Goal: Task Accomplishment & Management: Manage account settings

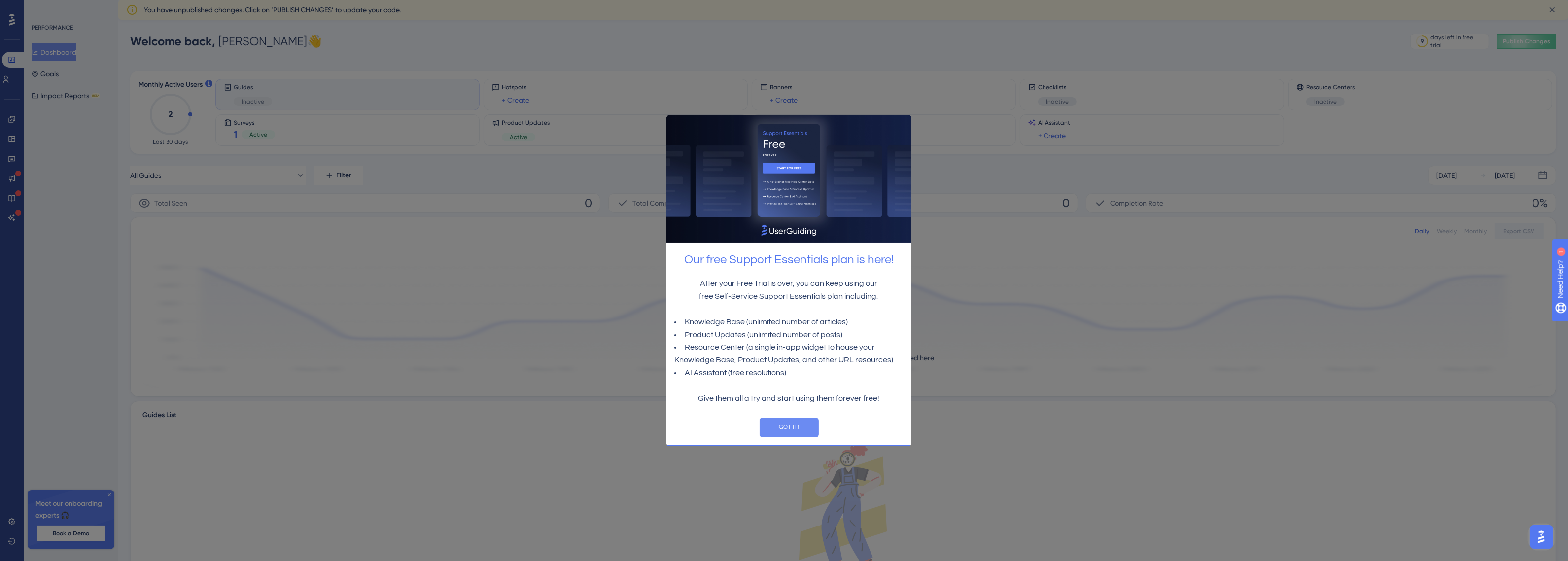
click at [790, 429] on button "GOT IT!" at bounding box center [789, 427] width 59 height 20
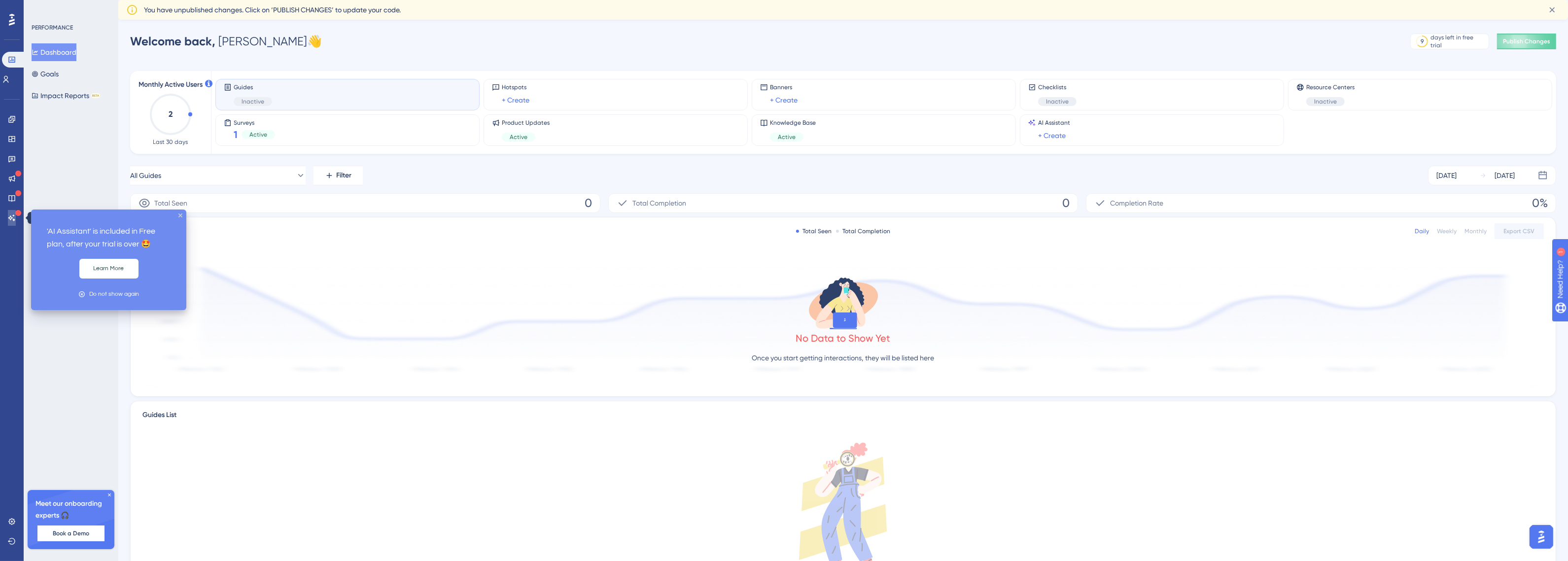
click at [15, 220] on icon at bounding box center [12, 217] width 8 height 8
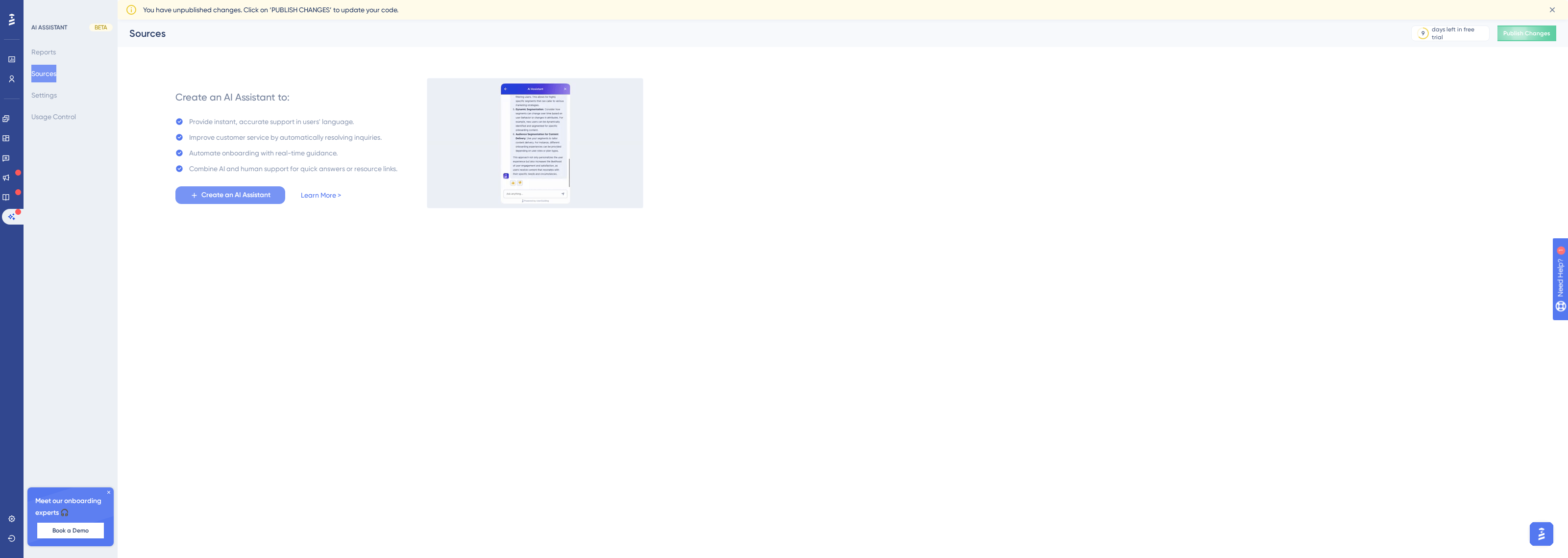
click at [262, 199] on span "Create an AI Assistant" at bounding box center [236, 195] width 69 height 12
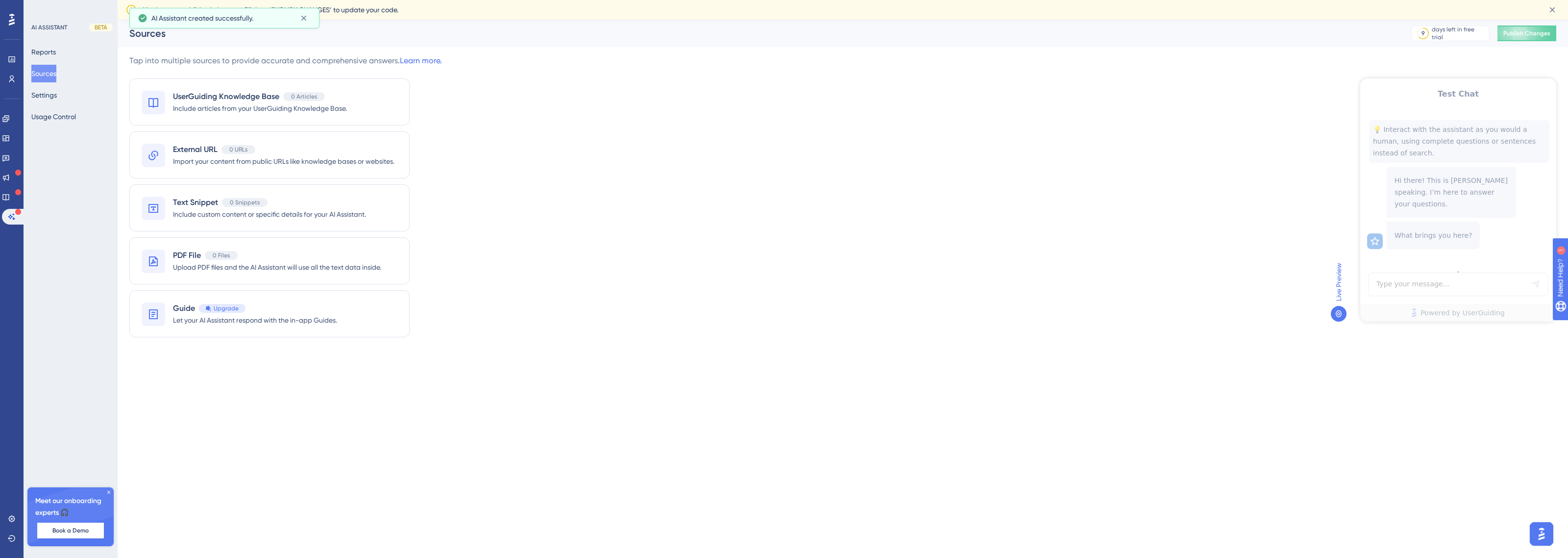
click at [1437, 278] on div "Test Chat 💡 Interact with the assistant as you would a human, using complete qu…" at bounding box center [1458, 200] width 196 height 243
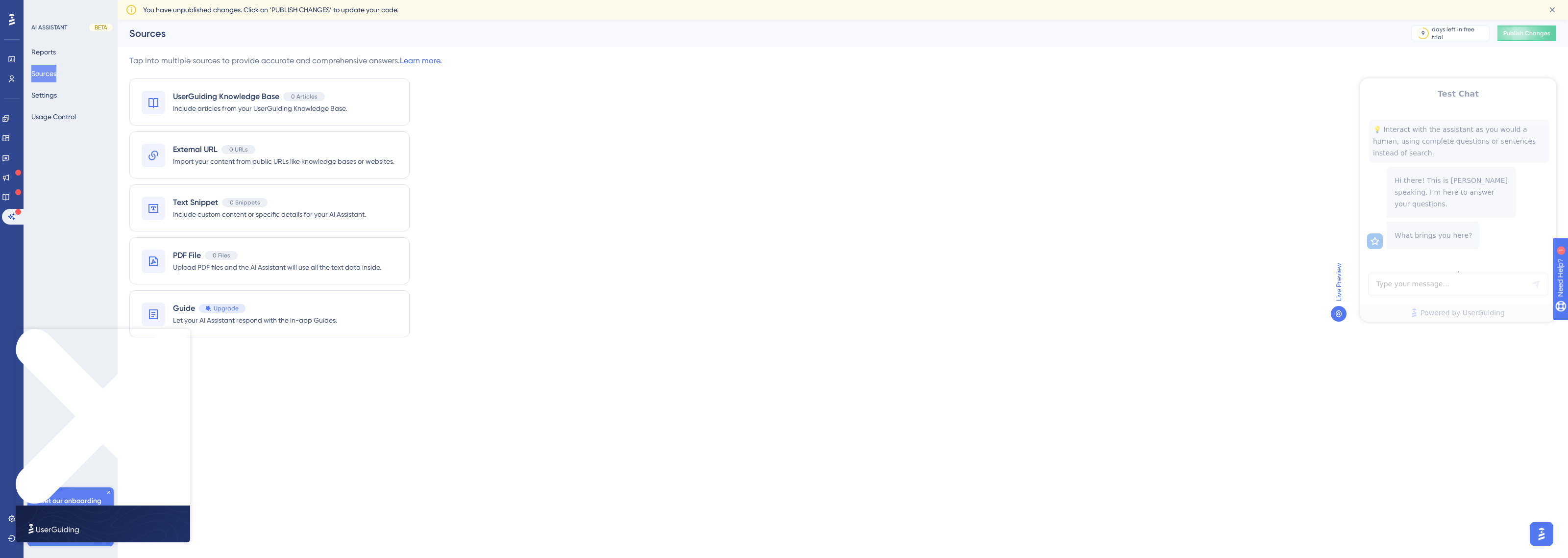
click at [254, 116] on div "UserGuiding Knowledge Base 0 Articles Include articles from your UserGuiding Kn…" at bounding box center [270, 102] width 280 height 47
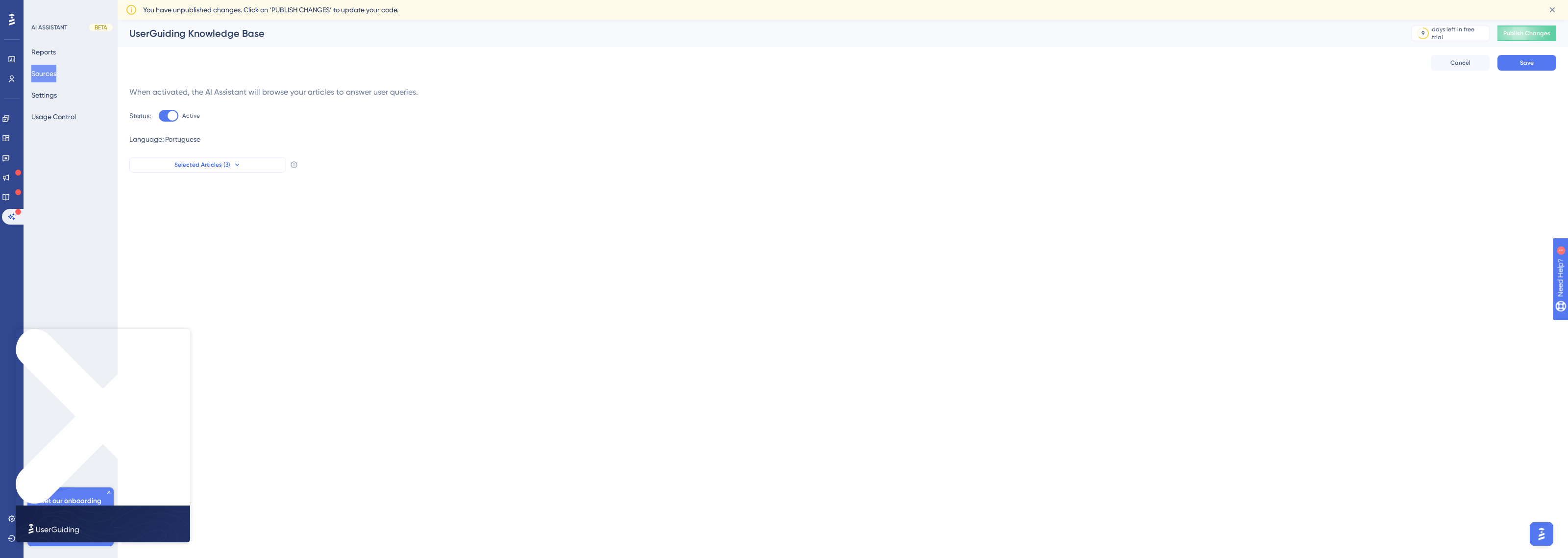
click at [226, 171] on button "Selected Articles (3)" at bounding box center [208, 165] width 157 height 16
click at [215, 233] on span "Como um Suporte Eficiente Impacta Positivamente sua Empresa" at bounding box center [236, 236] width 138 height 12
checkbox input "false"
click at [173, 225] on label "Teste 3 Teste 3" at bounding box center [230, 217] width 166 height 19
click at [161, 217] on input "Teste 3" at bounding box center [160, 217] width 1 height 1
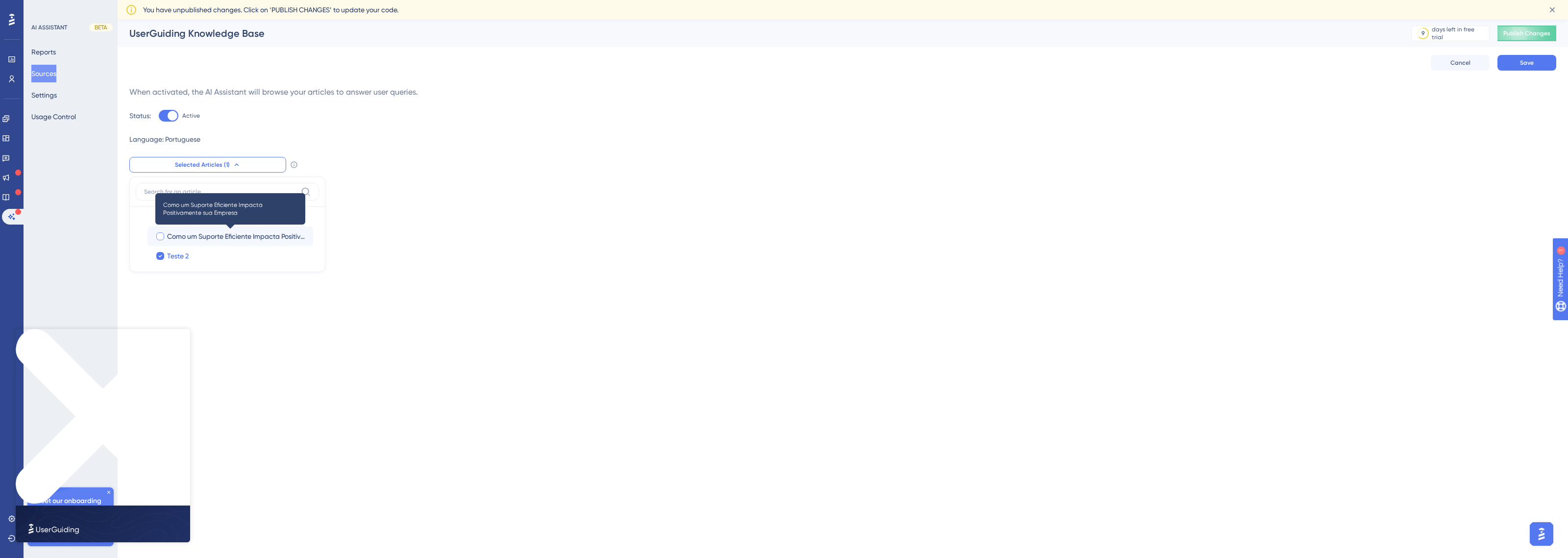
click at [177, 236] on span "Como um Suporte Eficiente Impacta Positivamente sua Empresa" at bounding box center [236, 236] width 138 height 12
checkbox input "false"
checkbox input "true"
click at [181, 221] on span "Teste 3" at bounding box center [178, 216] width 21 height 12
checkbox input "true"
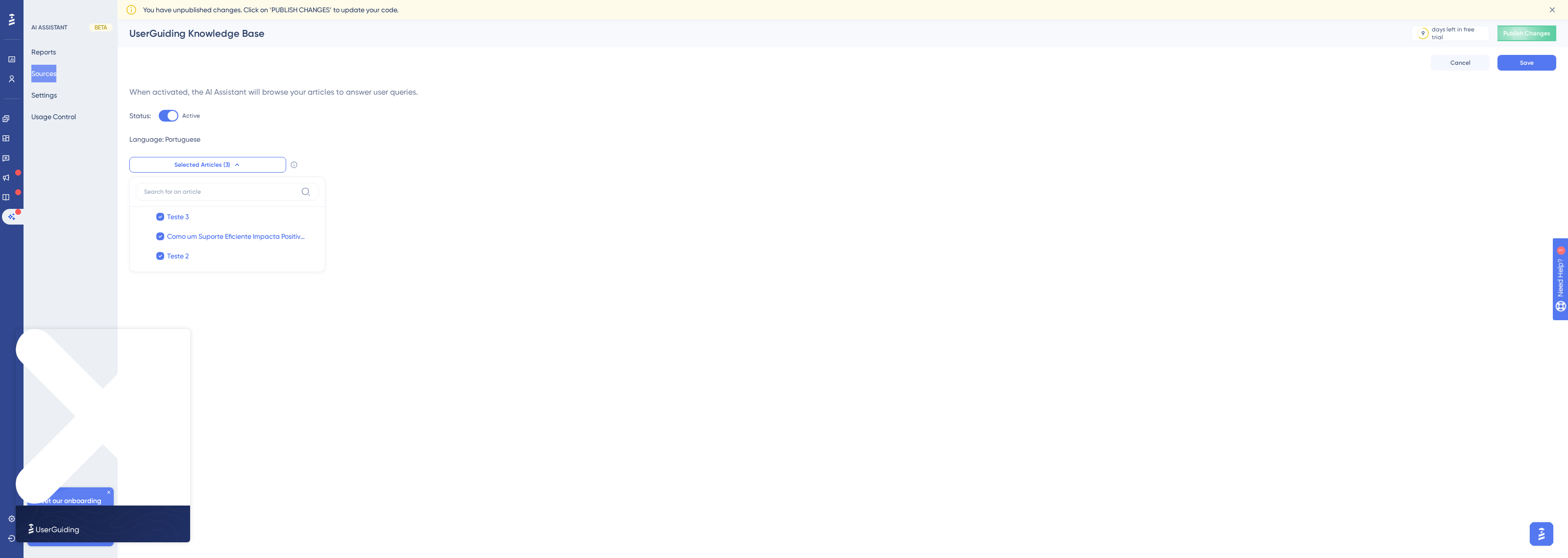
click at [335, 161] on div "Selected Articles (3) Teste 3 Teste 3 Como um Suporte Eficiente Impacta Positiv…" at bounding box center [843, 165] width 1427 height 16
click at [51, 79] on button "Sources" at bounding box center [44, 73] width 25 height 18
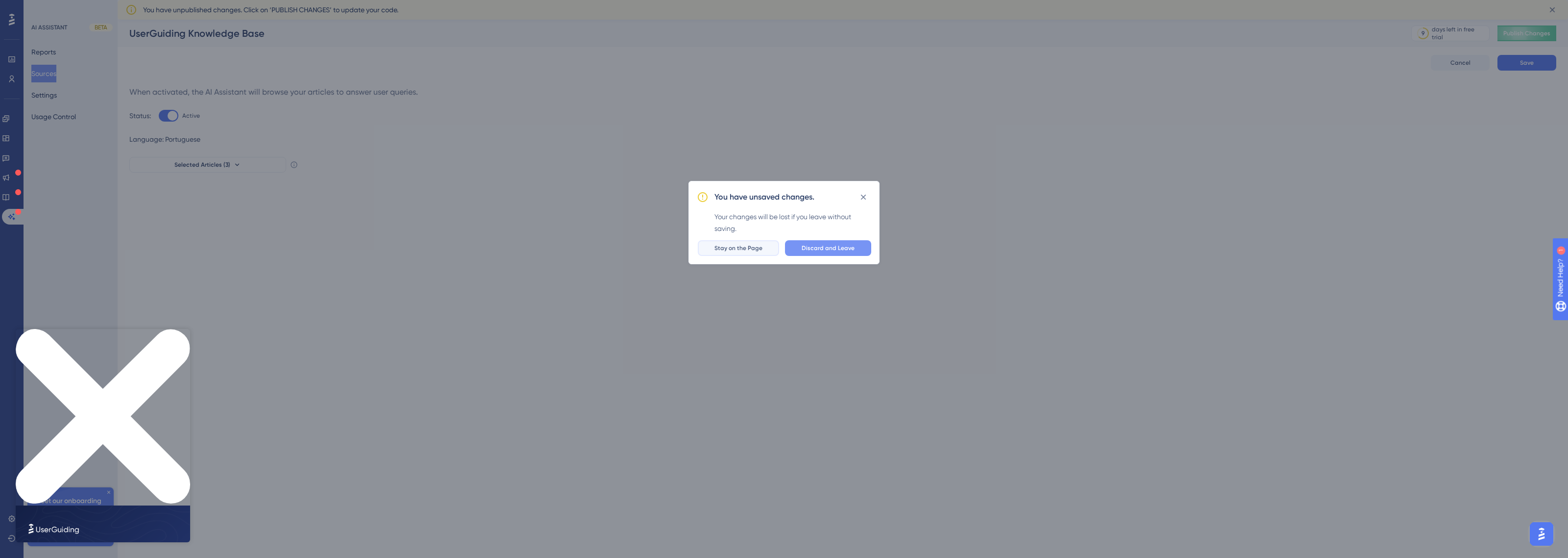
drag, startPoint x: 761, startPoint y: 251, endPoint x: 819, endPoint y: 251, distance: 58.0
click at [819, 251] on div "Discard and Leave Stay on the Page" at bounding box center [784, 248] width 175 height 16
click at [708, 251] on button "Stay on the Page" at bounding box center [738, 248] width 82 height 16
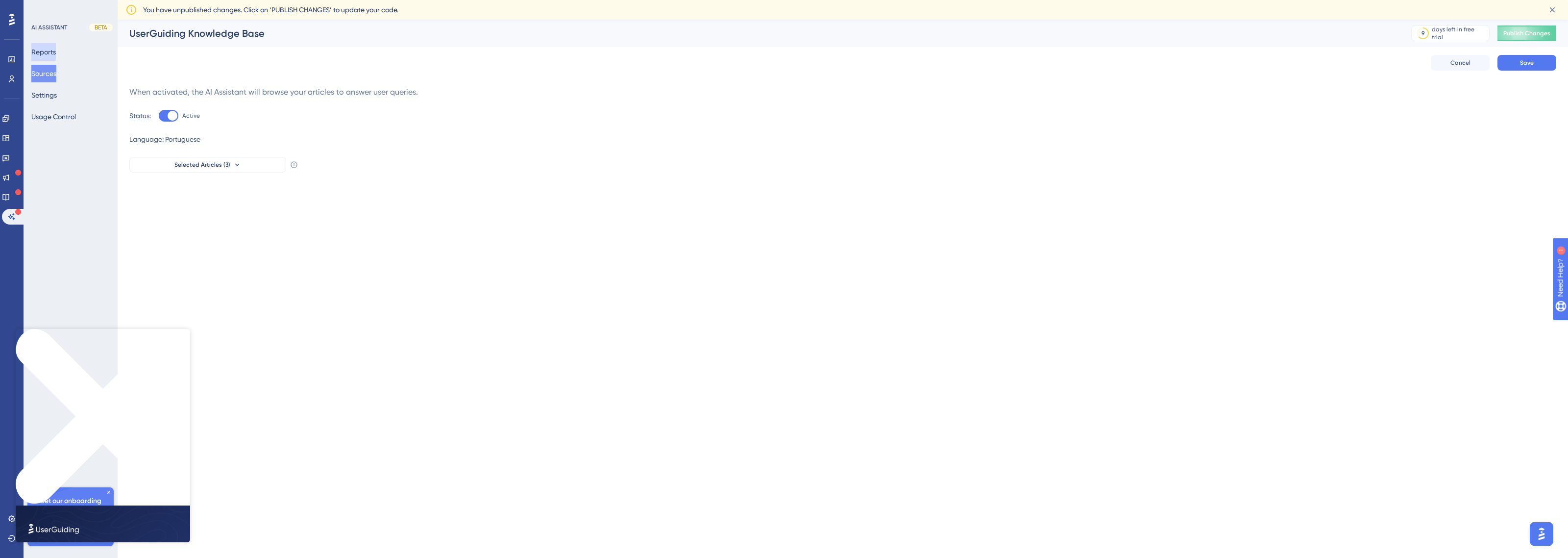
click at [56, 52] on button "Reports" at bounding box center [44, 52] width 24 height 18
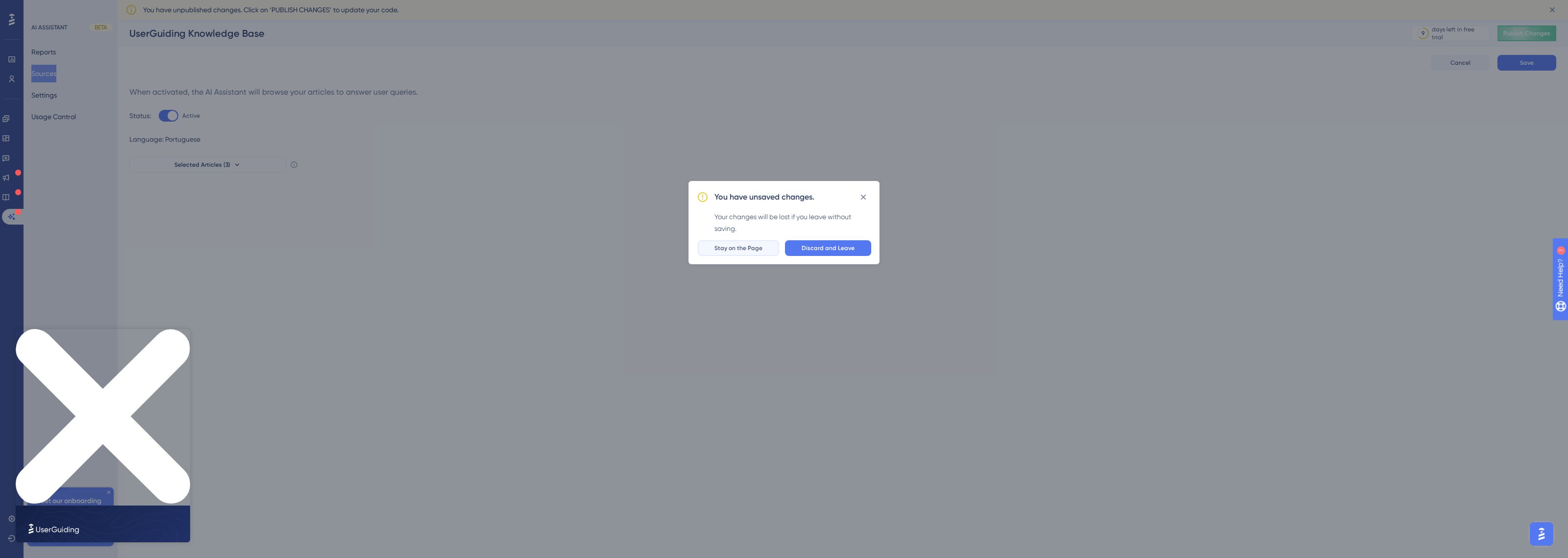
click at [741, 240] on button "Stay on the Page" at bounding box center [738, 248] width 82 height 16
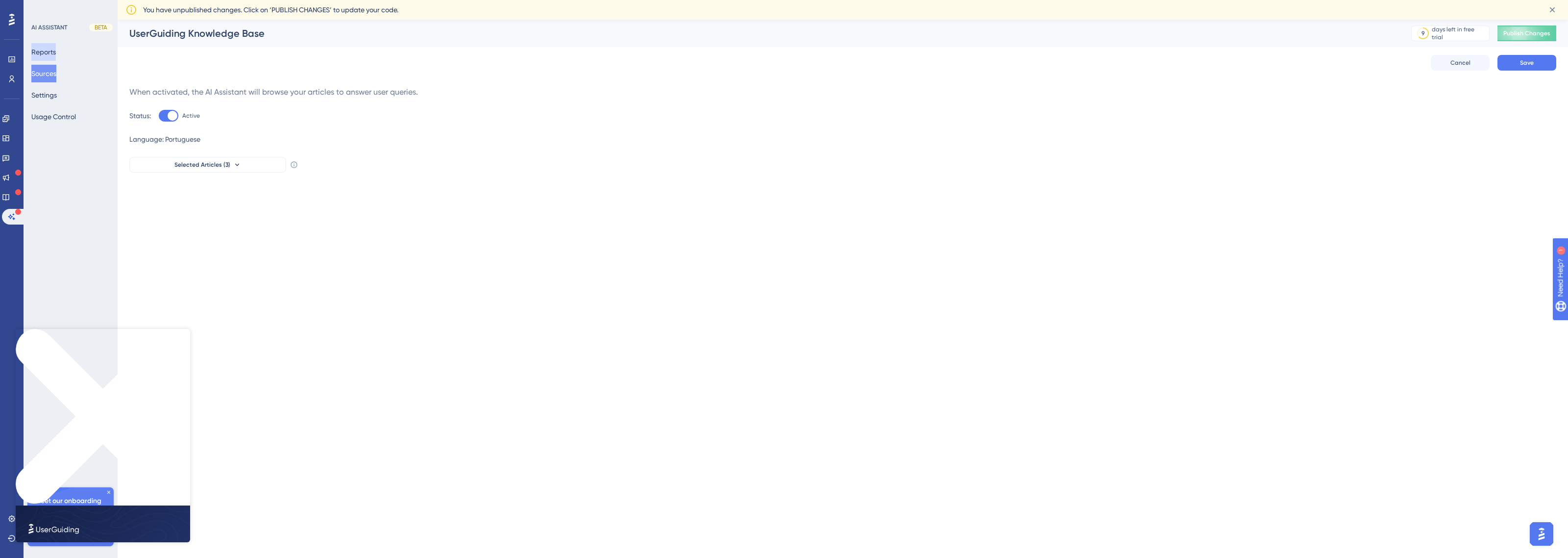
click at [56, 55] on button "Reports" at bounding box center [44, 52] width 24 height 18
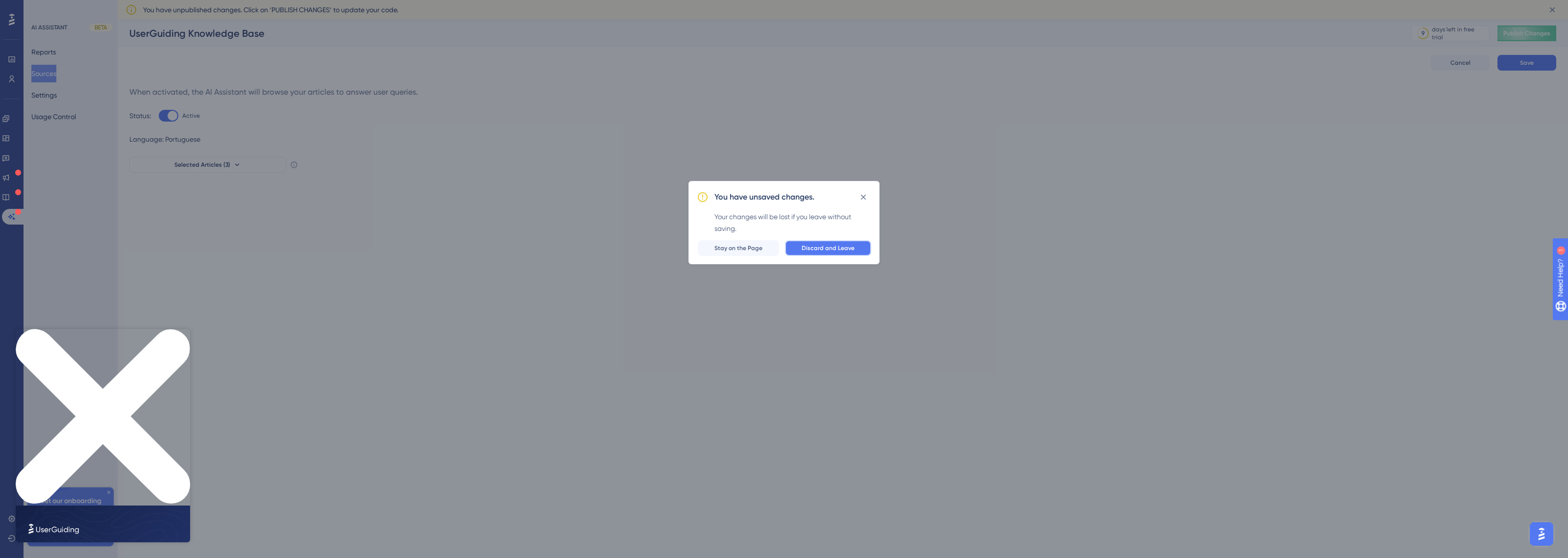
click at [831, 253] on button "Discard and Leave" at bounding box center [828, 248] width 86 height 16
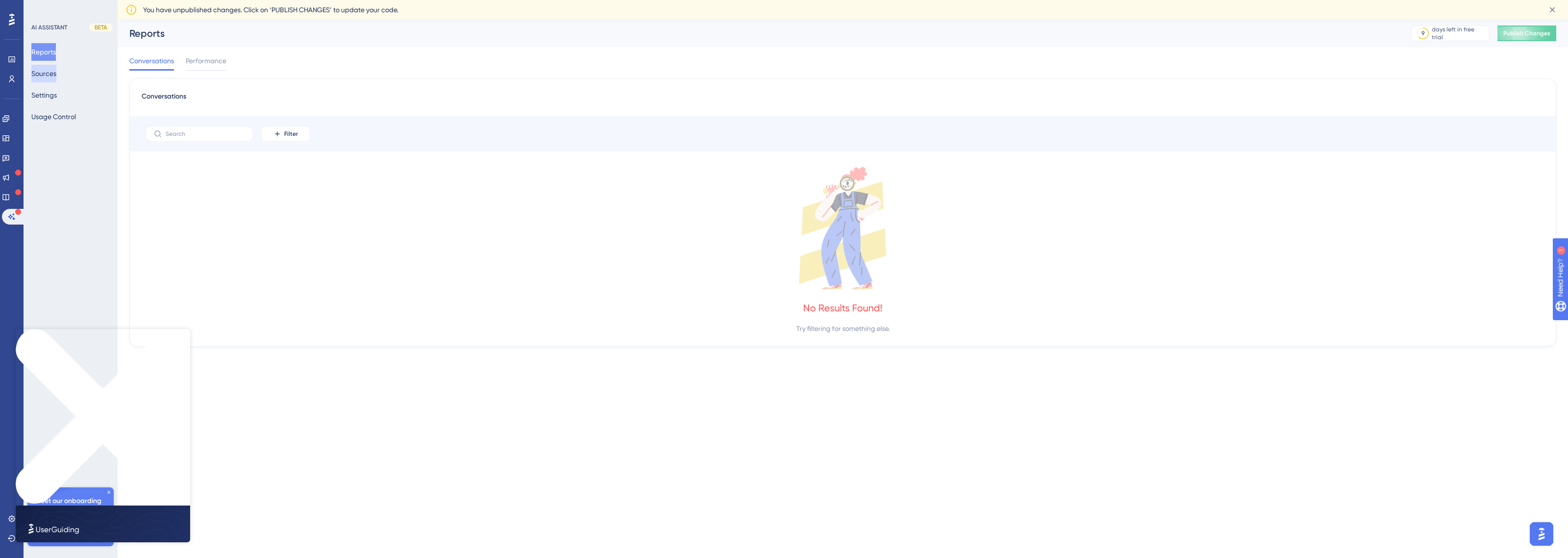
click at [57, 82] on button "Sources" at bounding box center [44, 73] width 25 height 18
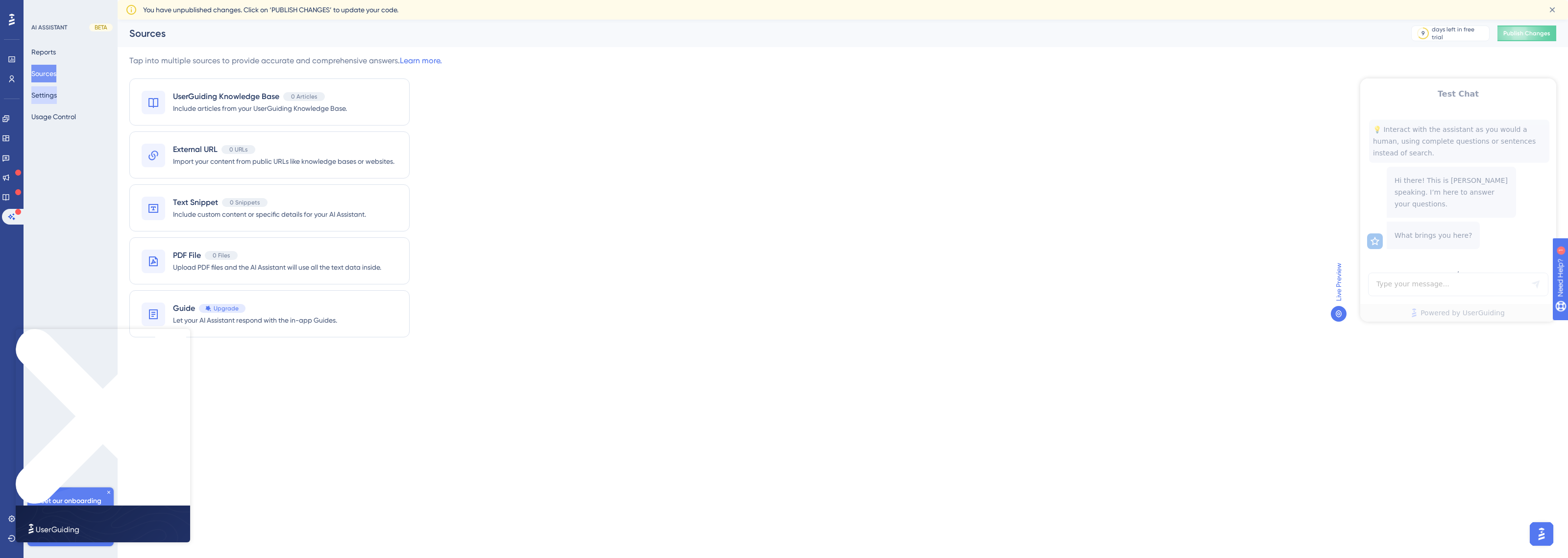
click at [57, 97] on button "Settings" at bounding box center [44, 95] width 26 height 18
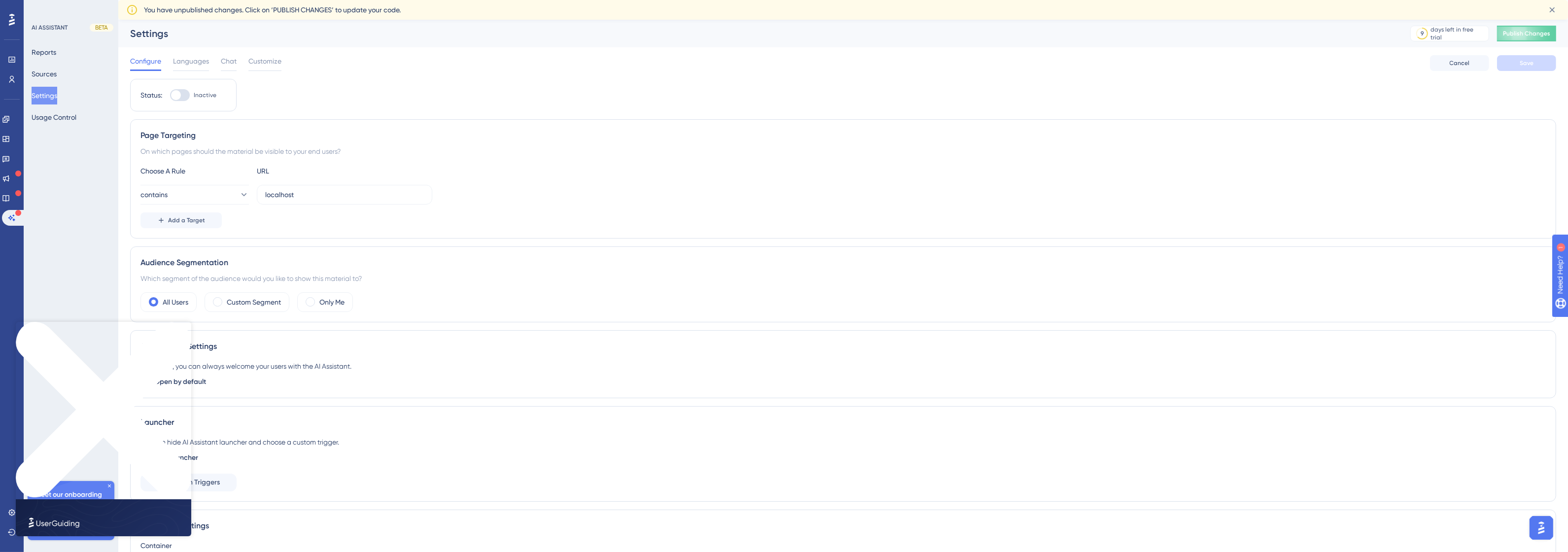
click at [186, 92] on div at bounding box center [180, 95] width 20 height 12
click at [170, 95] on input "Inactive" at bounding box center [170, 95] width 1 height 1
checkbox input "true"
click at [184, 327] on icon "Close Preview" at bounding box center [103, 409] width 176 height 176
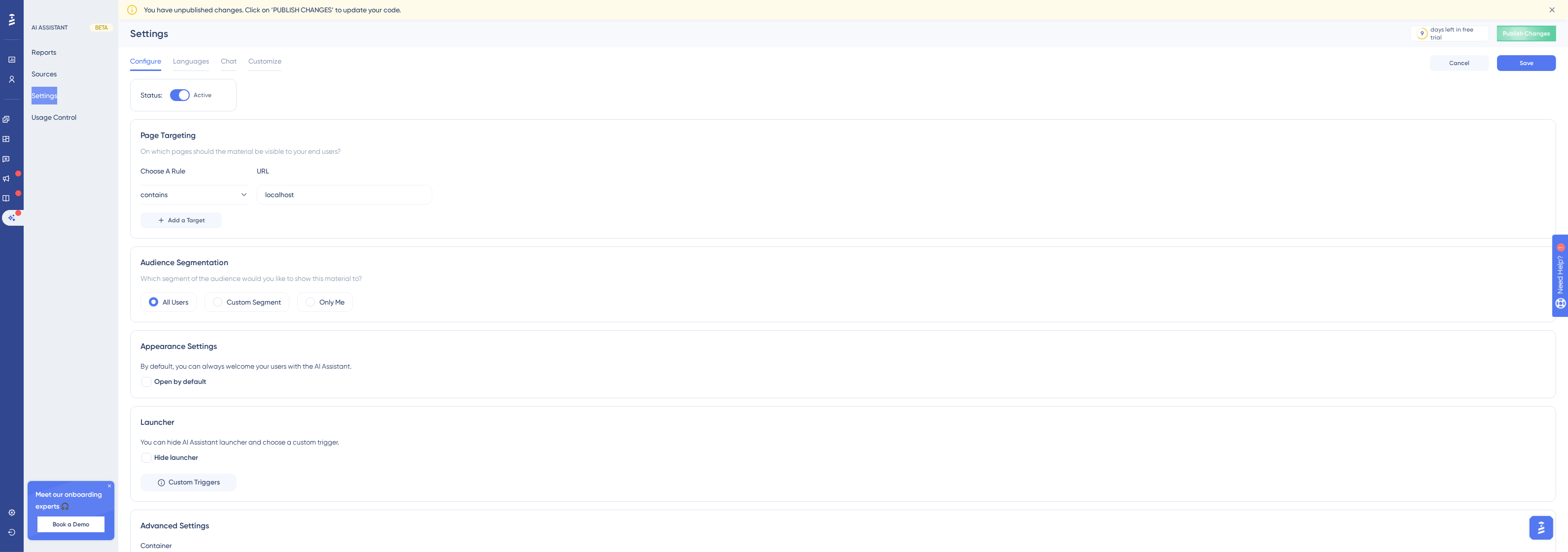
click at [188, 62] on span "Languages" at bounding box center [191, 61] width 36 height 12
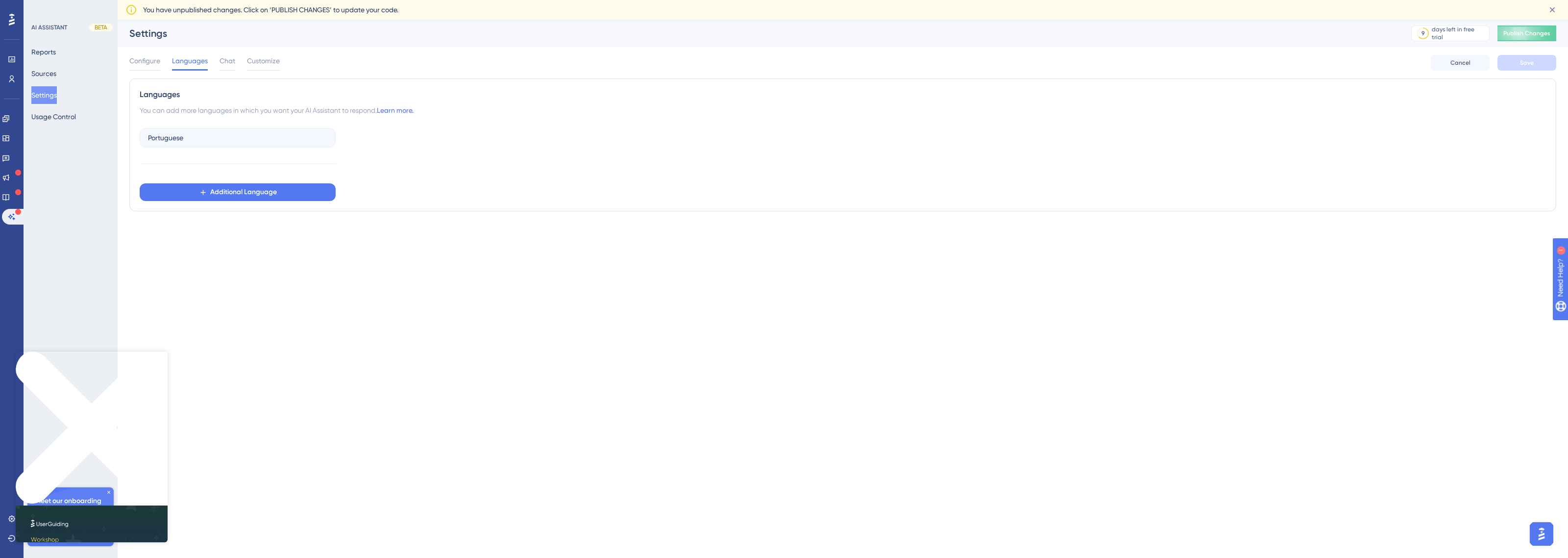
click at [239, 62] on div "Configure Languages Chat Customize" at bounding box center [205, 63] width 150 height 16
click at [226, 62] on span "Chat" at bounding box center [228, 60] width 16 height 12
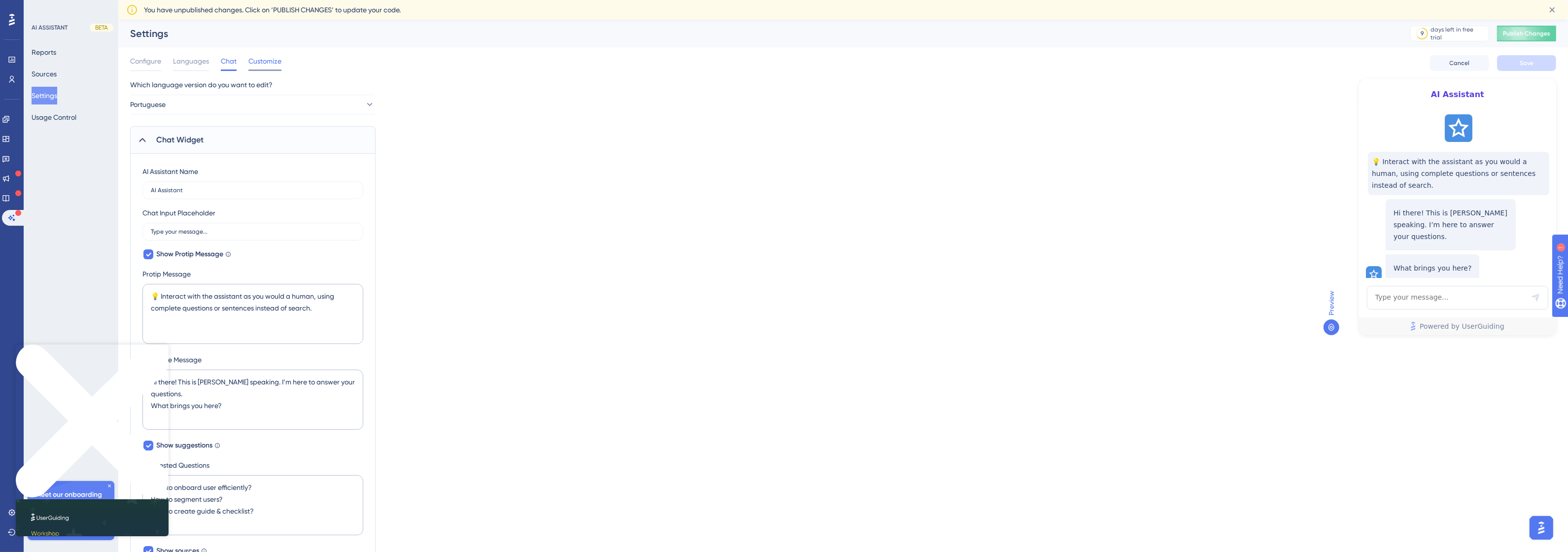
click at [252, 62] on span "Customize" at bounding box center [265, 61] width 33 height 12
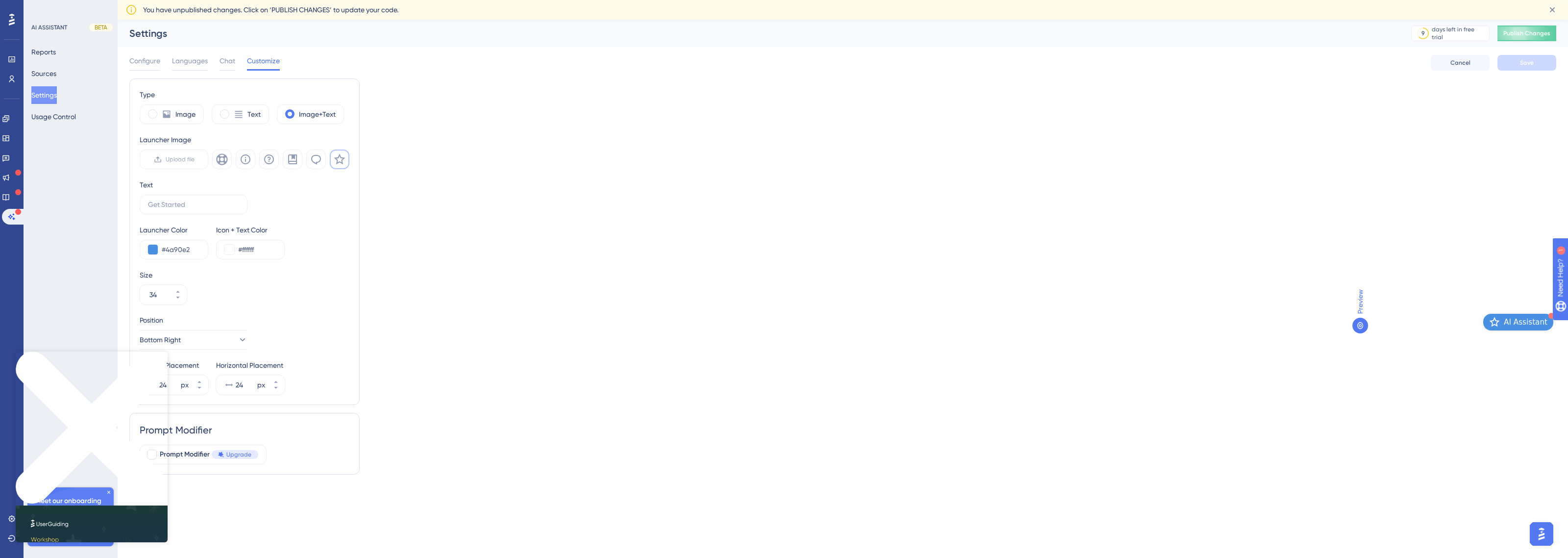
click at [161, 356] on icon "Close Preview" at bounding box center [92, 428] width 152 height 152
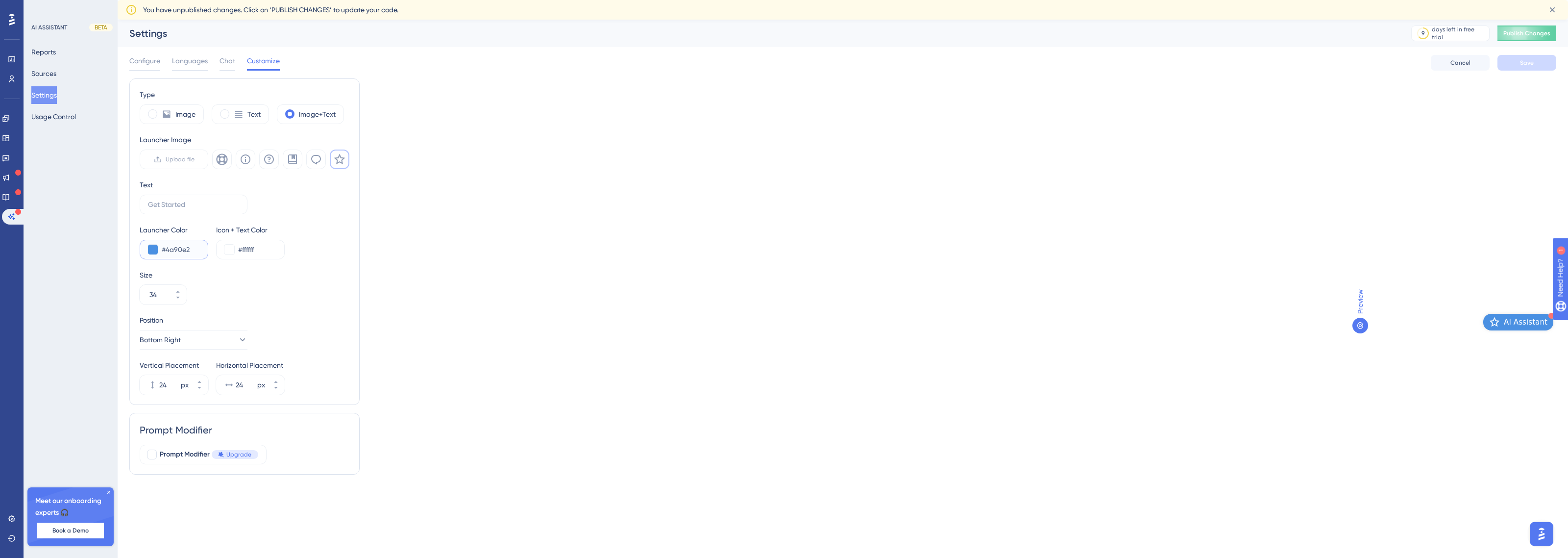
click at [167, 252] on input "#4a90e2" at bounding box center [181, 249] width 38 height 12
click at [172, 250] on input "#4a90e2" at bounding box center [181, 249] width 38 height 12
type input "#E23A4E"
click at [750, 203] on div "Type Image Text Image+Text Launcher Image Upload file Text Launcher Color #E23A…" at bounding box center [843, 280] width 1427 height 404
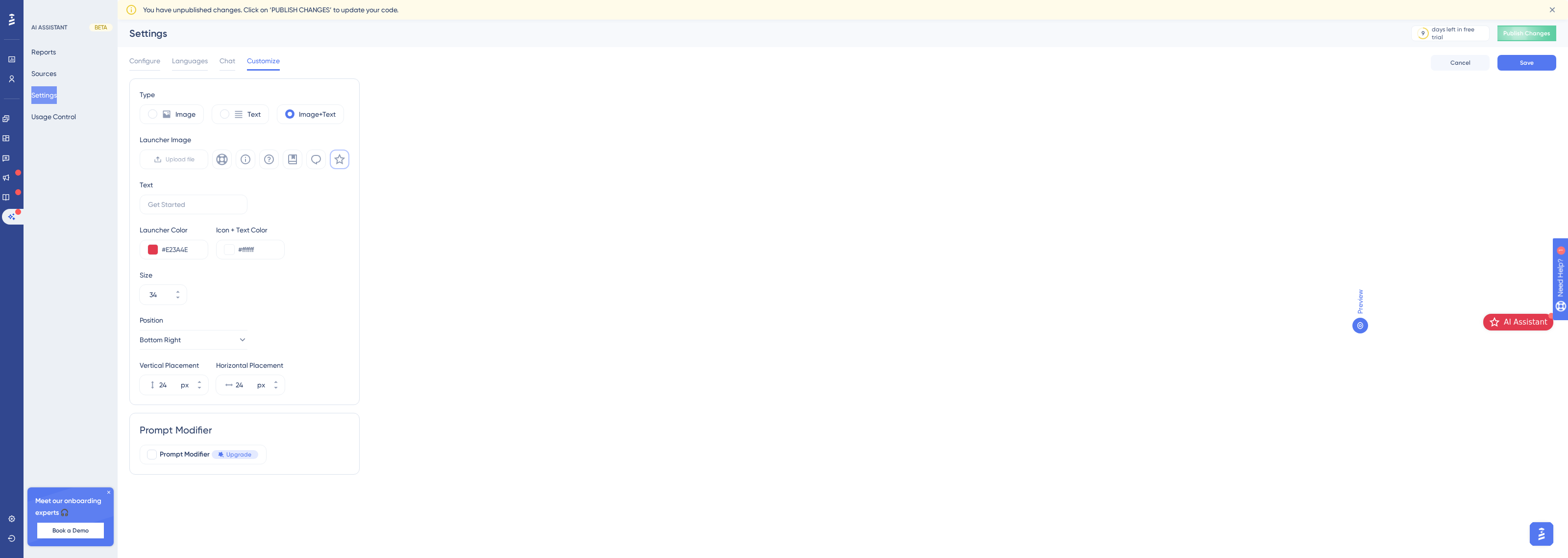
click at [1544, 322] on span "AI Assistant" at bounding box center [1526, 322] width 44 height 12
click at [177, 157] on span "Upload file" at bounding box center [180, 159] width 29 height 8
click at [195, 160] on input "Upload file" at bounding box center [195, 160] width 0 height 0
click at [254, 119] on label "Text" at bounding box center [254, 114] width 13 height 12
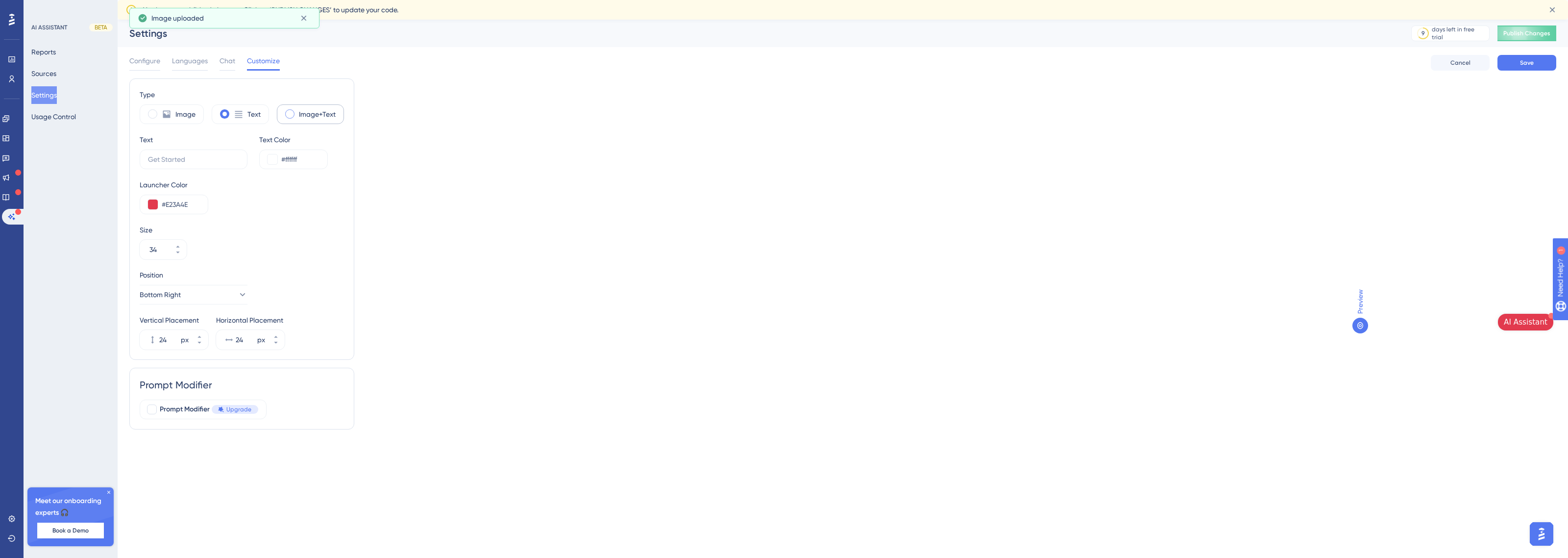
click at [310, 116] on label "Image+Text" at bounding box center [317, 114] width 37 height 12
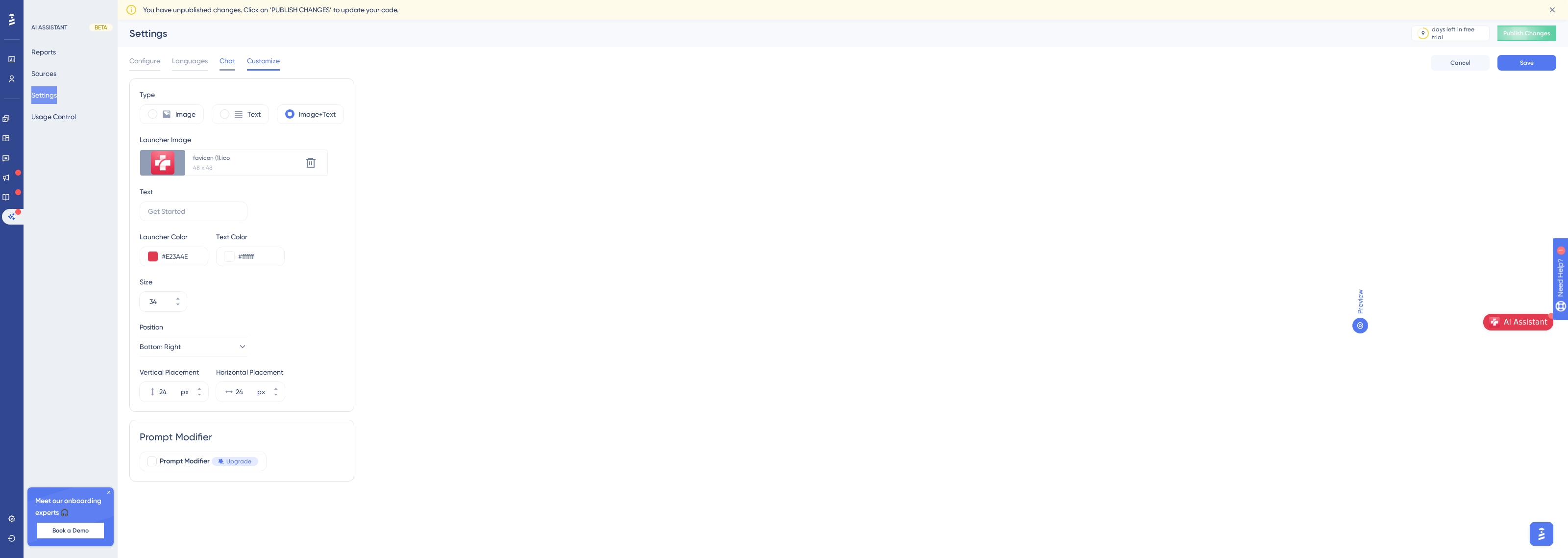
click at [230, 60] on span "Chat" at bounding box center [228, 60] width 16 height 12
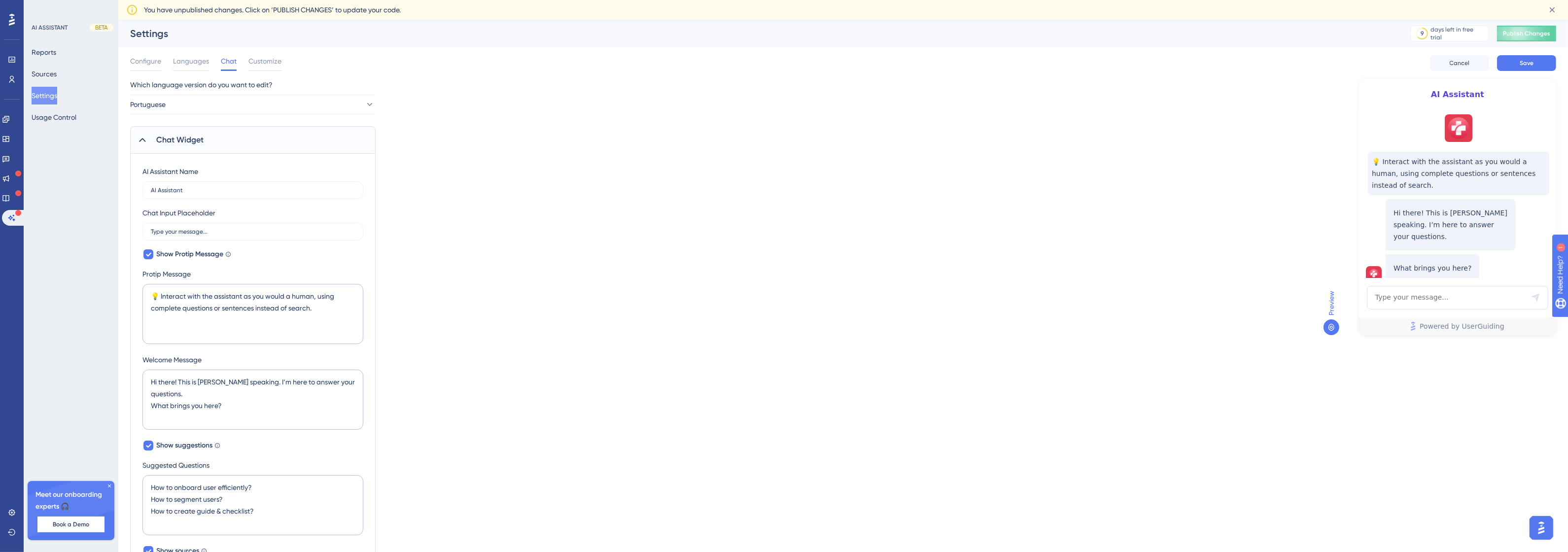
click at [196, 132] on div "Chat Widget" at bounding box center [253, 140] width 246 height 28
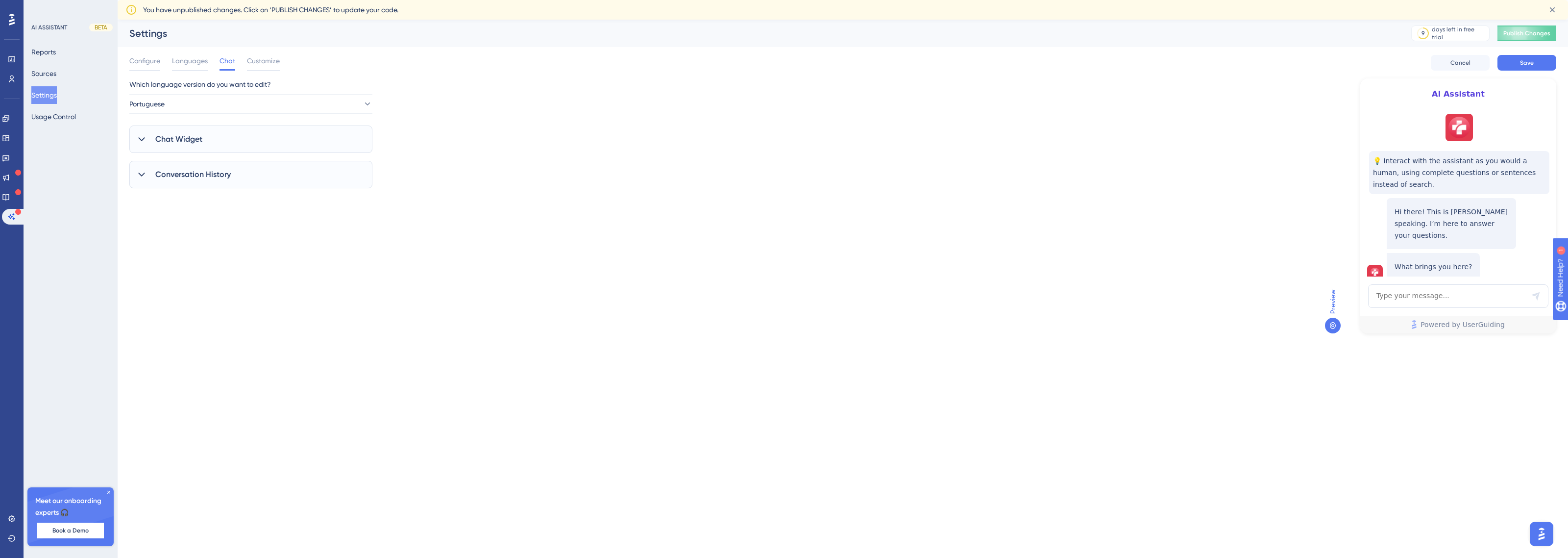
click at [195, 132] on div "Chat Widget" at bounding box center [251, 139] width 243 height 27
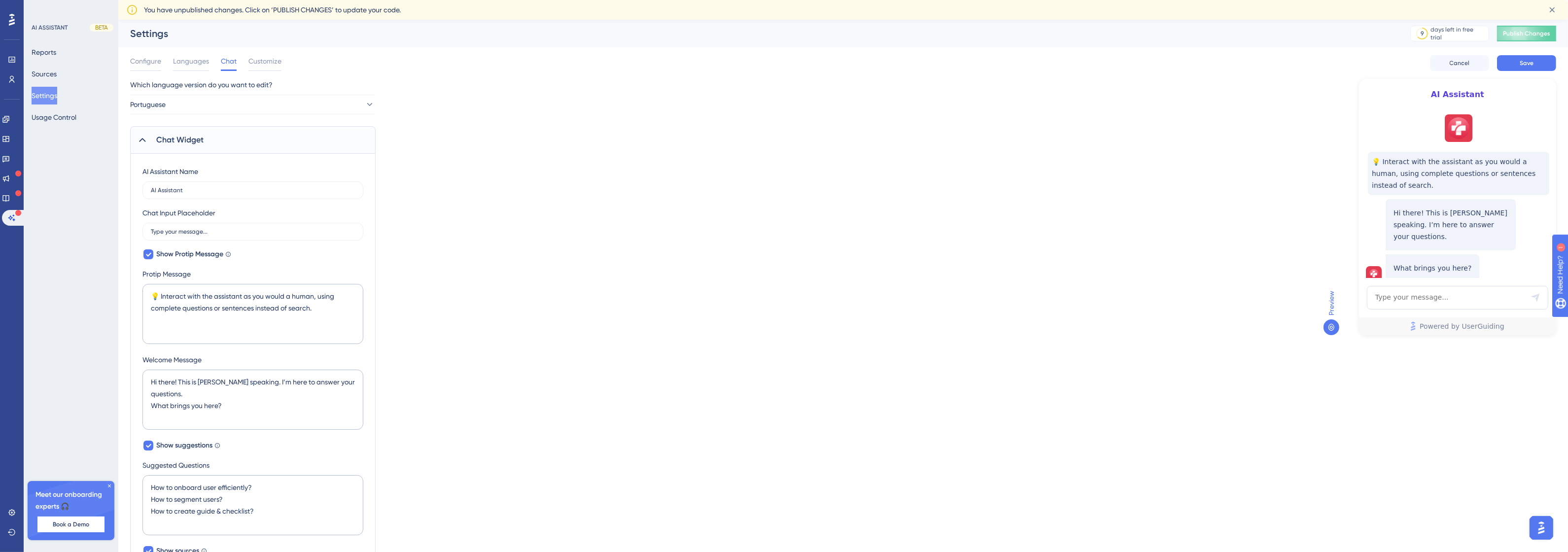
click at [227, 132] on div "Chat Widget" at bounding box center [253, 140] width 246 height 28
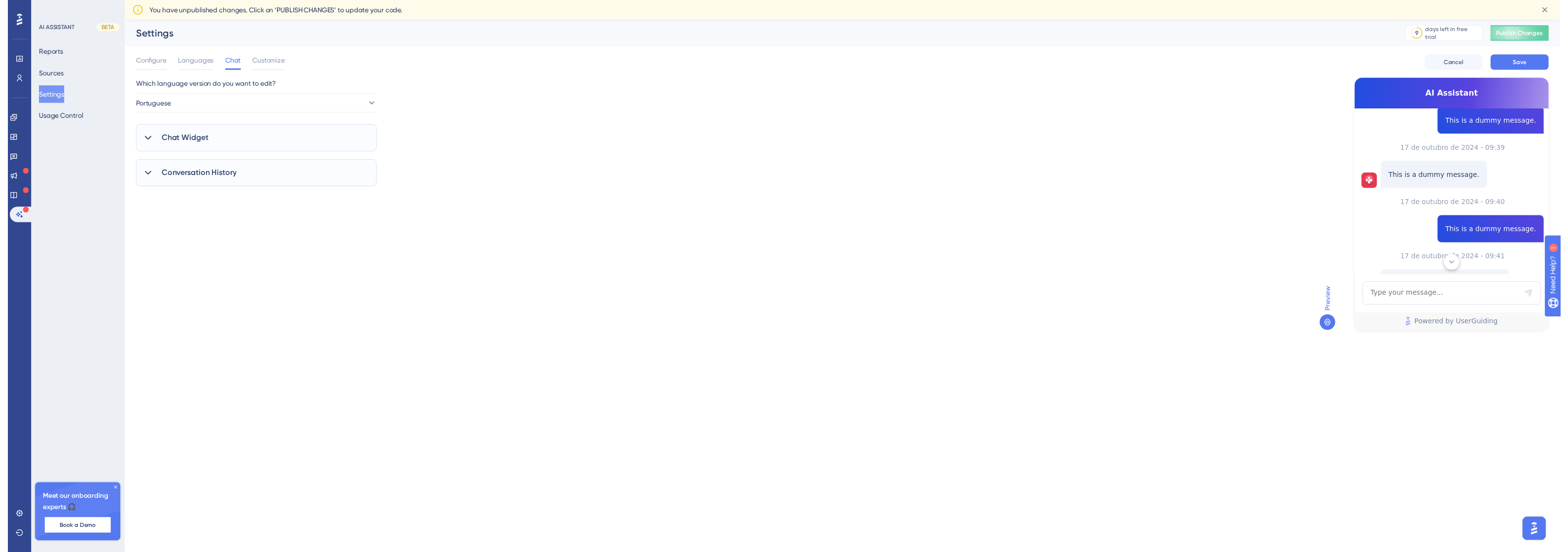
scroll to position [315, 0]
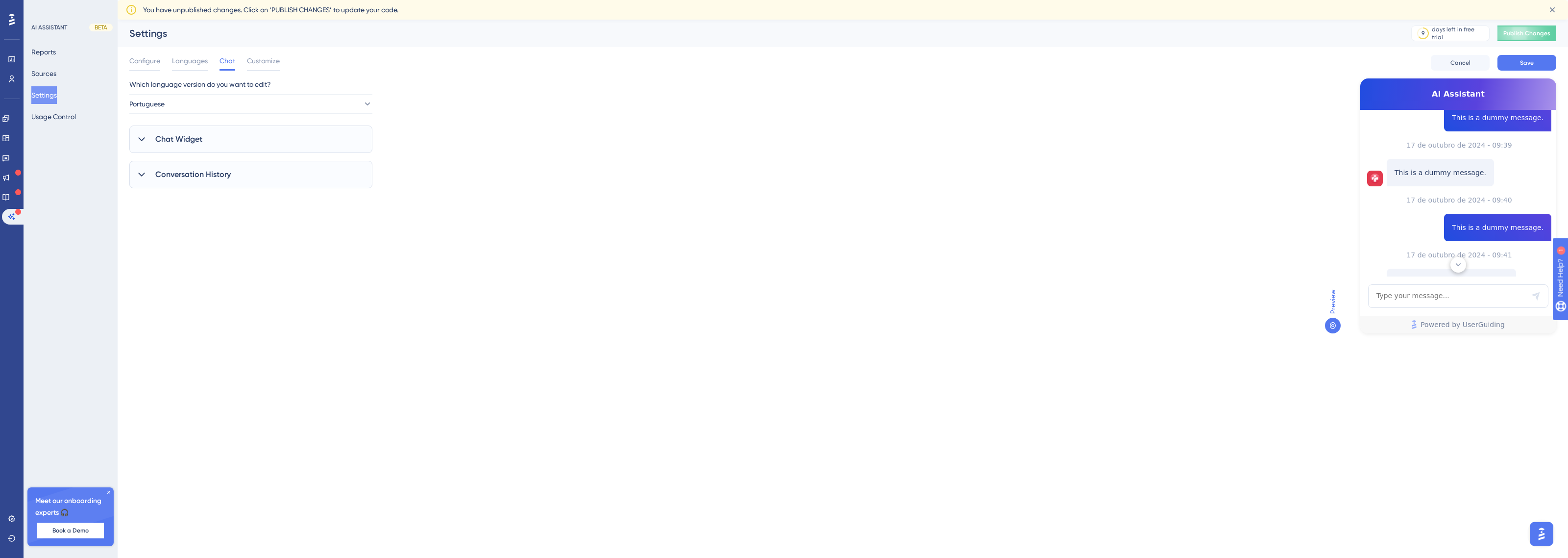
click at [1461, 266] on icon at bounding box center [1458, 265] width 10 height 10
click at [1520, 62] on span "Save" at bounding box center [1527, 63] width 14 height 8
click at [163, 57] on div "Configure Languages Chat Customize" at bounding box center [205, 63] width 150 height 16
click at [187, 57] on span "Languages" at bounding box center [190, 60] width 36 height 12
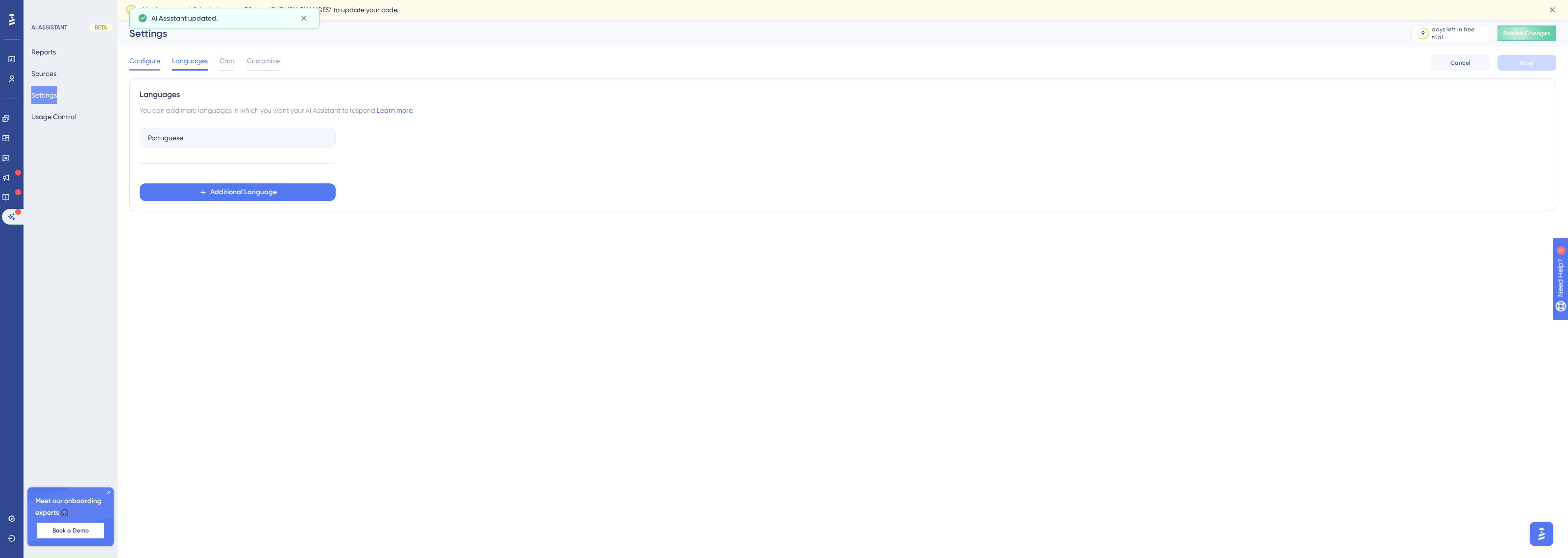
click at [152, 64] on span "Configure" at bounding box center [145, 60] width 31 height 12
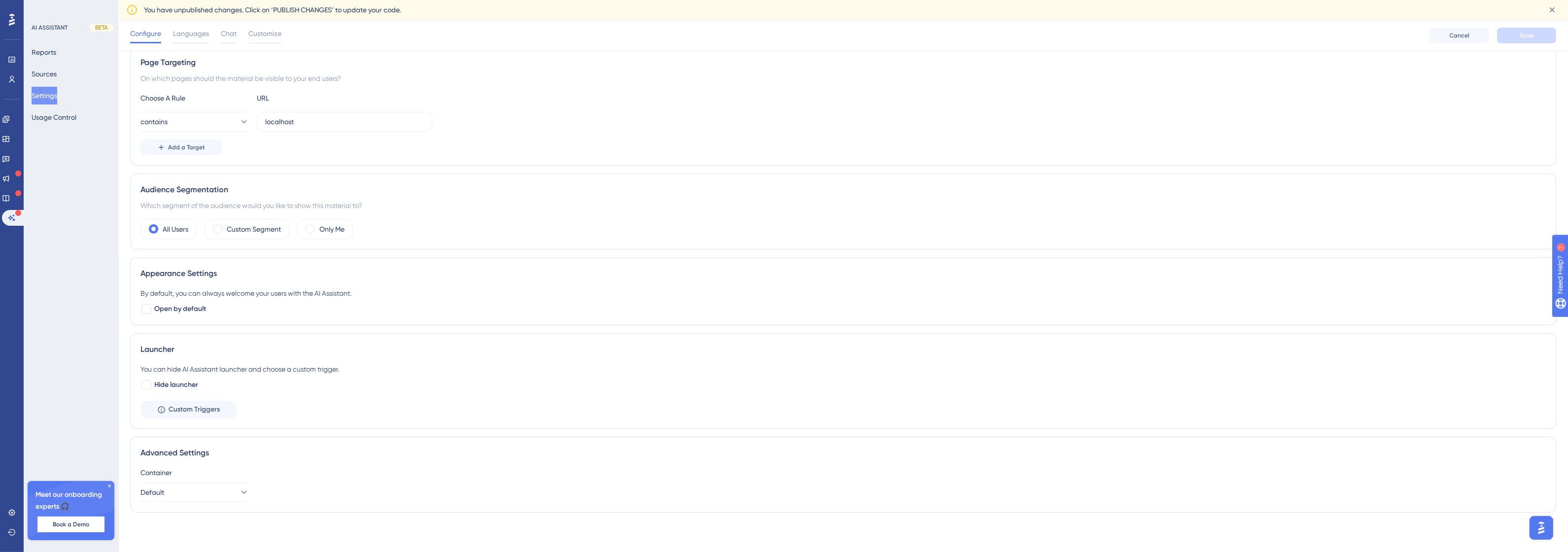
scroll to position [79, 0]
click at [227, 489] on button "Default" at bounding box center [194, 492] width 108 height 20
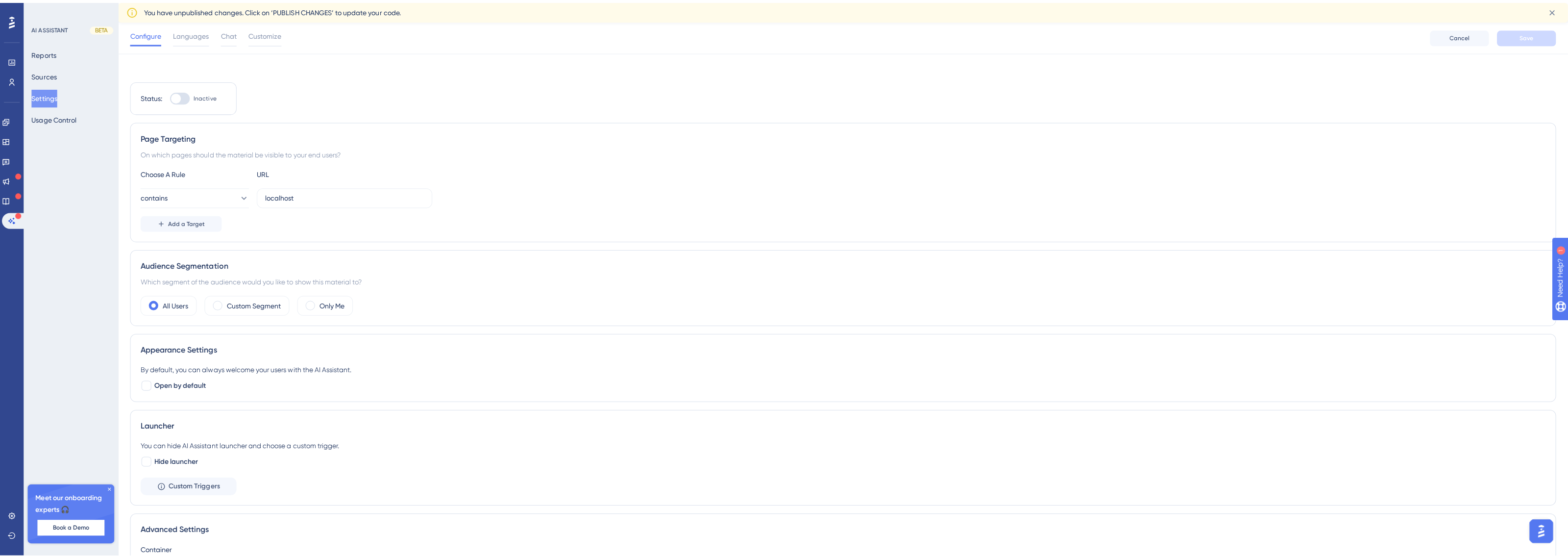
scroll to position [0, 0]
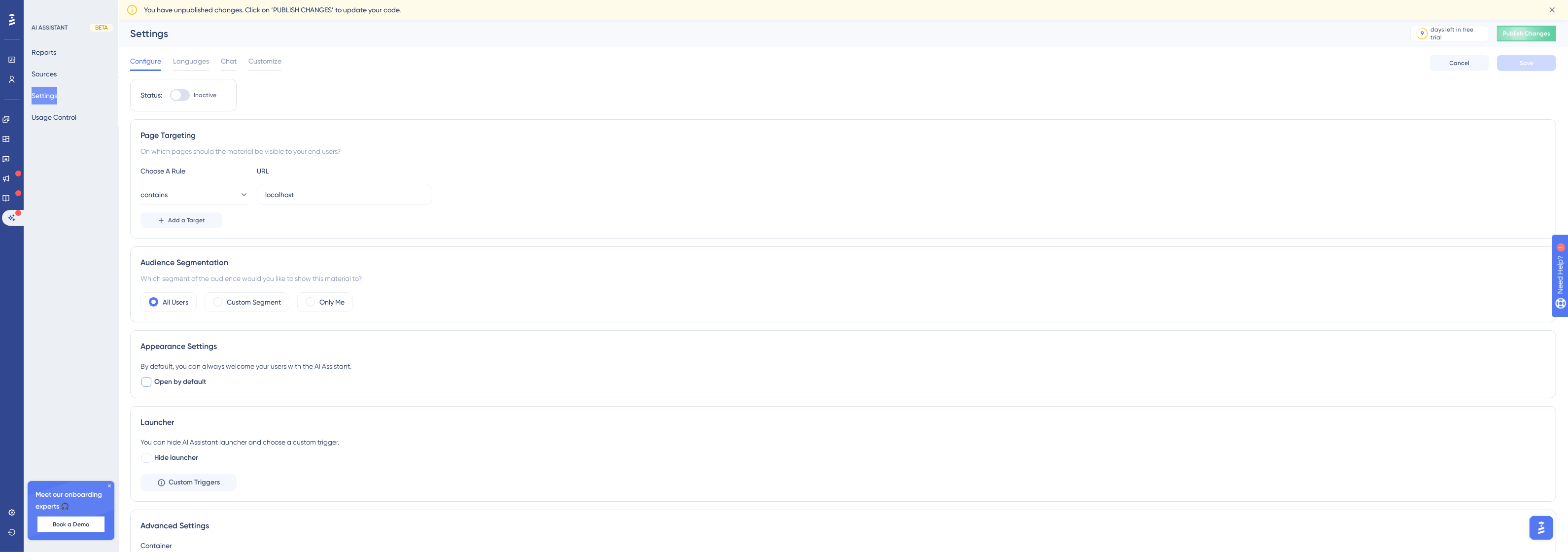
click at [185, 380] on span "Open by default" at bounding box center [180, 381] width 52 height 12
checkbox input "true"
click at [1507, 64] on button "Save" at bounding box center [1526, 63] width 59 height 16
click at [178, 96] on div at bounding box center [176, 95] width 10 height 10
click at [170, 95] on input "Inactive" at bounding box center [170, 95] width 1 height 1
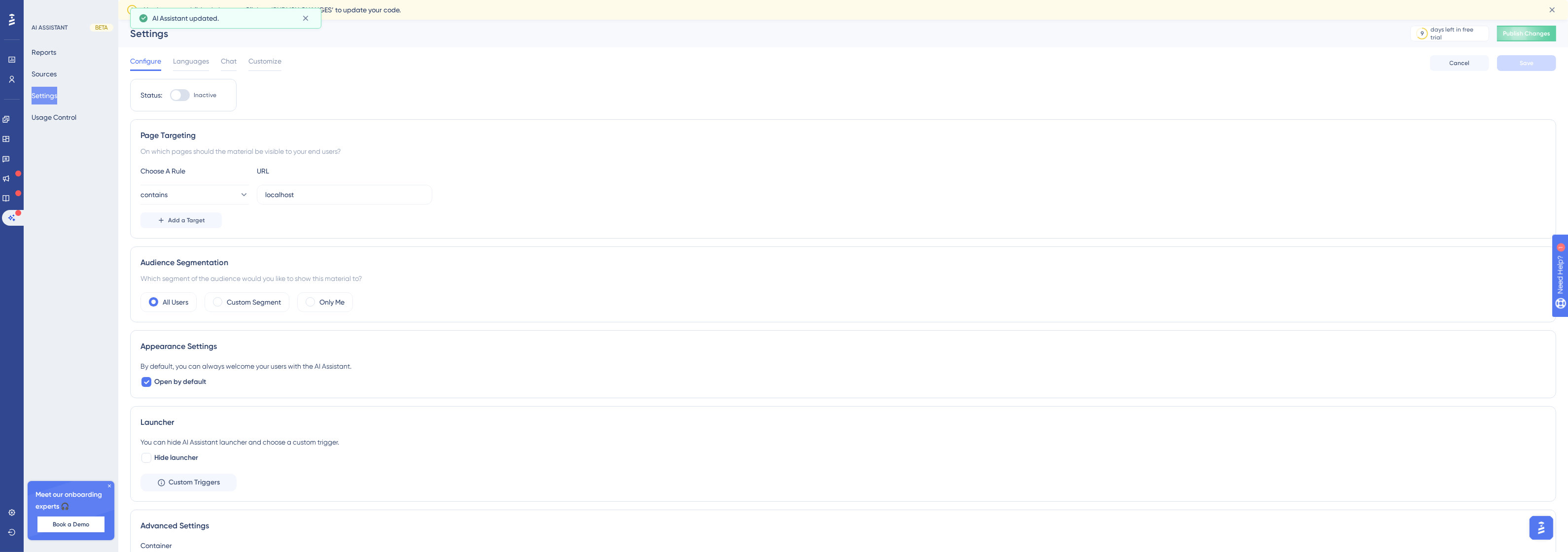
checkbox input "true"
click at [186, 67] on div "Languages" at bounding box center [191, 63] width 36 height 16
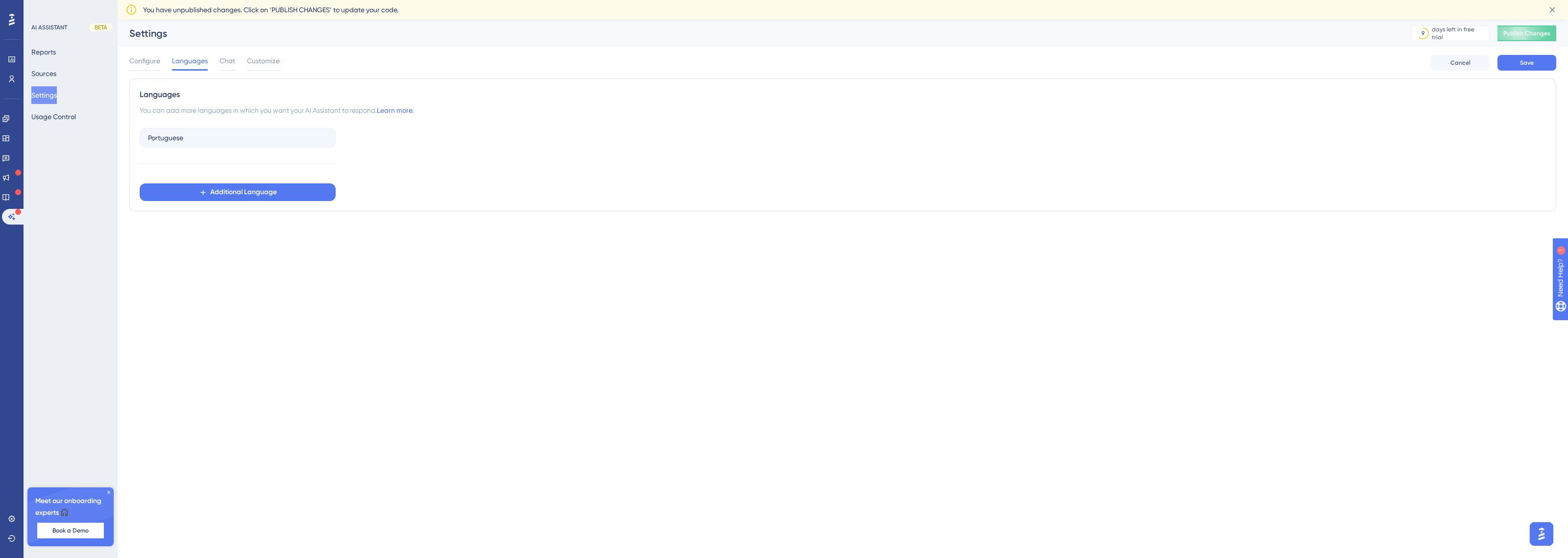
click at [215, 62] on div "Configure Languages Chat Customize" at bounding box center [205, 63] width 150 height 16
click at [233, 60] on span "Chat" at bounding box center [228, 60] width 16 height 12
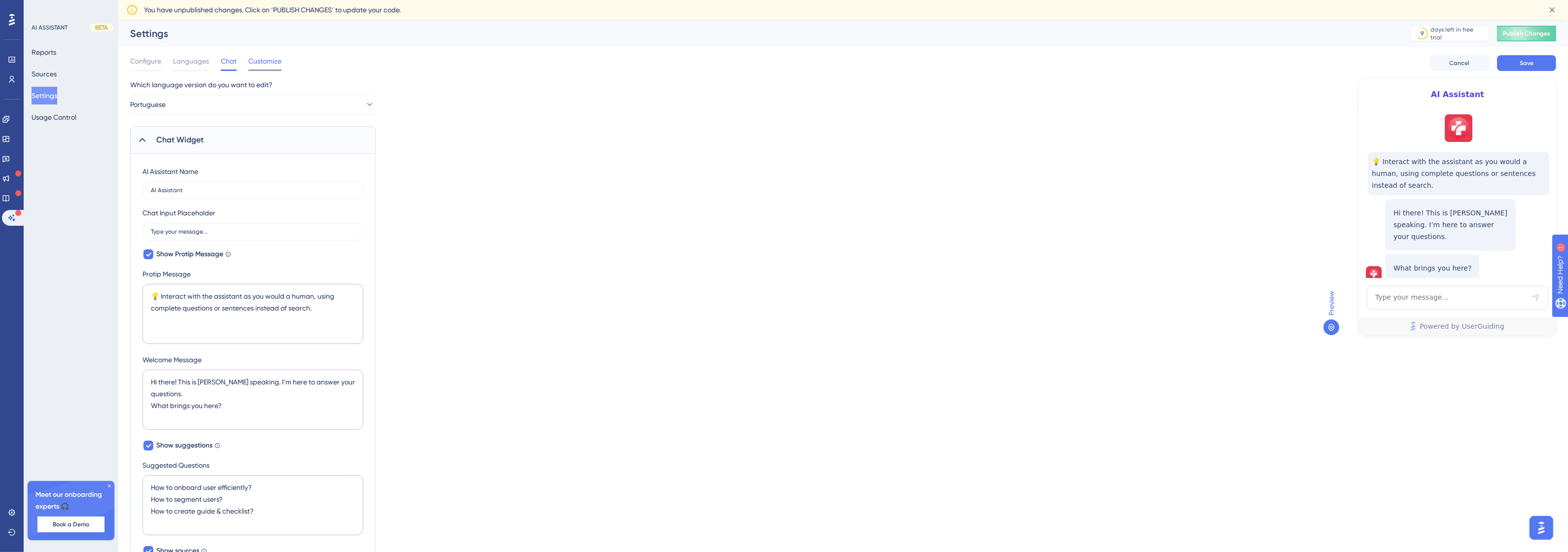
click at [259, 57] on span "Customize" at bounding box center [265, 61] width 33 height 12
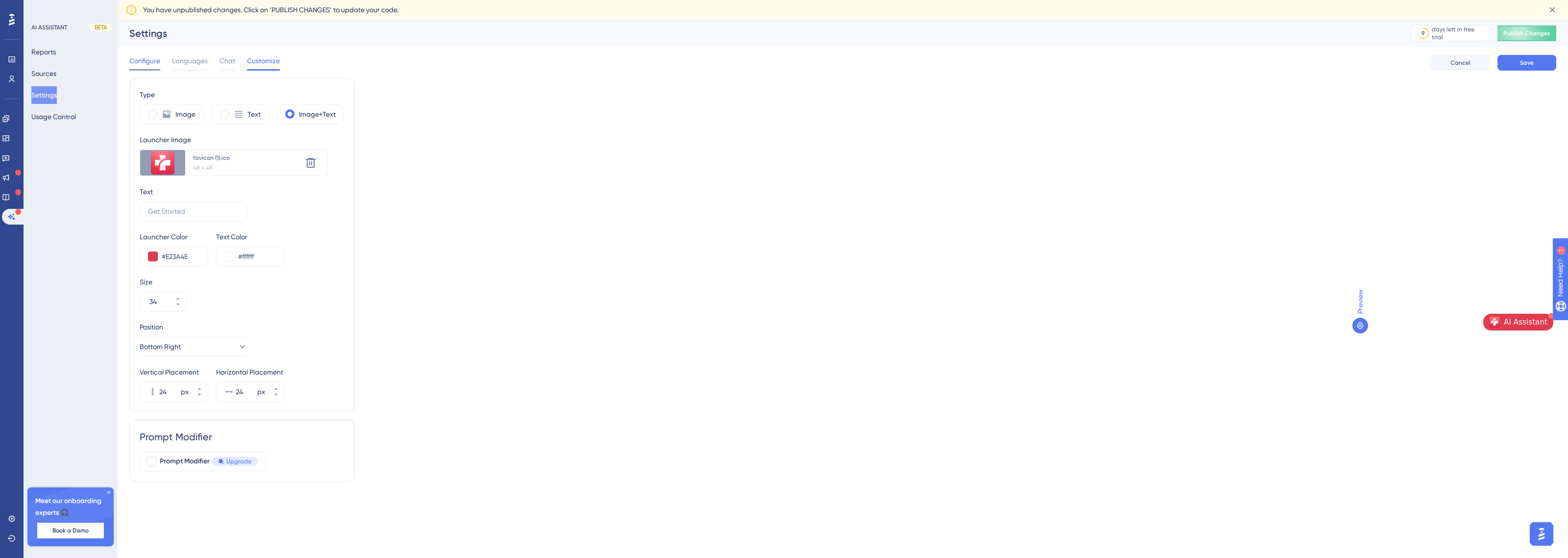
click at [142, 55] on span "Configure" at bounding box center [145, 60] width 31 height 12
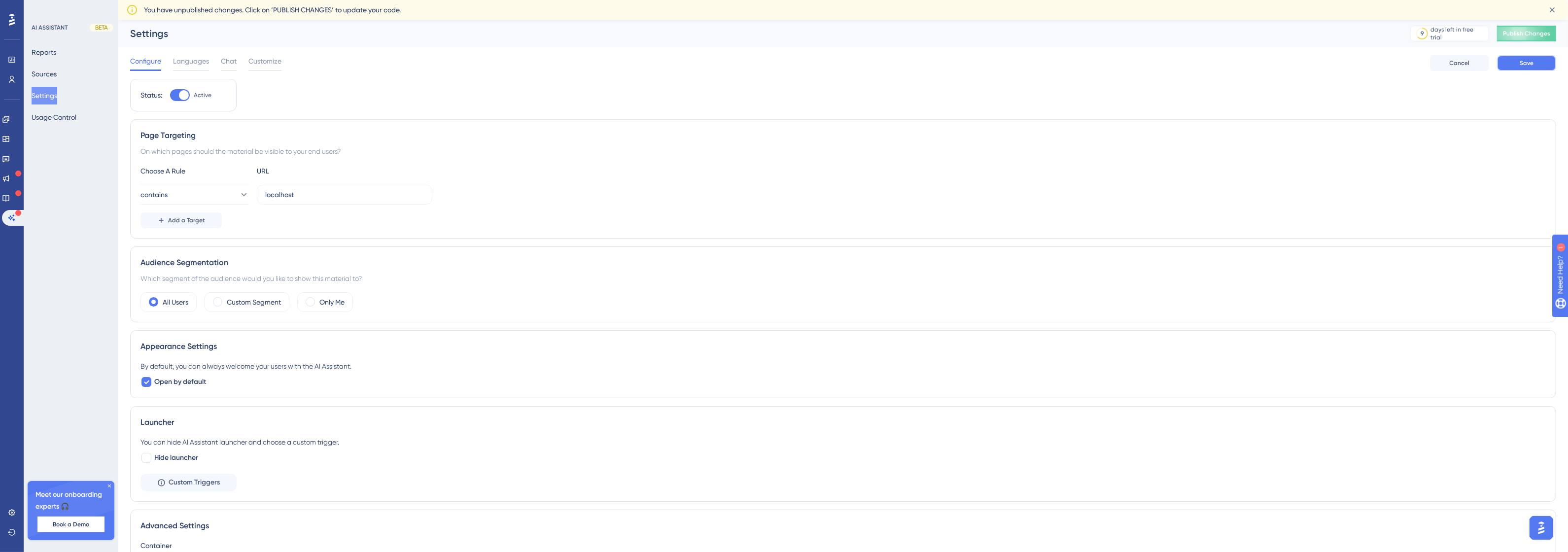
click at [1521, 60] on button "Save" at bounding box center [1526, 63] width 59 height 16
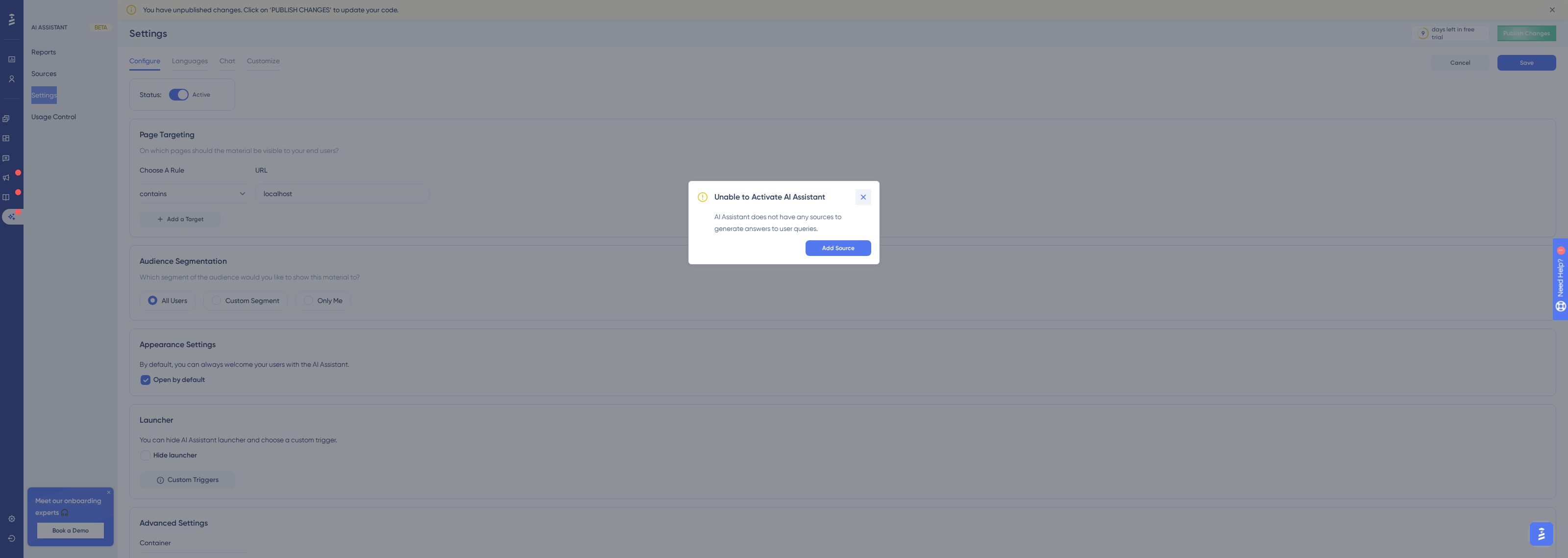
drag, startPoint x: 851, startPoint y: 239, endPoint x: 858, endPoint y: 204, distance: 35.7
click at [856, 210] on div "Unable to Activate AI Assistant AI Assistant does not have any sources to gener…" at bounding box center [784, 222] width 191 height 83
click at [863, 192] on icon at bounding box center [863, 197] width 10 height 10
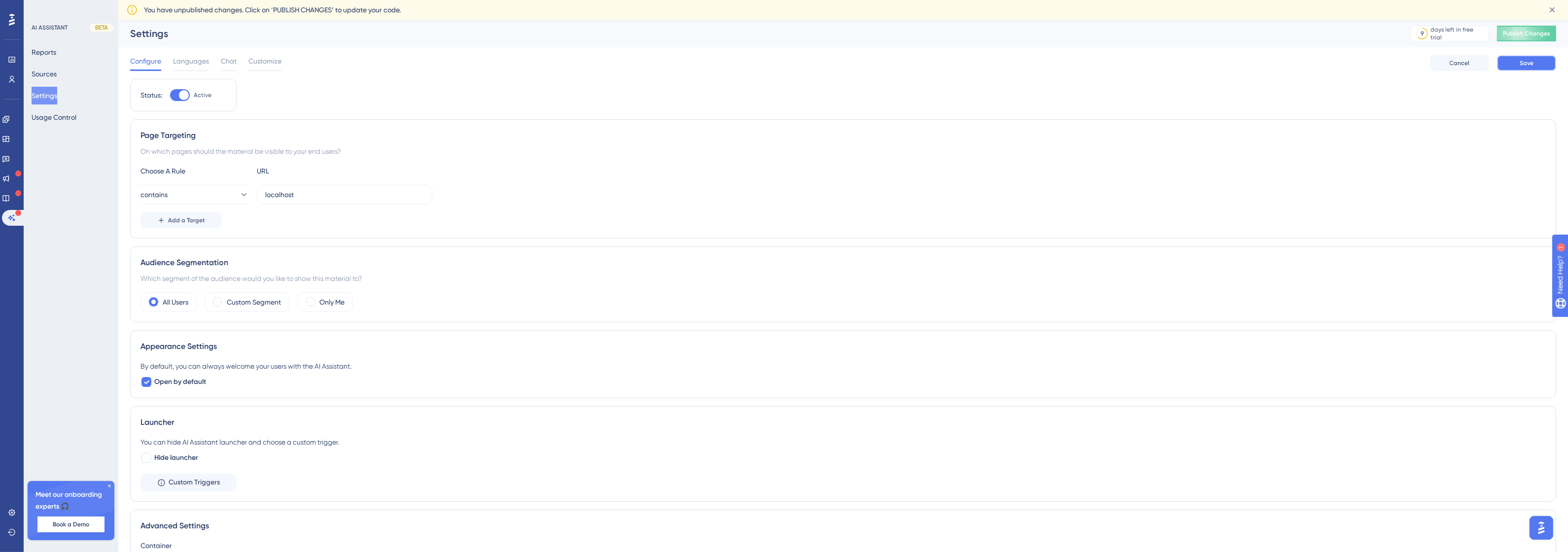
click at [1525, 60] on span "Save" at bounding box center [1526, 63] width 14 height 8
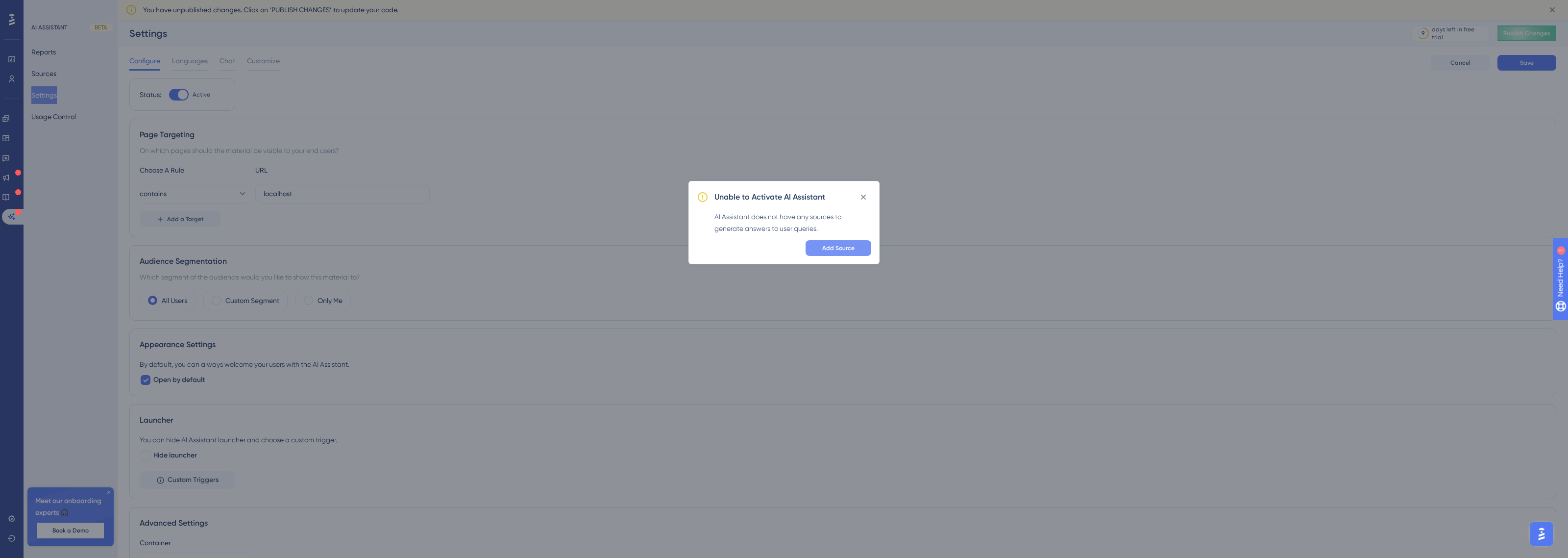
click at [836, 242] on button "Add Source" at bounding box center [838, 248] width 66 height 16
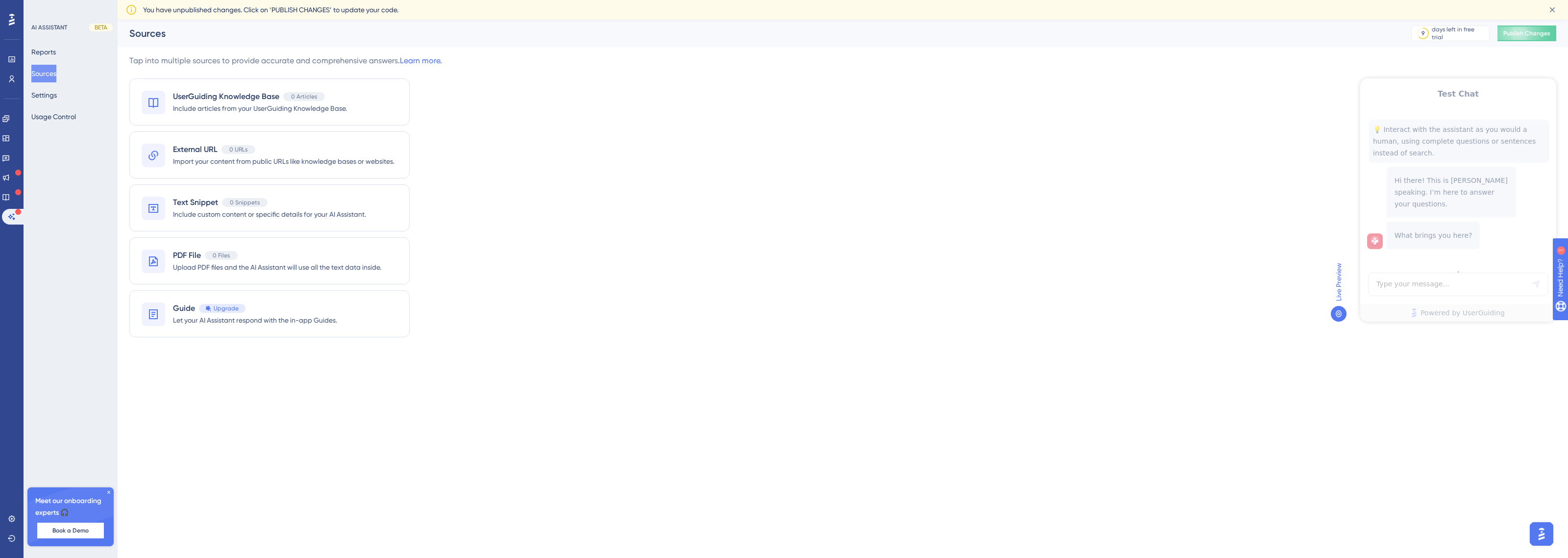
click at [1544, 24] on div "Sources 9 days left in free trial Click to see upgrade options Publish Changes" at bounding box center [842, 33] width 1451 height 27
click at [1542, 26] on button "Publish Changes" at bounding box center [1527, 34] width 59 height 16
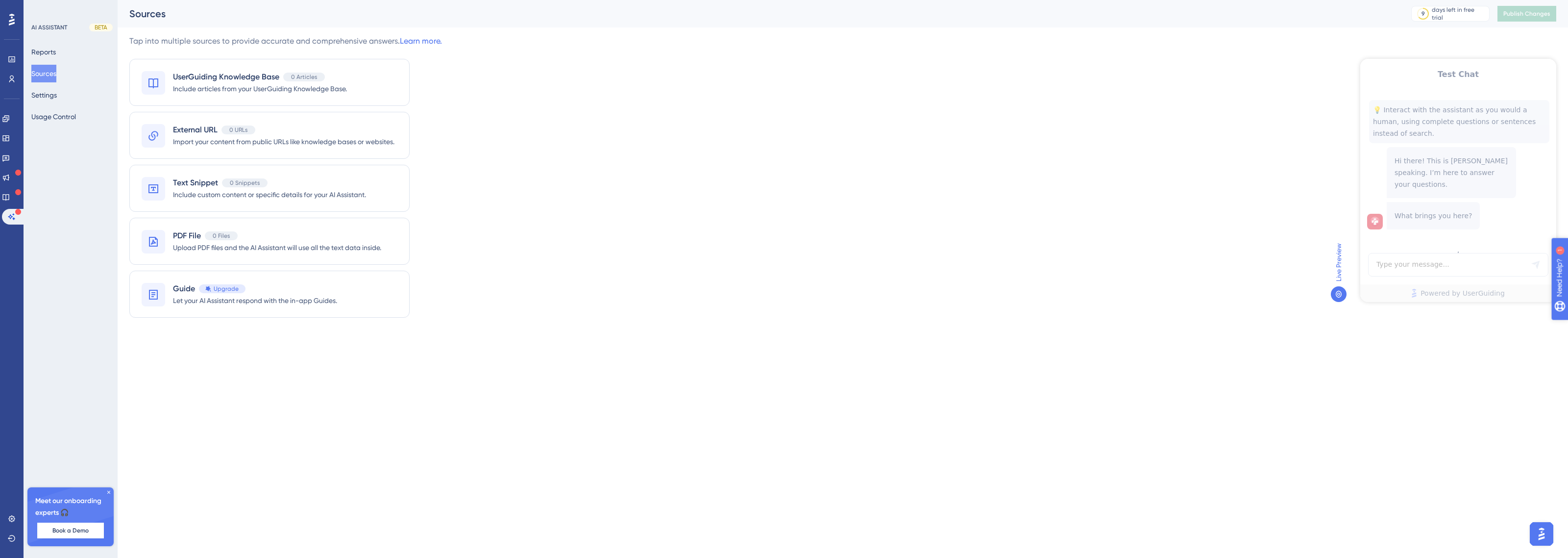
click at [1558, 331] on span "Need Help?" at bounding box center [1593, 328] width 38 height 12
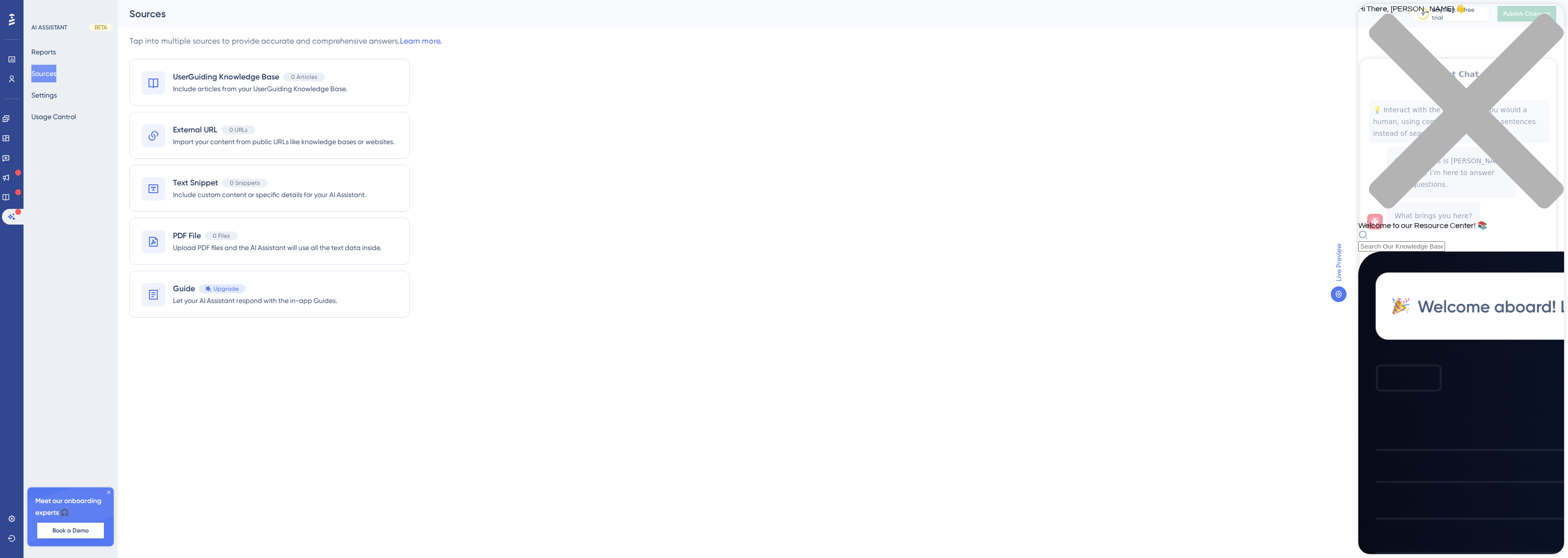
drag, startPoint x: 1452, startPoint y: 524, endPoint x: 1447, endPoint y: 531, distance: 8.6
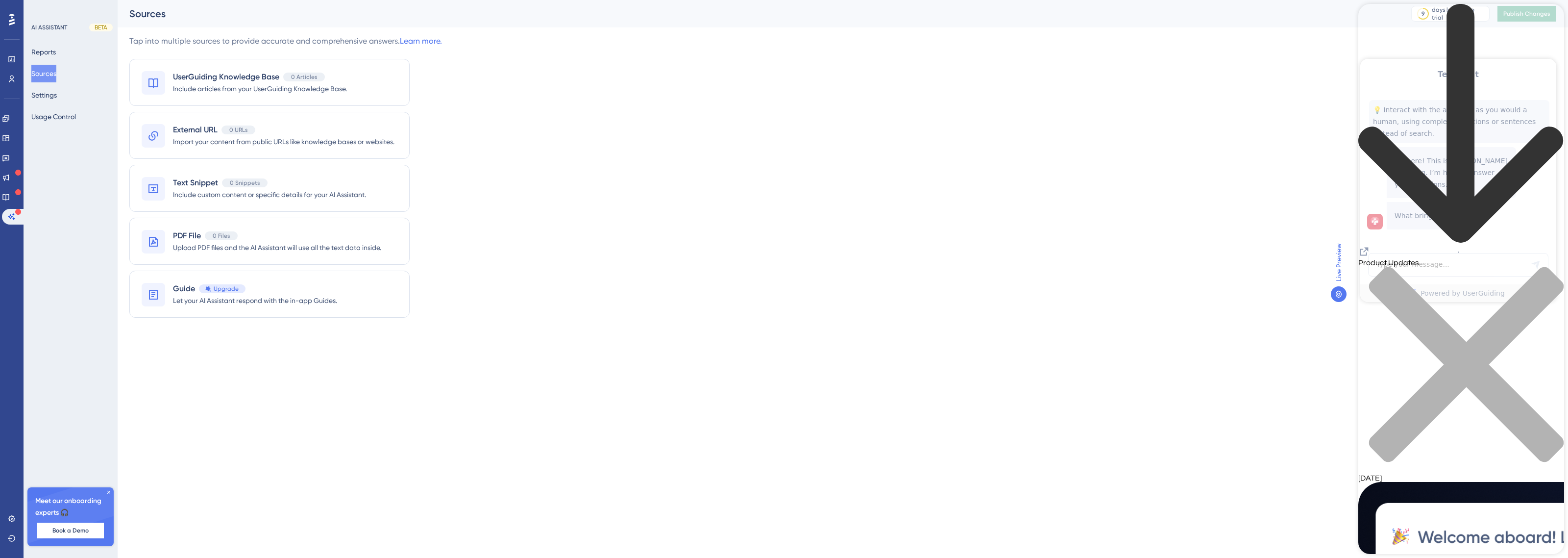
scroll to position [797, 0]
click at [1552, 267] on div "close resource center" at bounding box center [1461, 370] width 206 height 208
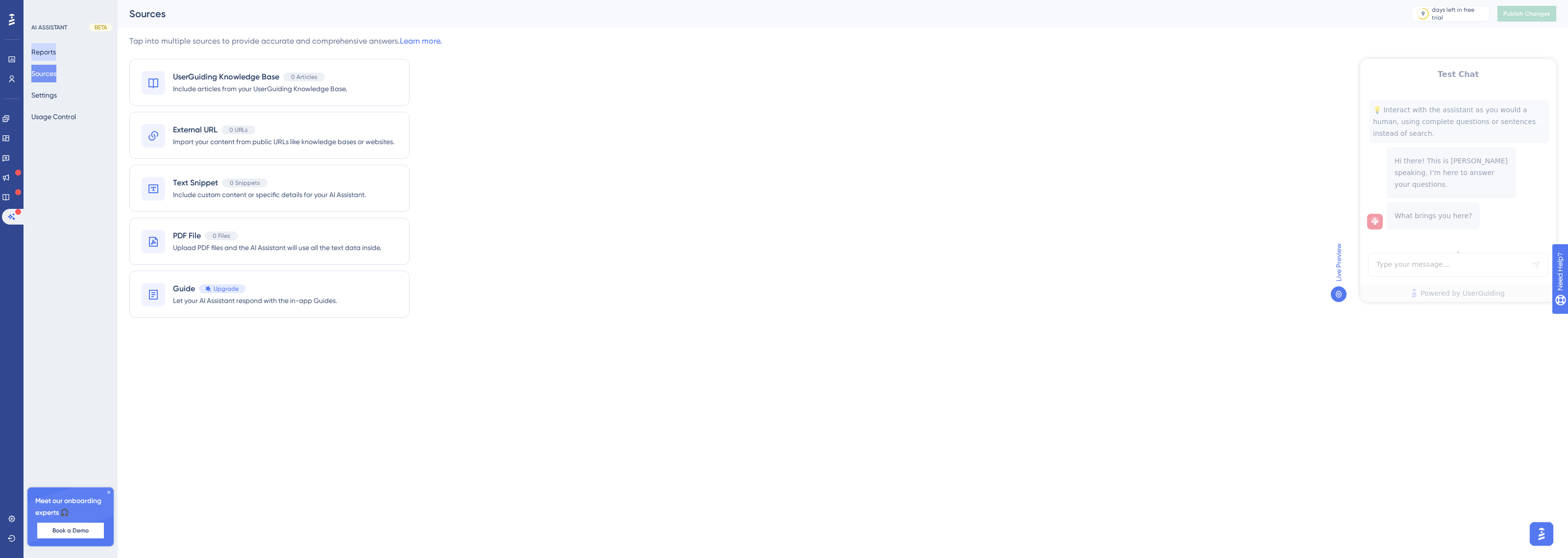
click at [52, 47] on button "Reports" at bounding box center [44, 52] width 24 height 18
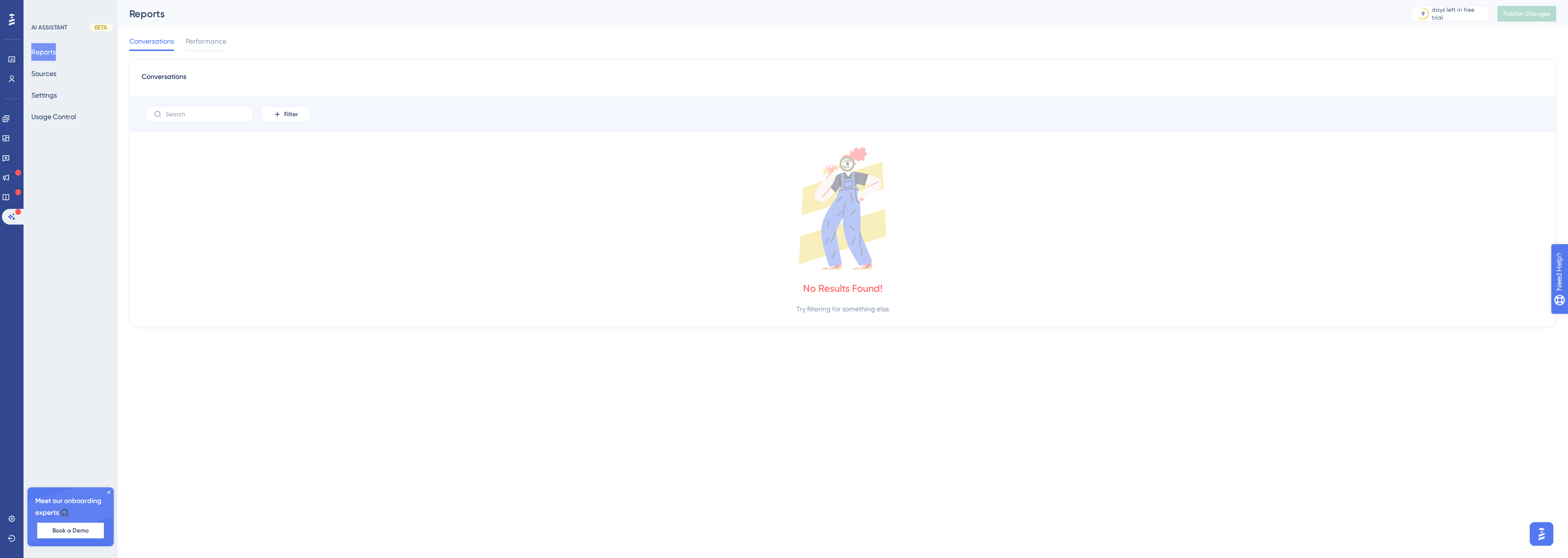
click at [1558, 322] on span "Need Help?" at bounding box center [1593, 322] width 38 height 12
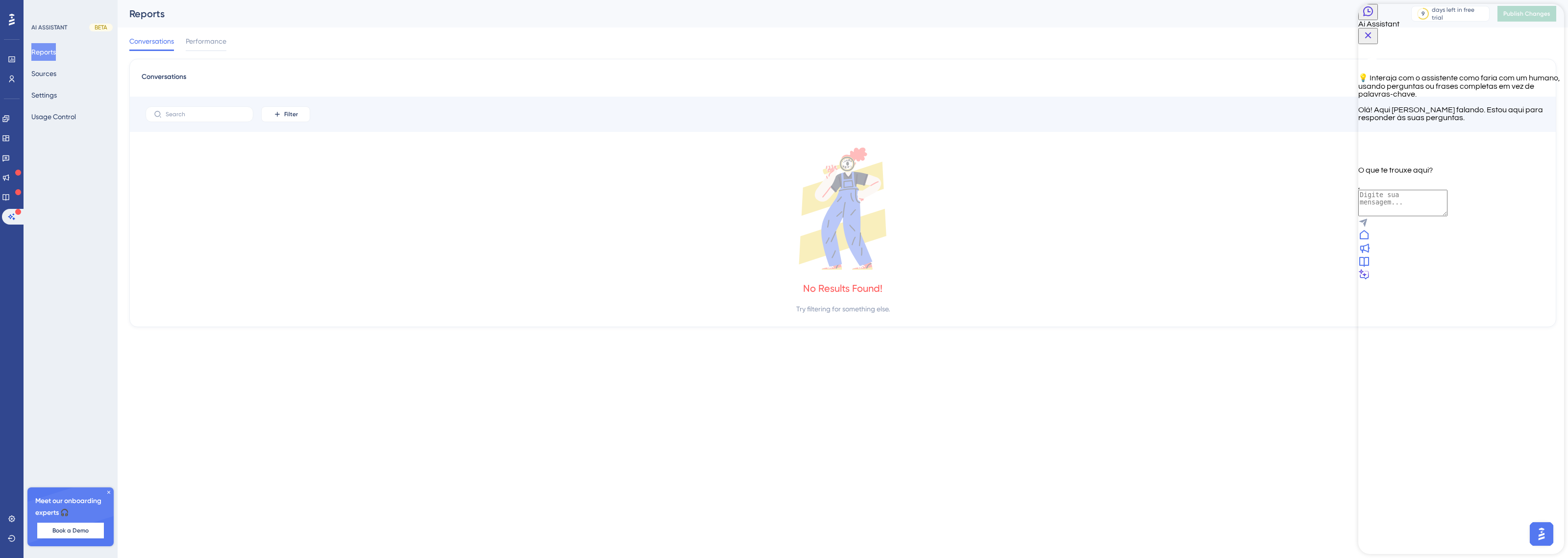
click at [1371, 32] on icon "Close Button" at bounding box center [1368, 35] width 6 height 6
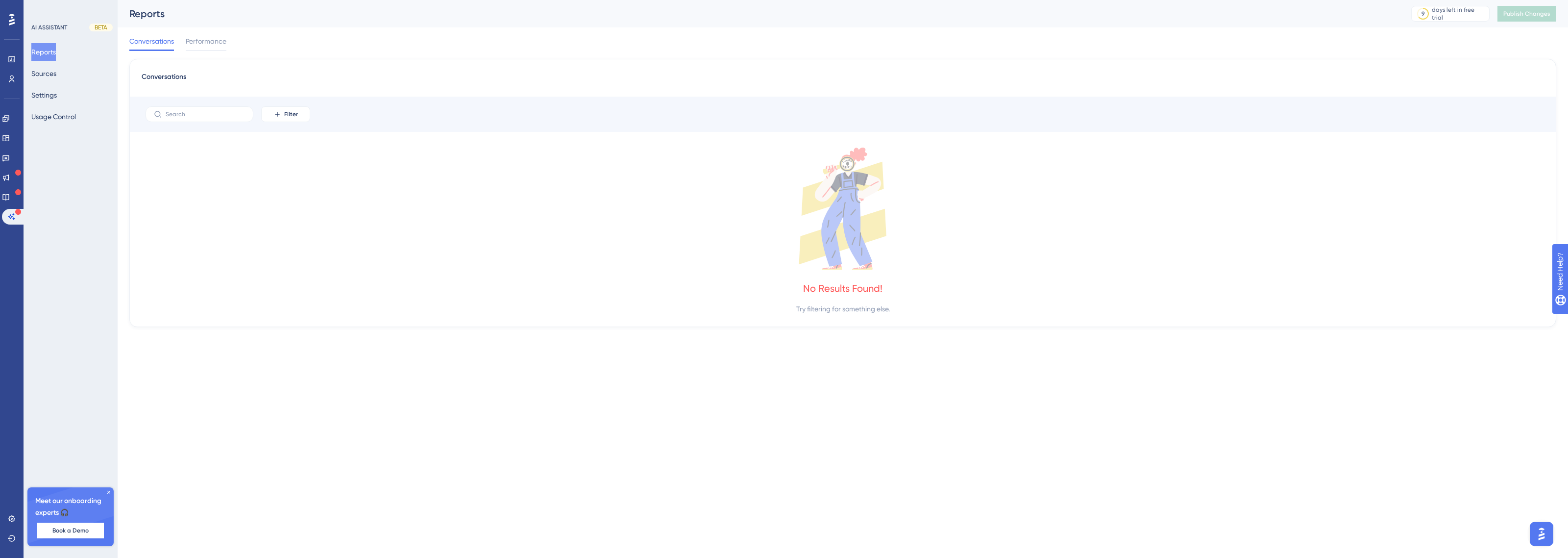
click at [82, 68] on div "Reports Sources Settings Usage Control" at bounding box center [71, 84] width 79 height 82
click at [40, 79] on button "Sources" at bounding box center [44, 73] width 25 height 18
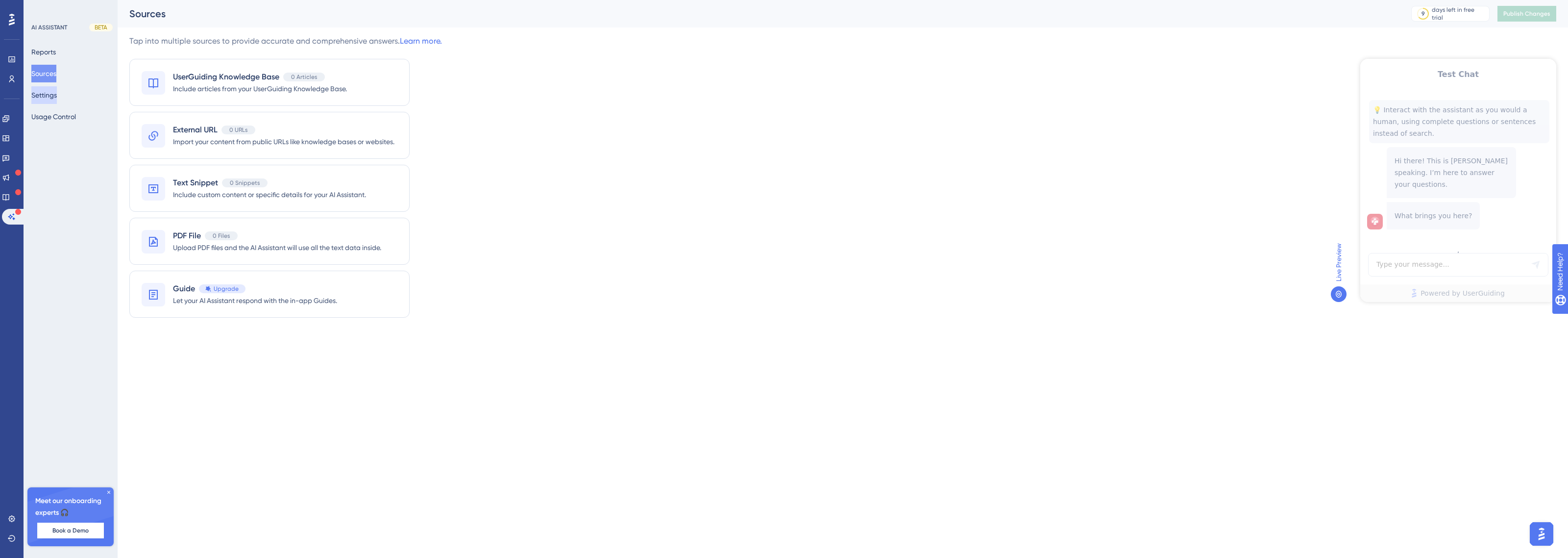
click at [55, 99] on button "Settings" at bounding box center [44, 95] width 26 height 18
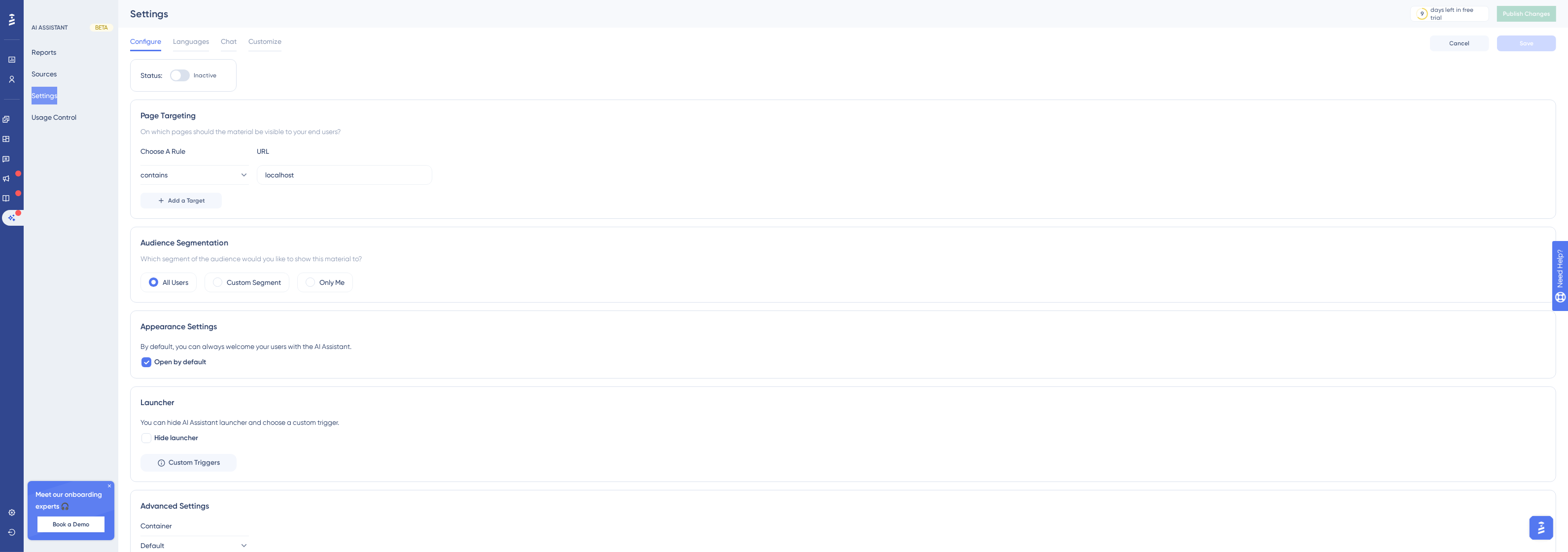
click at [185, 76] on div at bounding box center [180, 75] width 20 height 12
click at [170, 76] on input "Inactive" at bounding box center [170, 75] width 1 height 1
checkbox input "true"
click at [1527, 53] on div "Configure Languages Chat Customize Cancel Save" at bounding box center [843, 43] width 1426 height 32
click at [1527, 43] on span "Save" at bounding box center [1526, 43] width 14 height 8
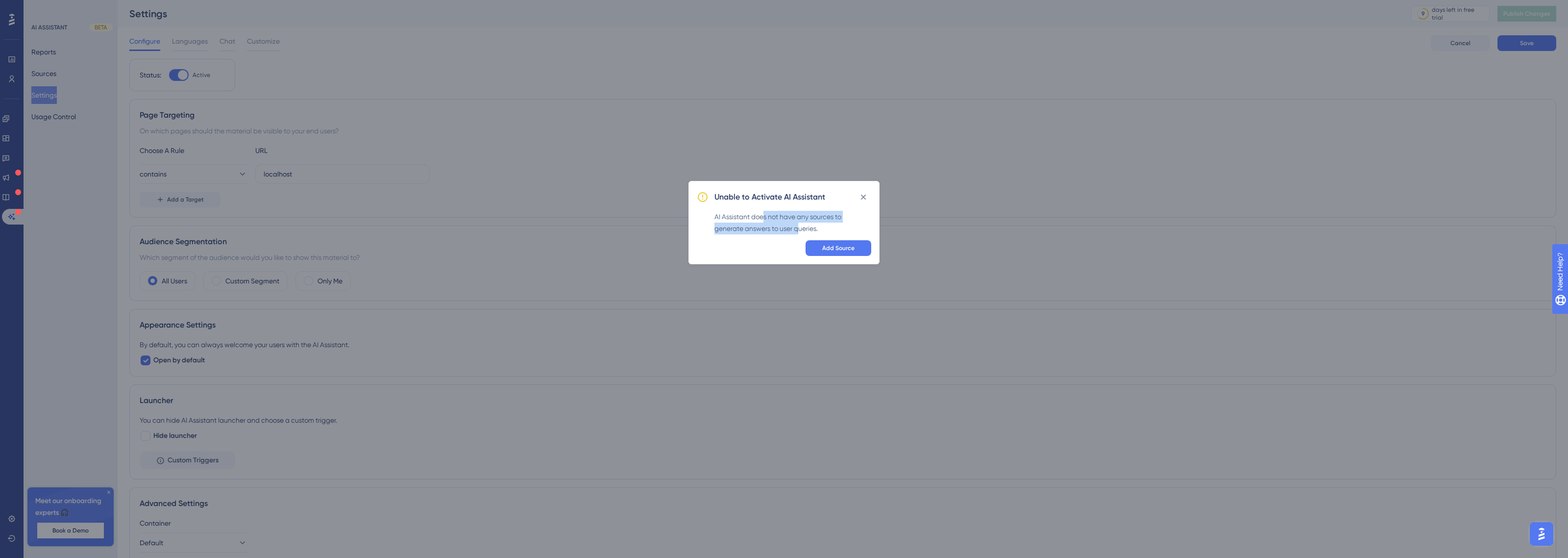
drag, startPoint x: 789, startPoint y: 213, endPoint x: 798, endPoint y: 230, distance: 19.2
click at [799, 228] on div "AI Assistant does not have any sources to generate answers to user queries." at bounding box center [793, 222] width 157 height 24
click at [834, 245] on span "Add Source" at bounding box center [838, 248] width 32 height 8
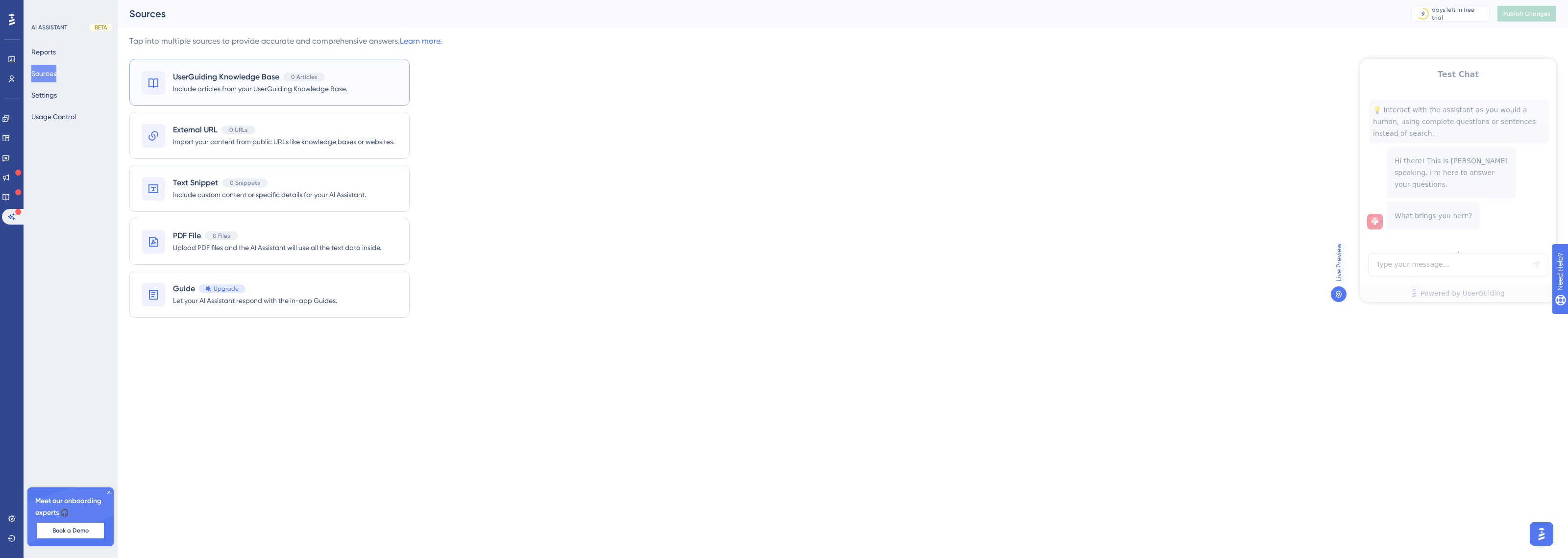
click at [263, 88] on span "Include articles from your UserGuiding Knowledge Base." at bounding box center [260, 88] width 174 height 12
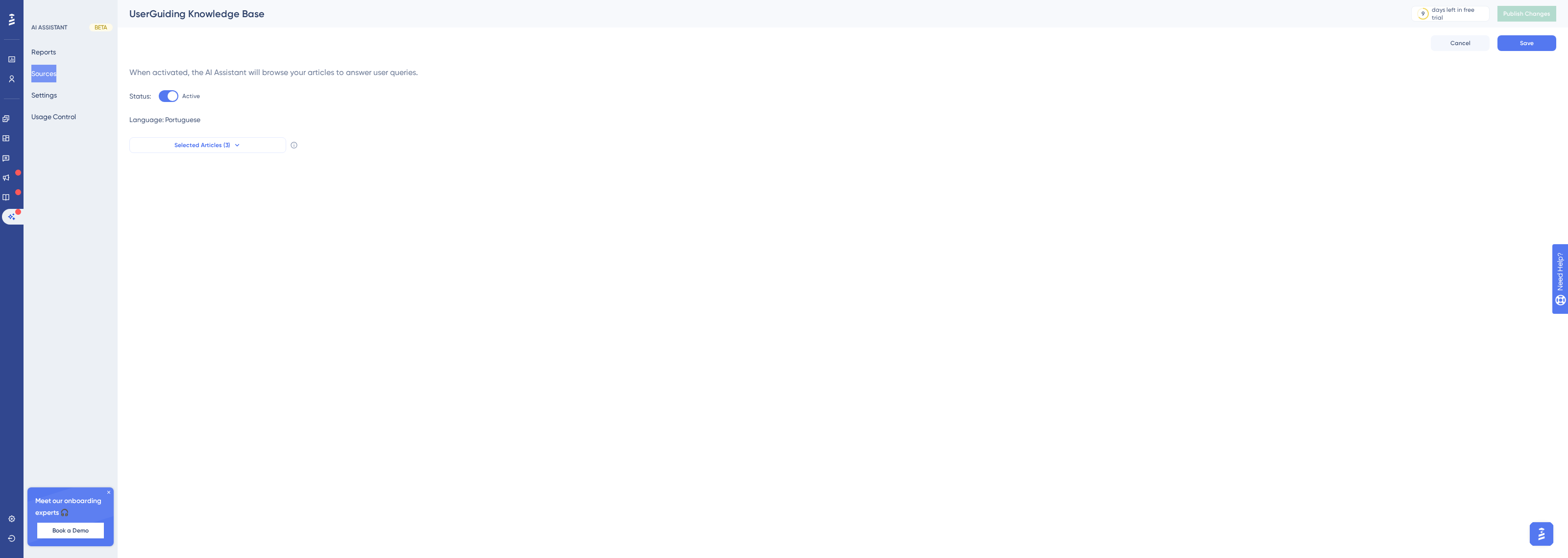
click at [190, 141] on span "Selected Articles (3)" at bounding box center [203, 145] width 56 height 8
click at [194, 197] on div "Teste 3" at bounding box center [236, 197] width 138 height 12
checkbox input "true"
click at [187, 216] on span "Como um Suporte Eficiente Impacta Positivamente sua Empresa" at bounding box center [236, 216] width 138 height 12
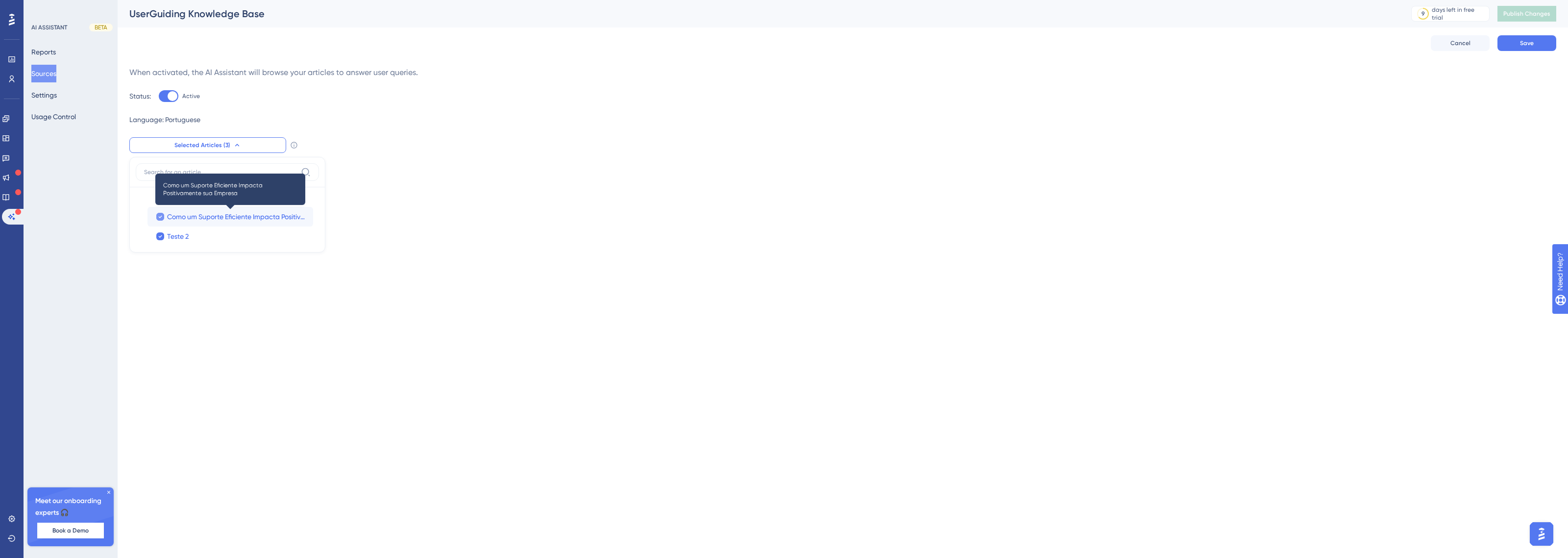
checkbox input "false"
click at [190, 233] on div "Teste 2" at bounding box center [236, 236] width 138 height 12
checkbox input "false"
click at [200, 192] on div "Teste 3" at bounding box center [236, 197] width 138 height 12
checkbox input "false"
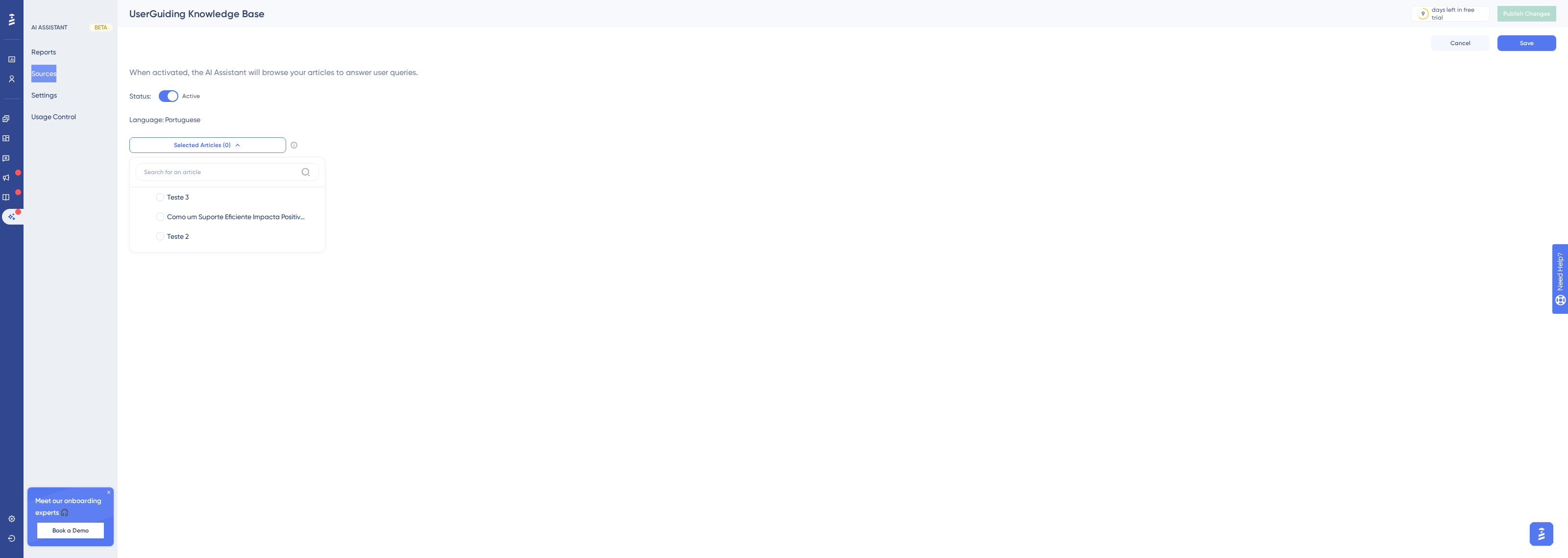
click at [486, 185] on html "Performance Users Engagement Widgets Feedback Product Updates Knowledge Base AI…" at bounding box center [784, 92] width 1568 height 185
click at [225, 143] on span "Selected Articles (0)" at bounding box center [202, 145] width 57 height 8
click at [208, 180] on label at bounding box center [227, 172] width 183 height 18
click at [208, 176] on input at bounding box center [220, 172] width 153 height 8
click at [202, 203] on label "Teste 3 Teste 3" at bounding box center [230, 197] width 166 height 19
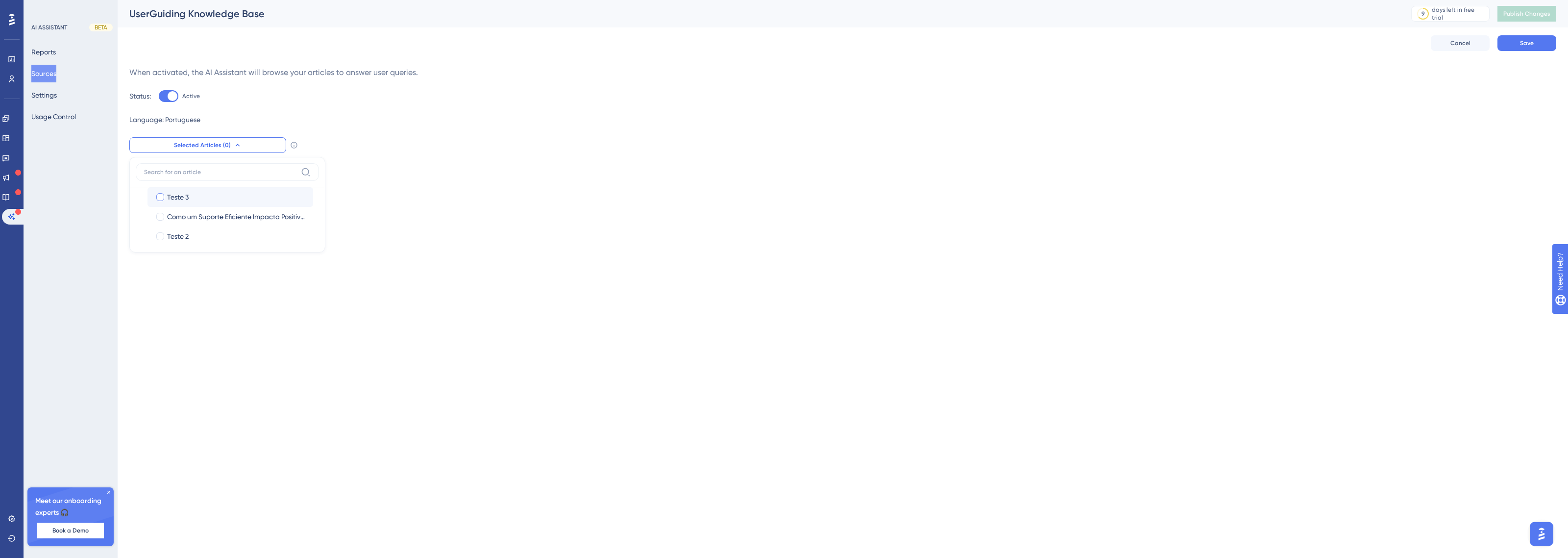
click at [161, 197] on input "Teste 3" at bounding box center [160, 197] width 1 height 1
click at [200, 218] on span "Como um Suporte Eficiente Impacta Positivamente sua Empresa" at bounding box center [236, 216] width 138 height 12
checkbox input "true"
click at [187, 230] on label "Teste 2 Teste 2" at bounding box center [230, 236] width 166 height 19
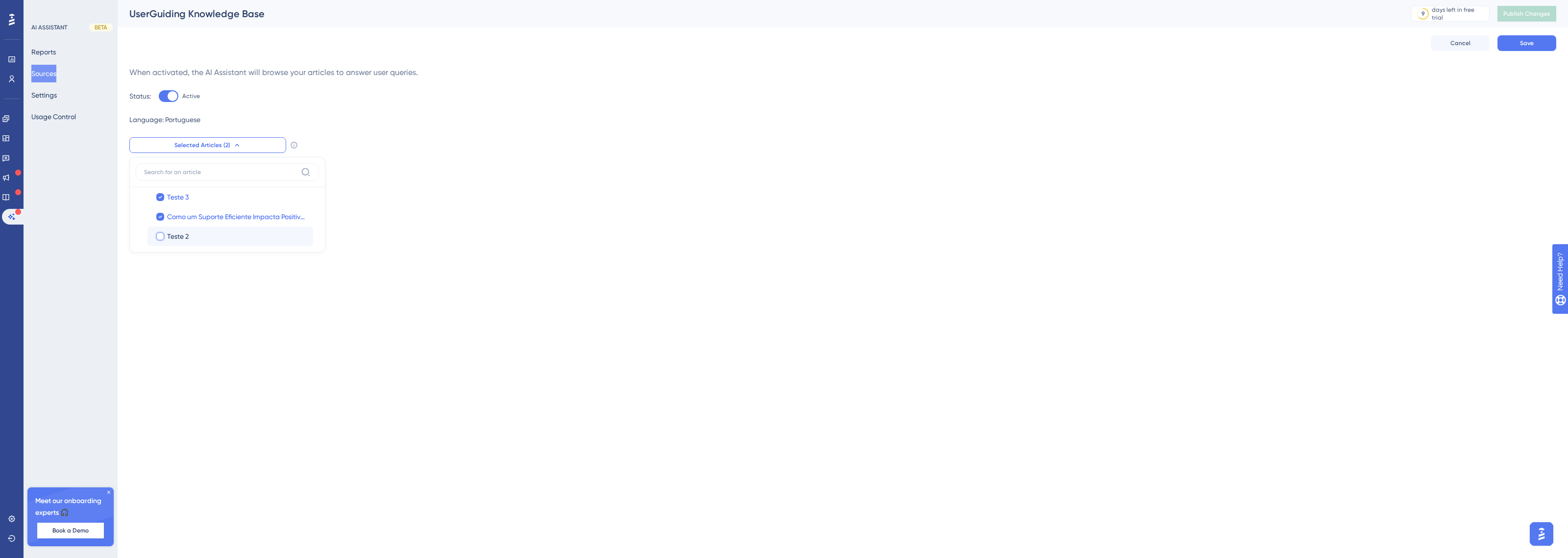
click at [161, 236] on input "Teste 2" at bounding box center [160, 236] width 1 height 1
checkbox input "false"
click at [518, 150] on div "Selected Articles (3) Teste 3 Teste 3 Como um Suporte Eficiente Impacta Positiv…" at bounding box center [843, 145] width 1427 height 16
click at [1547, 38] on button "Save" at bounding box center [1527, 43] width 59 height 16
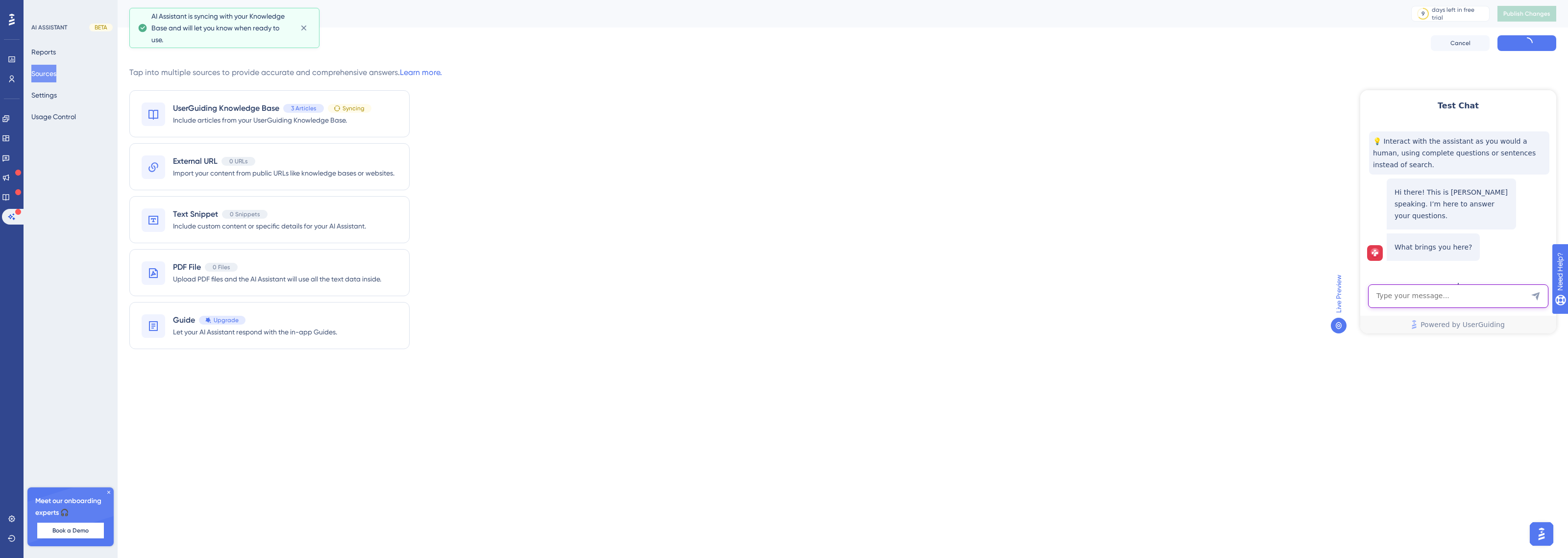
click at [1427, 302] on textarea "AI Assistant Text Input" at bounding box center [1458, 296] width 180 height 24
type textarea "o"
type textarea "Oque deve fazer um suporte?"
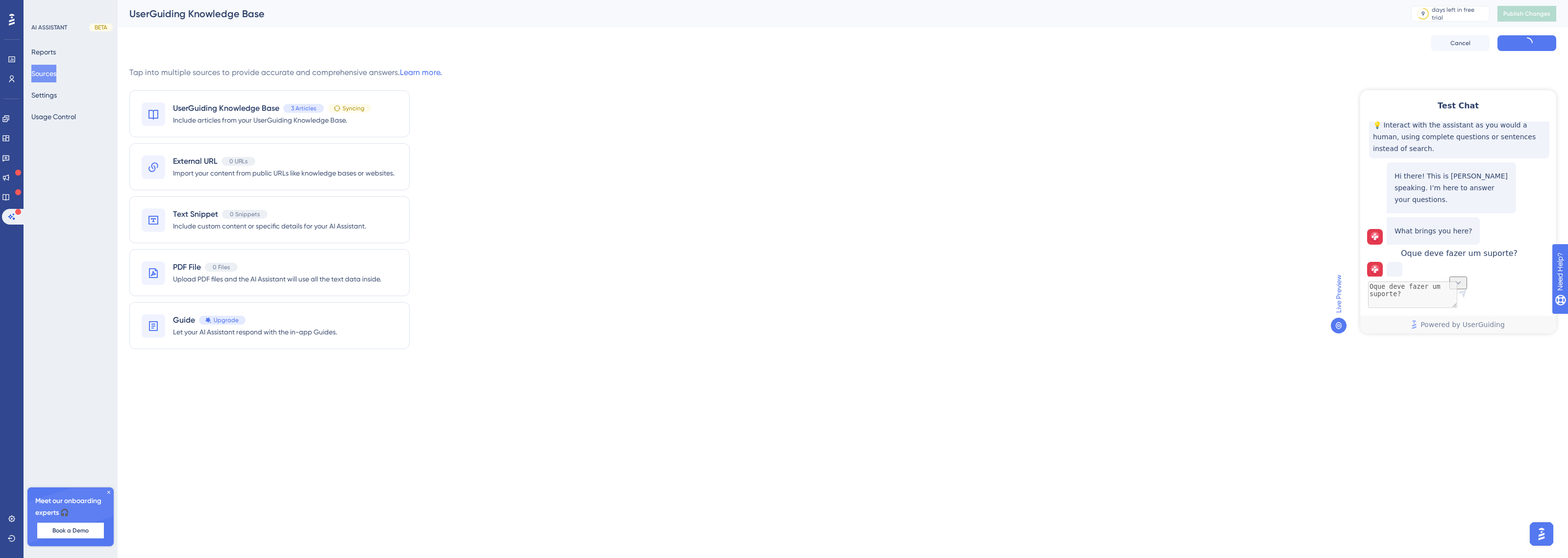
scroll to position [29, 0]
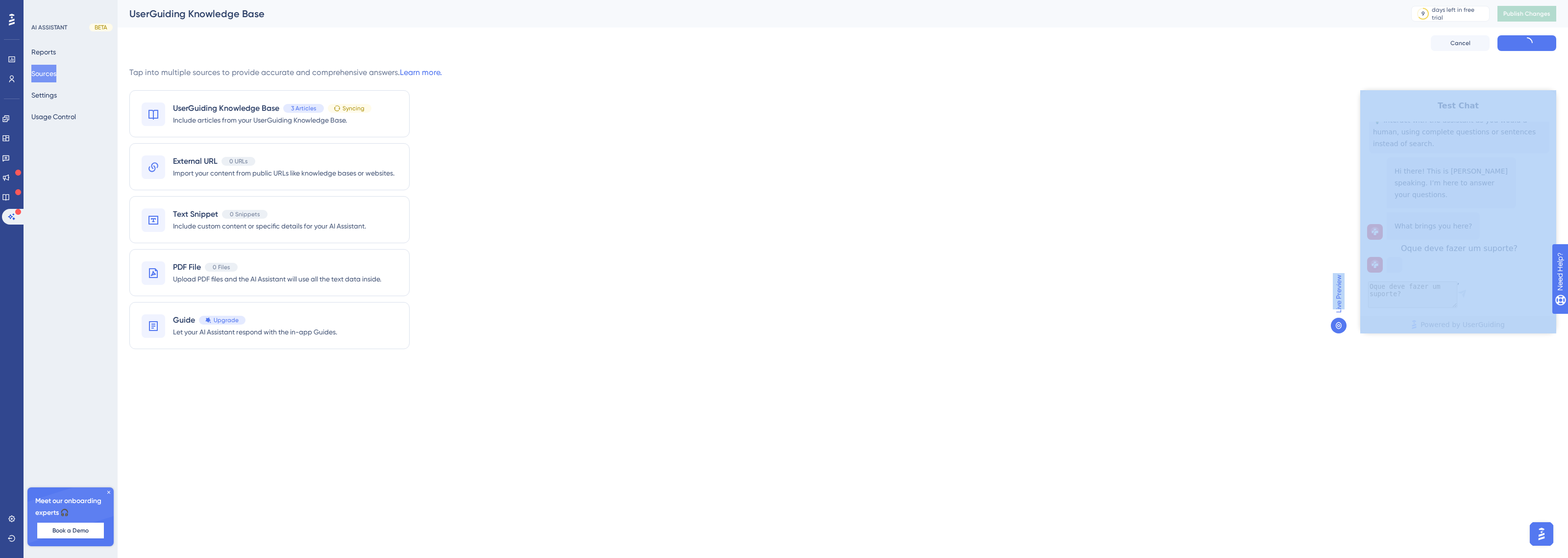
drag, startPoint x: 1341, startPoint y: 310, endPoint x: 1335, endPoint y: 271, distance: 39.5
click at [1335, 271] on div "Live Preview" at bounding box center [1441, 213] width 231 height 294
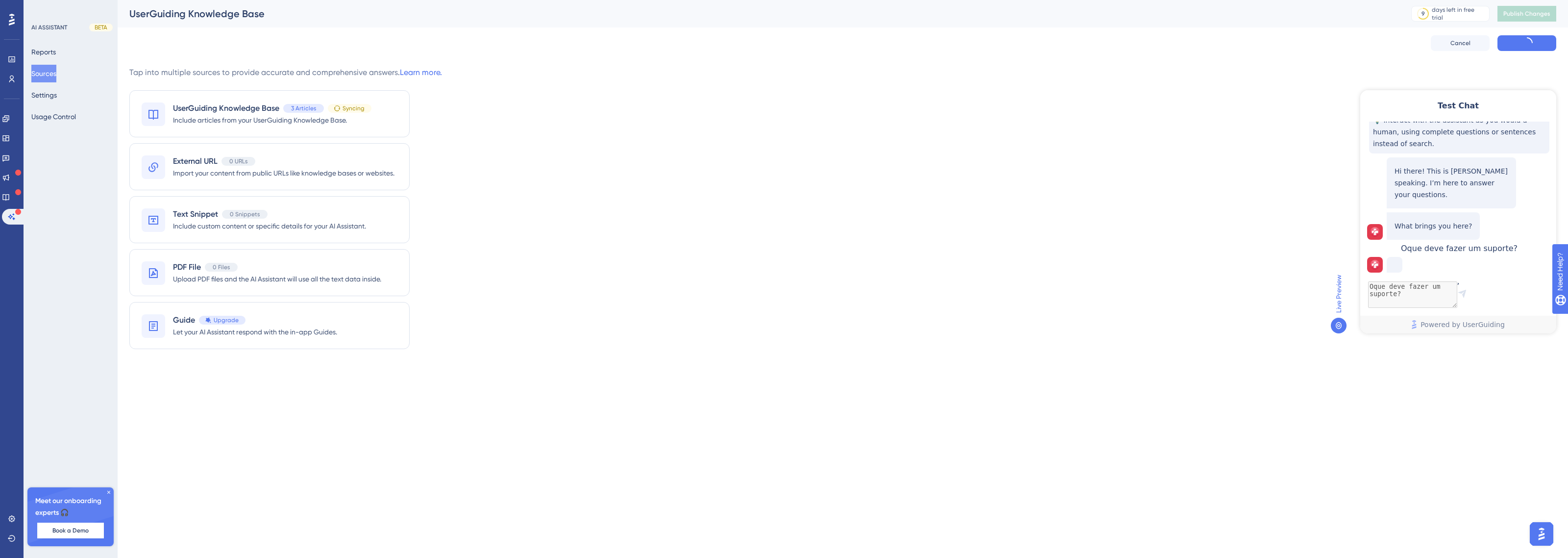
click at [1340, 327] on icon at bounding box center [1339, 325] width 8 height 8
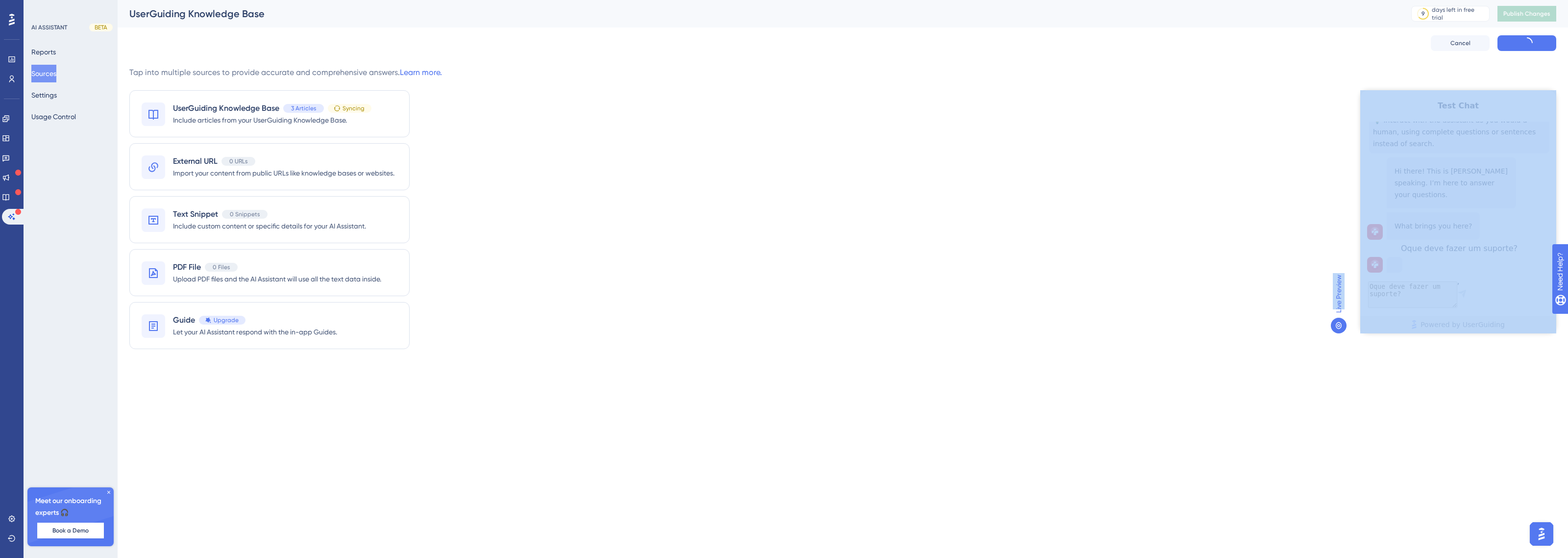
drag, startPoint x: 1340, startPoint y: 311, endPoint x: 1326, endPoint y: 271, distance: 42.4
click at [1326, 271] on div "Live Preview" at bounding box center [1441, 213] width 231 height 294
drag, startPoint x: 1344, startPoint y: 311, endPoint x: 1329, endPoint y: 269, distance: 44.6
click at [1329, 269] on div "Live Preview" at bounding box center [1441, 213] width 231 height 294
click at [1339, 305] on span "Live Preview" at bounding box center [1339, 294] width 12 height 38
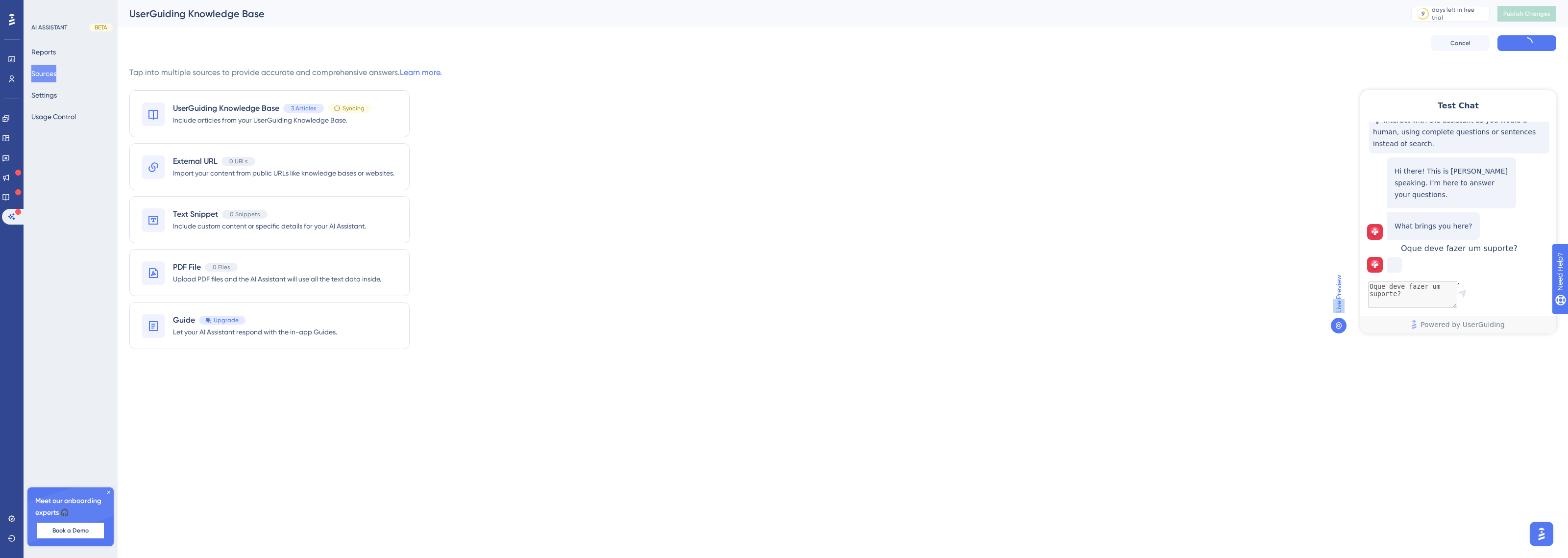
click at [1339, 305] on span "Live Preview" at bounding box center [1339, 294] width 12 height 38
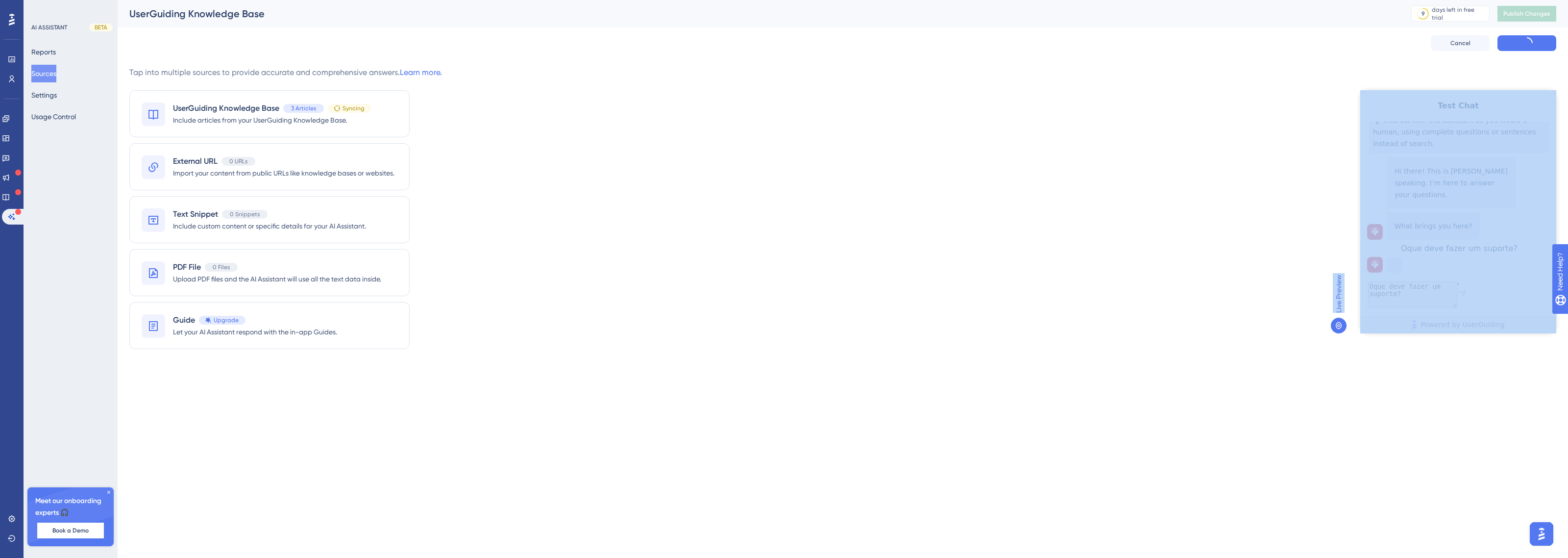
click at [1339, 305] on span "Live Preview" at bounding box center [1339, 294] width 12 height 38
click at [1329, 302] on div "Live Preview" at bounding box center [1441, 213] width 231 height 294
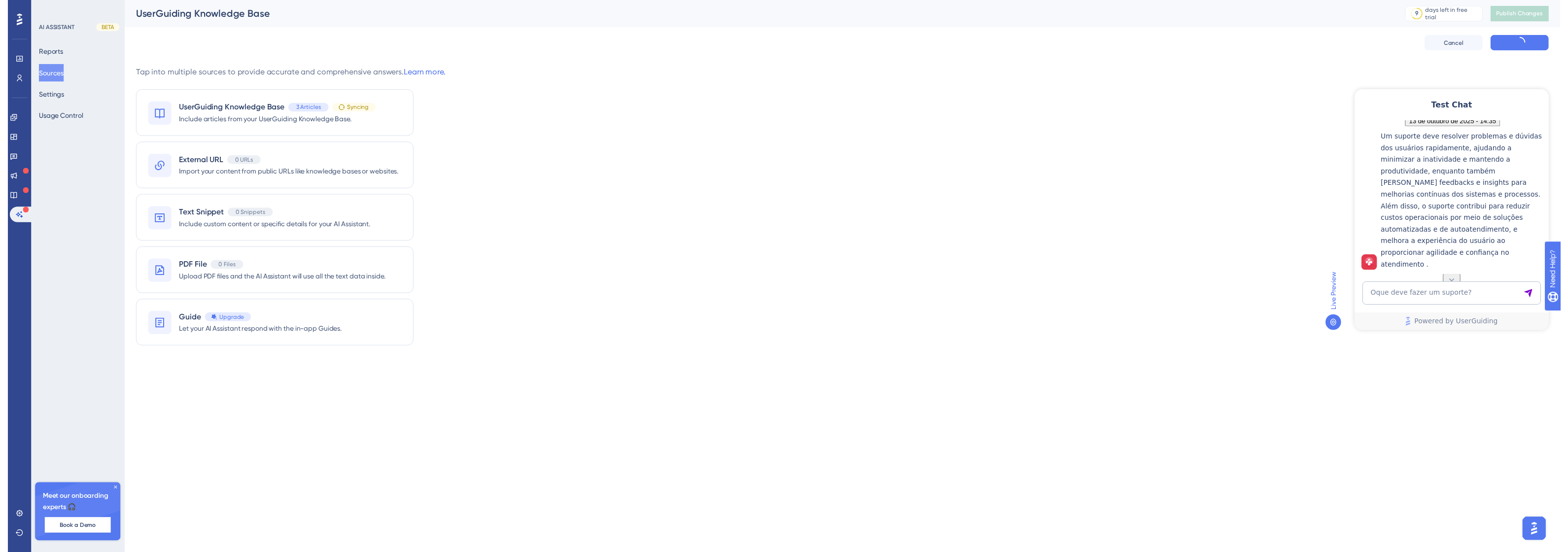
scroll to position [193, 0]
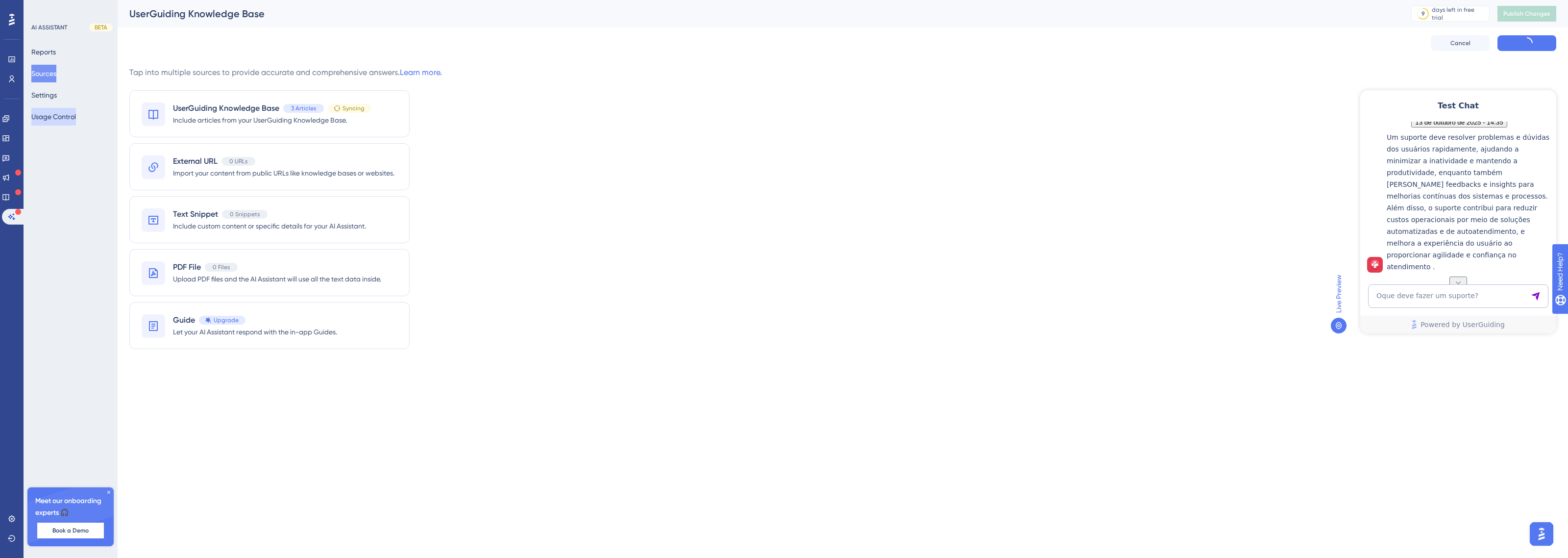
drag, startPoint x: 52, startPoint y: 116, endPoint x: 318, endPoint y: 164, distance: 270.3
click at [52, 116] on button "Usage Control" at bounding box center [54, 116] width 44 height 18
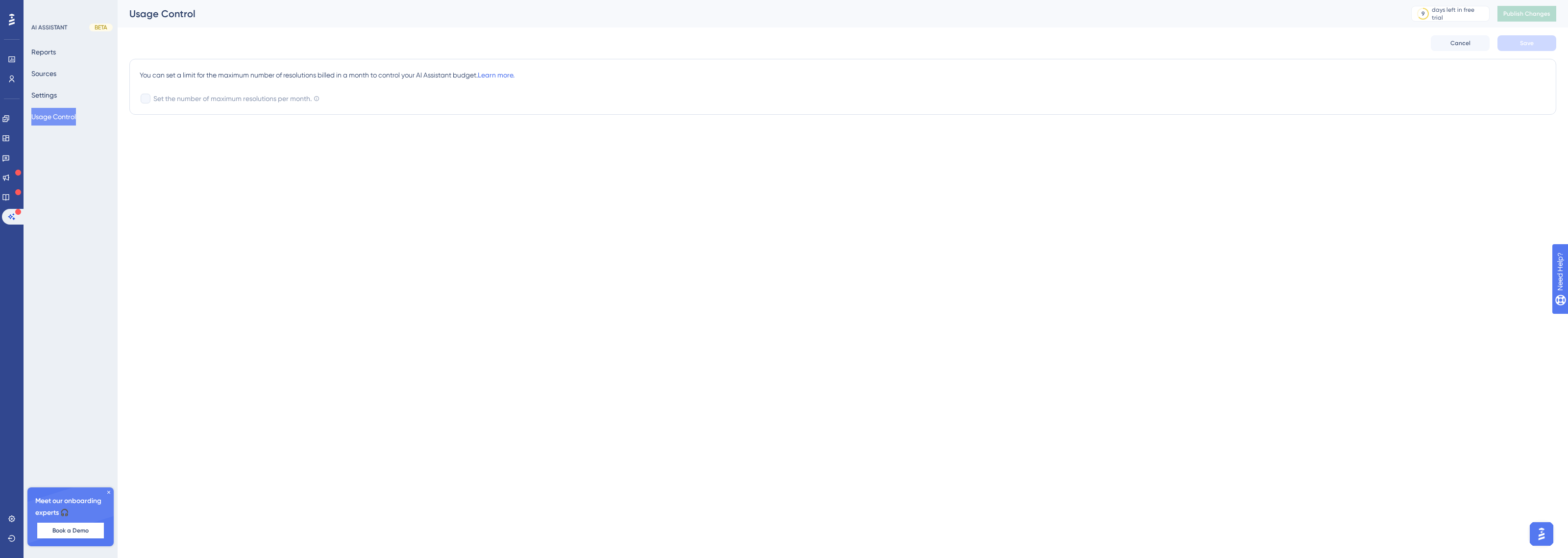
click at [69, 98] on div "Reports Sources Settings Usage Control" at bounding box center [71, 84] width 79 height 82
click at [57, 99] on button "Settings" at bounding box center [44, 95] width 26 height 18
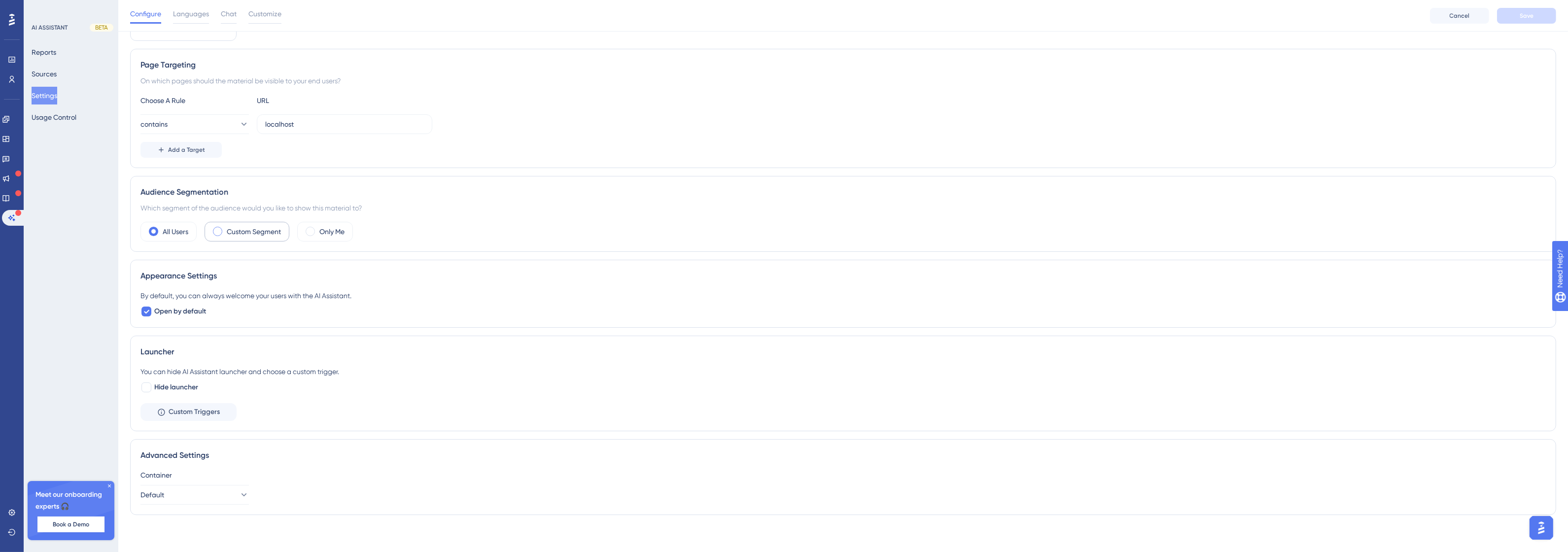
scroll to position [59, 0]
click at [190, 19] on span "Languages" at bounding box center [191, 13] width 36 height 12
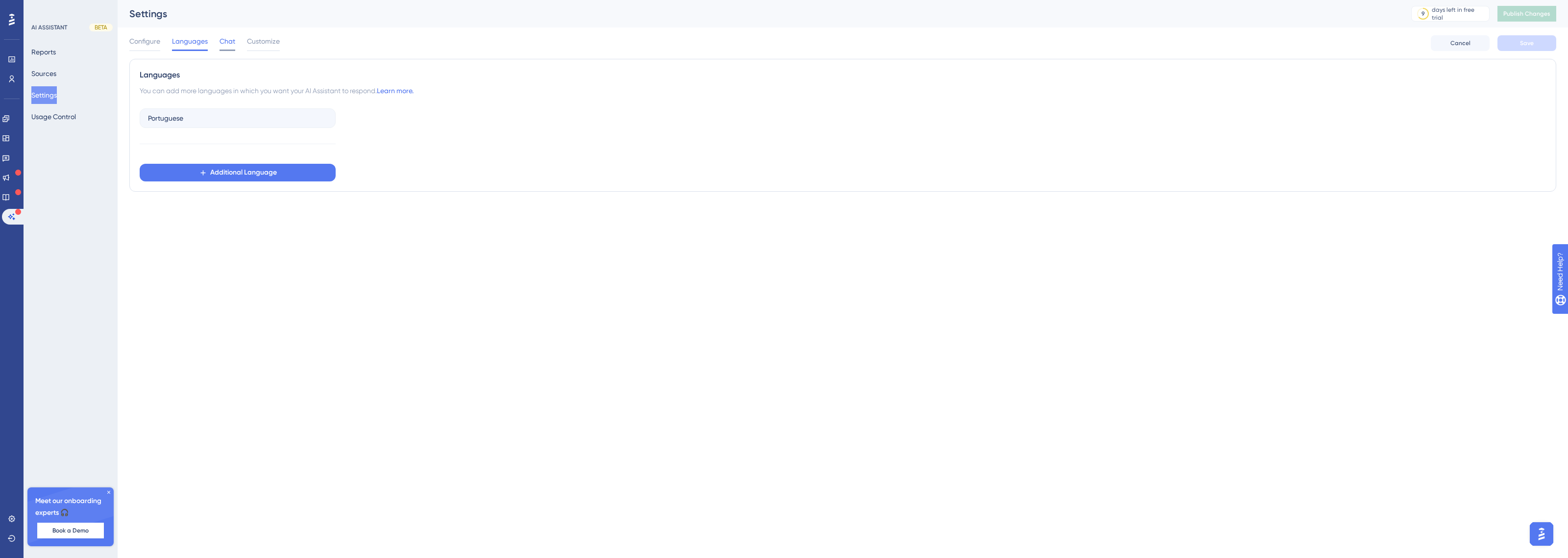
click at [226, 35] on div "Configure Languages Chat Customize Cancel Save" at bounding box center [843, 43] width 1427 height 32
click at [230, 40] on span "Chat" at bounding box center [228, 41] width 16 height 12
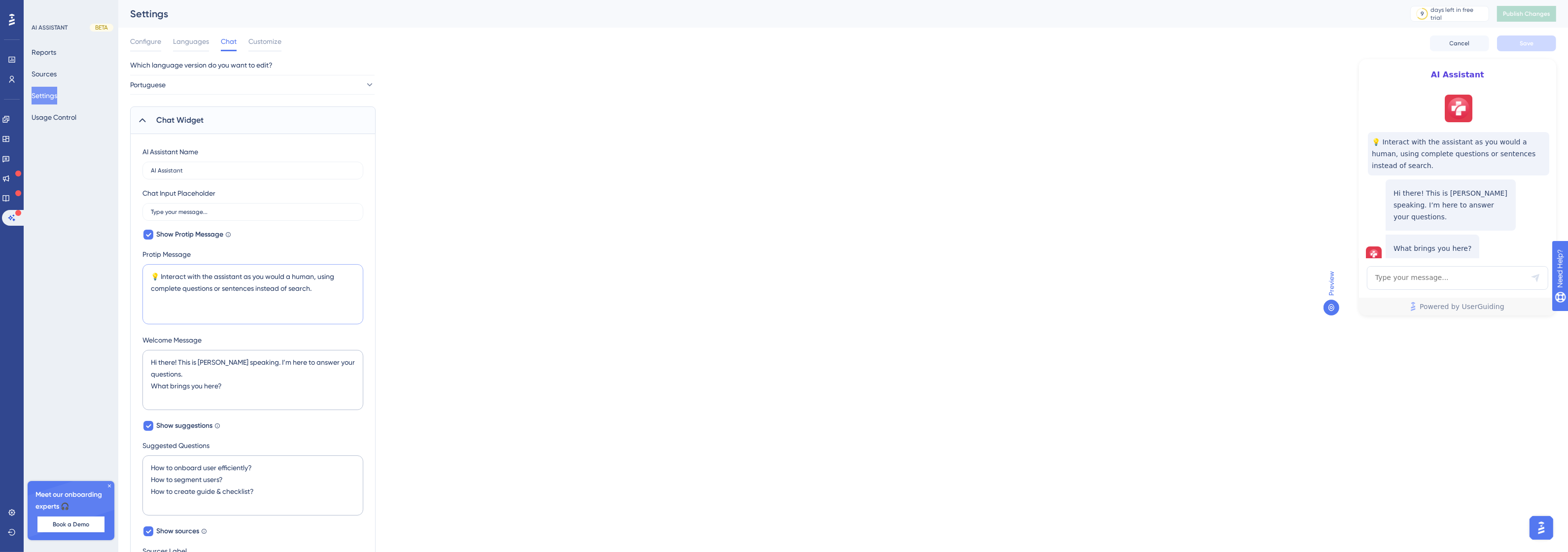
click at [254, 292] on textarea "💡 Interact with the assistant as you would a human, using complete questions or…" at bounding box center [253, 294] width 221 height 60
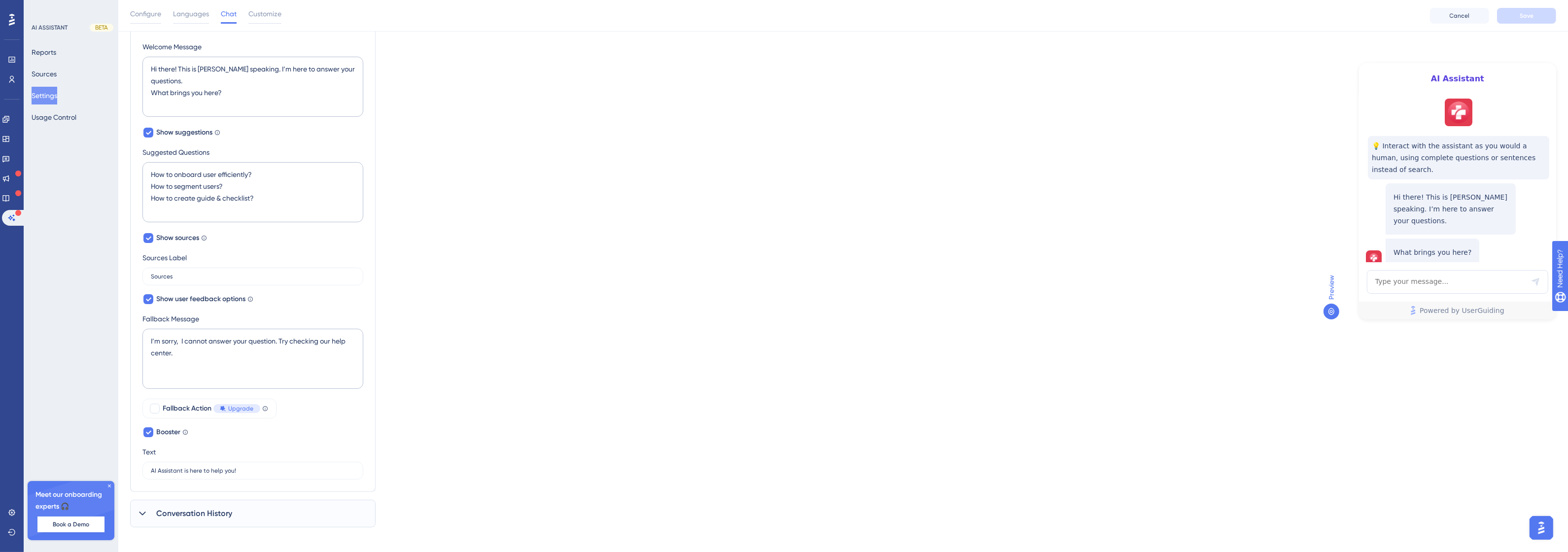
scroll to position [304, 0]
click at [214, 503] on span "Conversation History" at bounding box center [194, 506] width 76 height 12
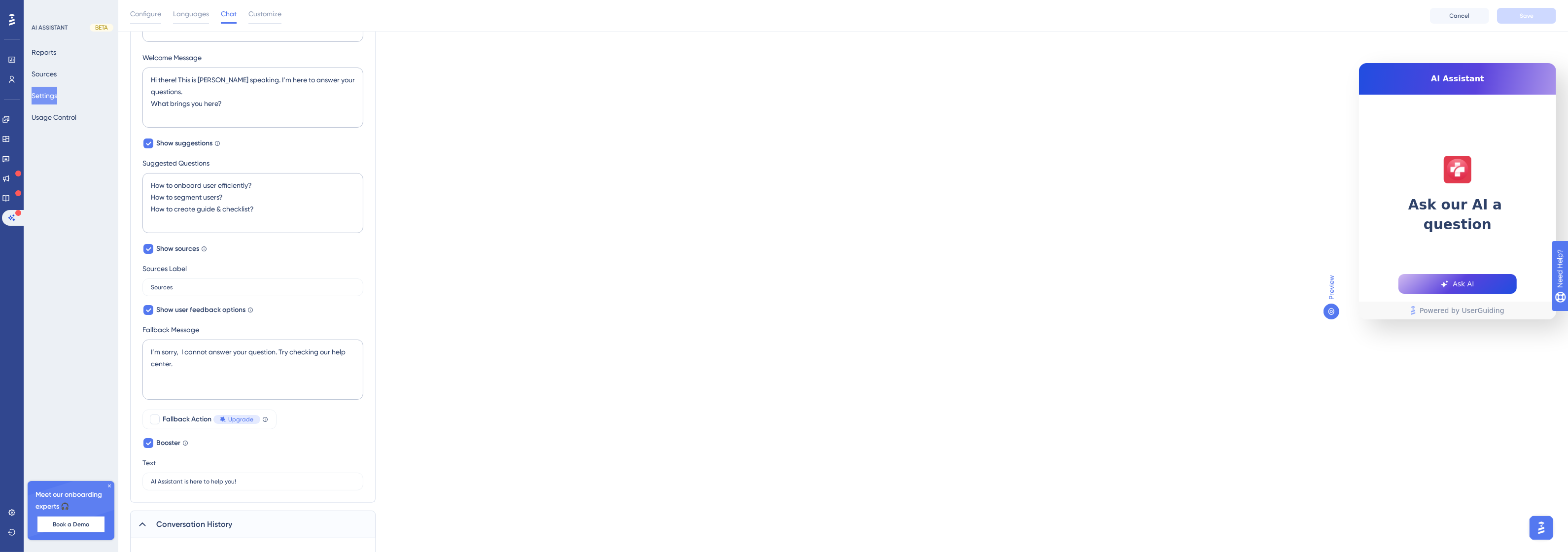
scroll to position [280, 0]
click at [1476, 287] on button "Ask AI" at bounding box center [1457, 284] width 118 height 20
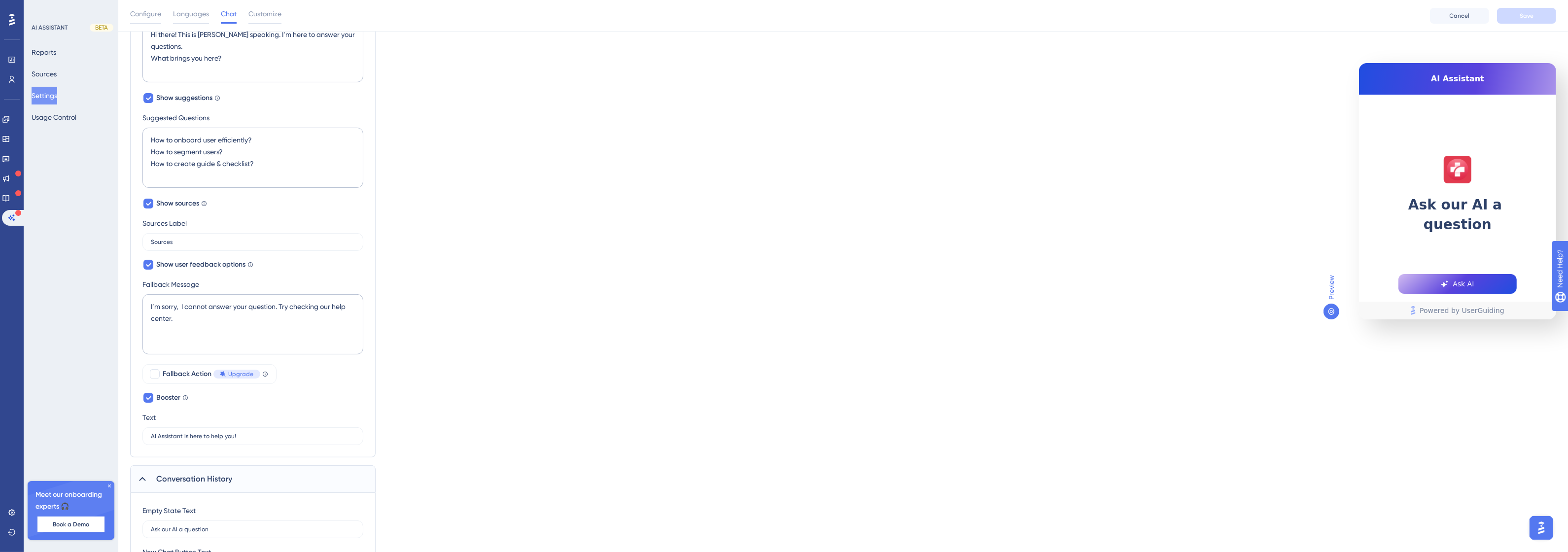
scroll to position [403, 0]
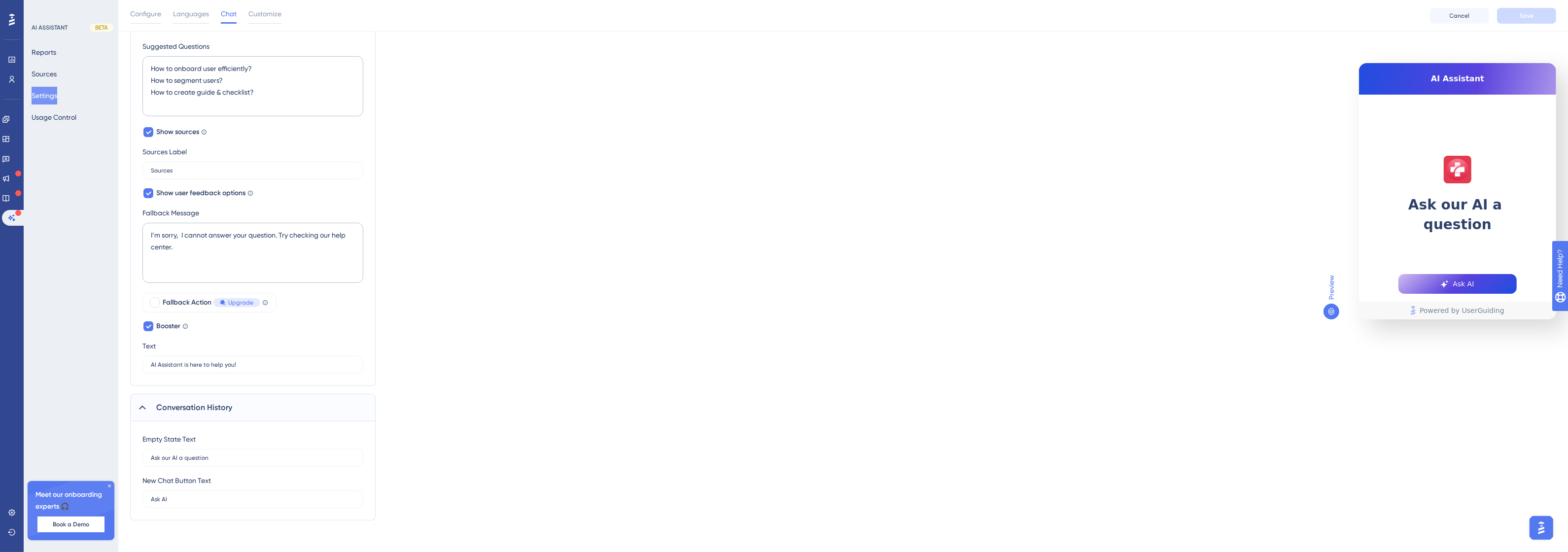
click at [237, 447] on div "Empty State Text Ask our AI a question" at bounding box center [253, 450] width 221 height 34
click at [227, 457] on input "Ask our AI a question" at bounding box center [252, 457] width 204 height 7
click at [1331, 311] on icon at bounding box center [1331, 311] width 8 height 8
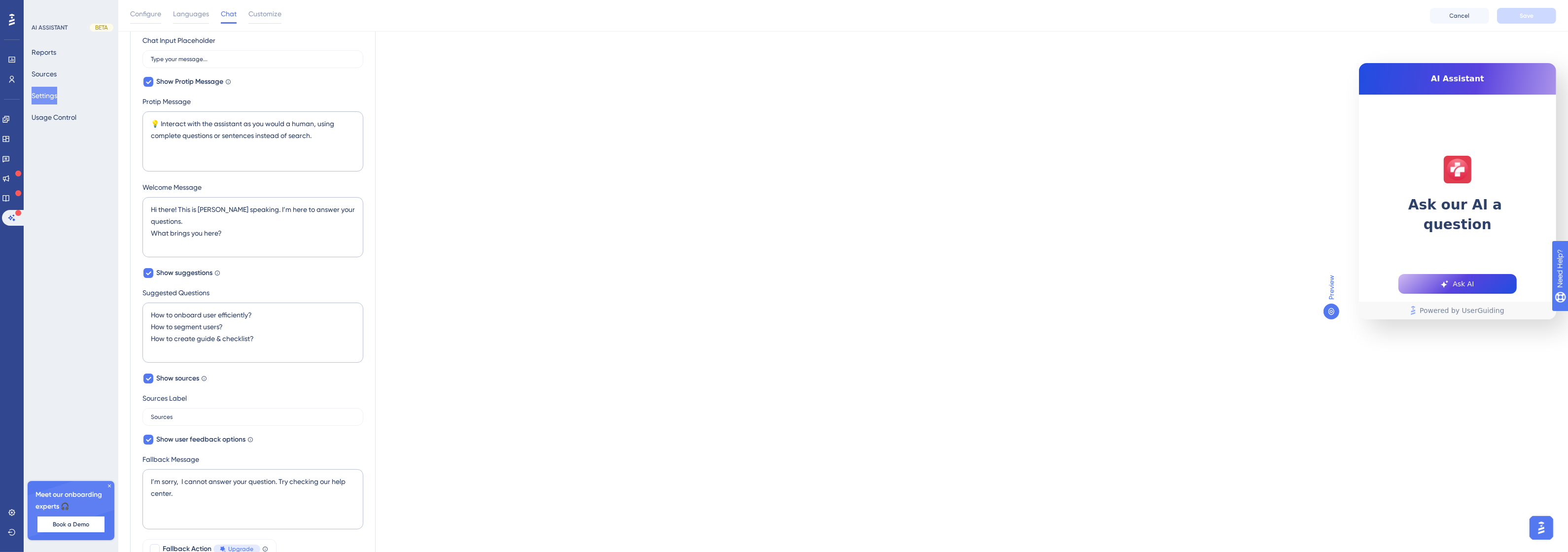
scroll to position [0, 0]
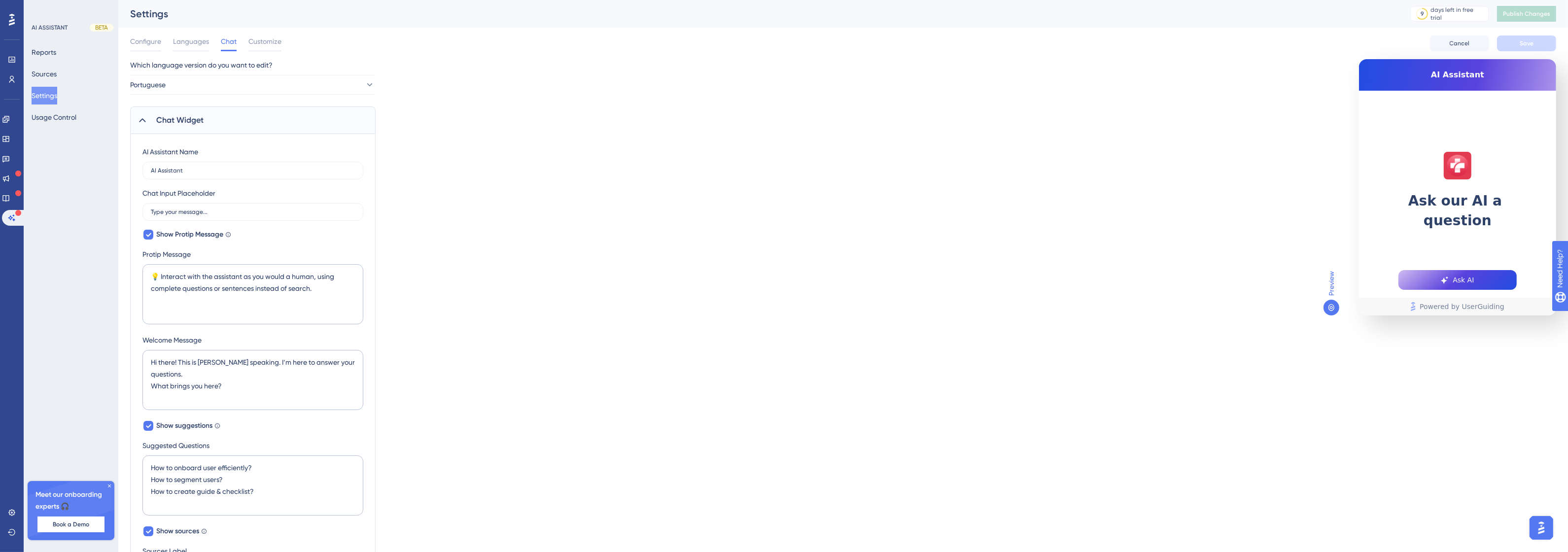
click at [223, 116] on div "Chat Widget" at bounding box center [253, 120] width 246 height 28
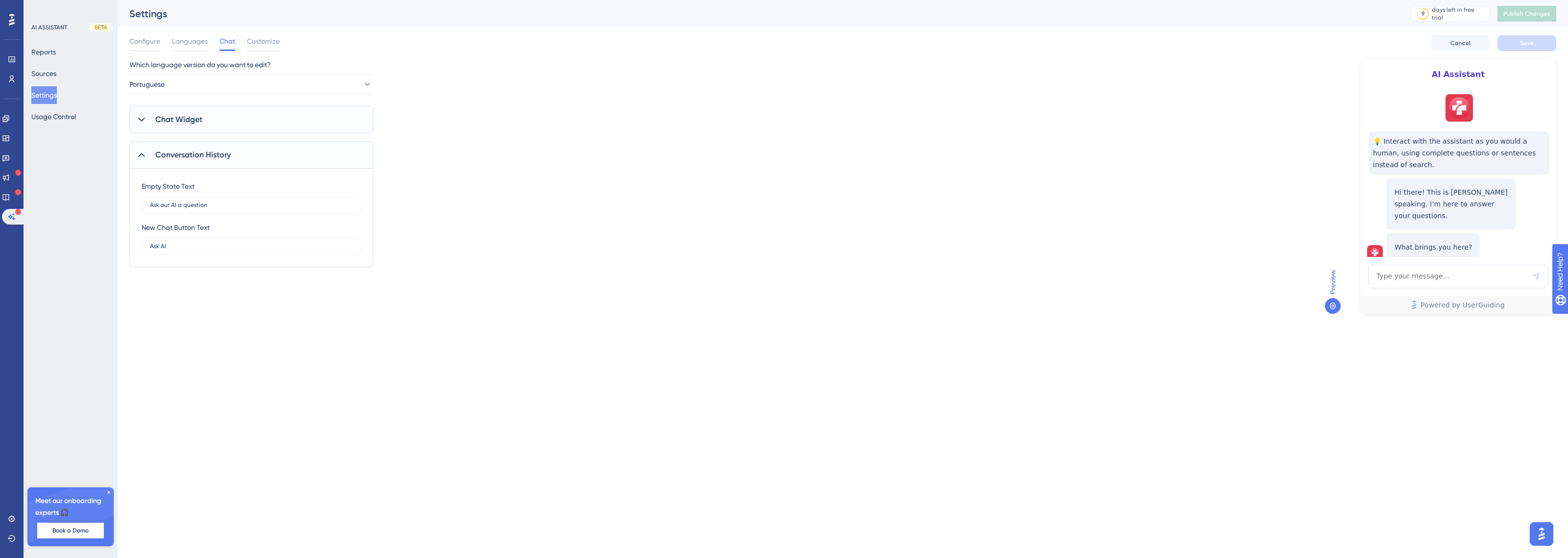
click at [216, 170] on div "Empty State Text Ask our AI a question New Chat Button Text Ask AI" at bounding box center [251, 218] width 244 height 99
click at [220, 165] on div "Conversation History" at bounding box center [251, 155] width 244 height 27
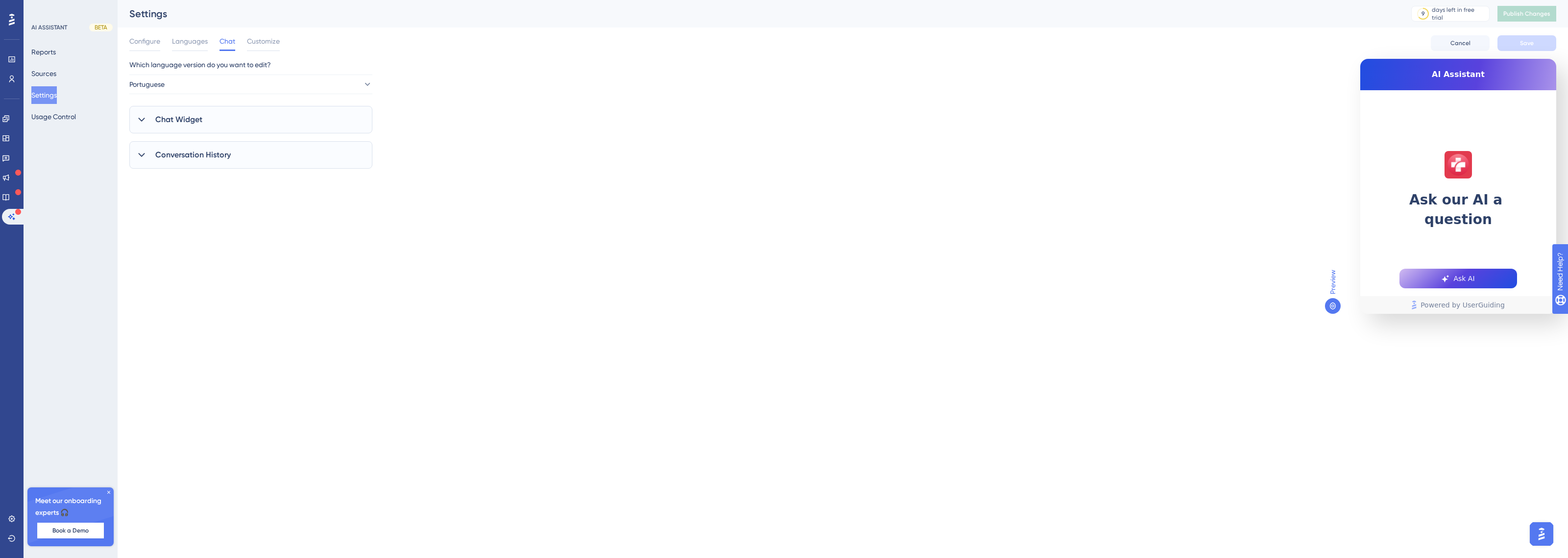
click at [224, 160] on span "Conversation History" at bounding box center [193, 155] width 75 height 12
click at [229, 106] on div "Chat Widget" at bounding box center [251, 119] width 244 height 27
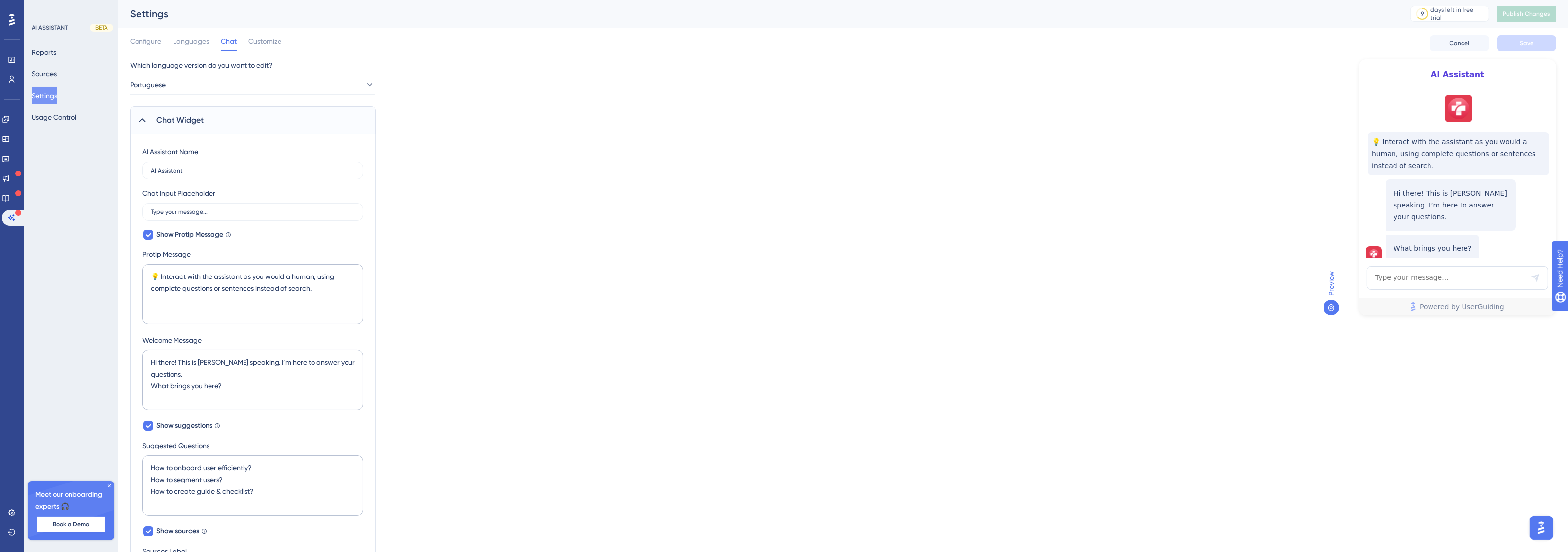
click at [217, 124] on div "Chat Widget" at bounding box center [253, 120] width 246 height 28
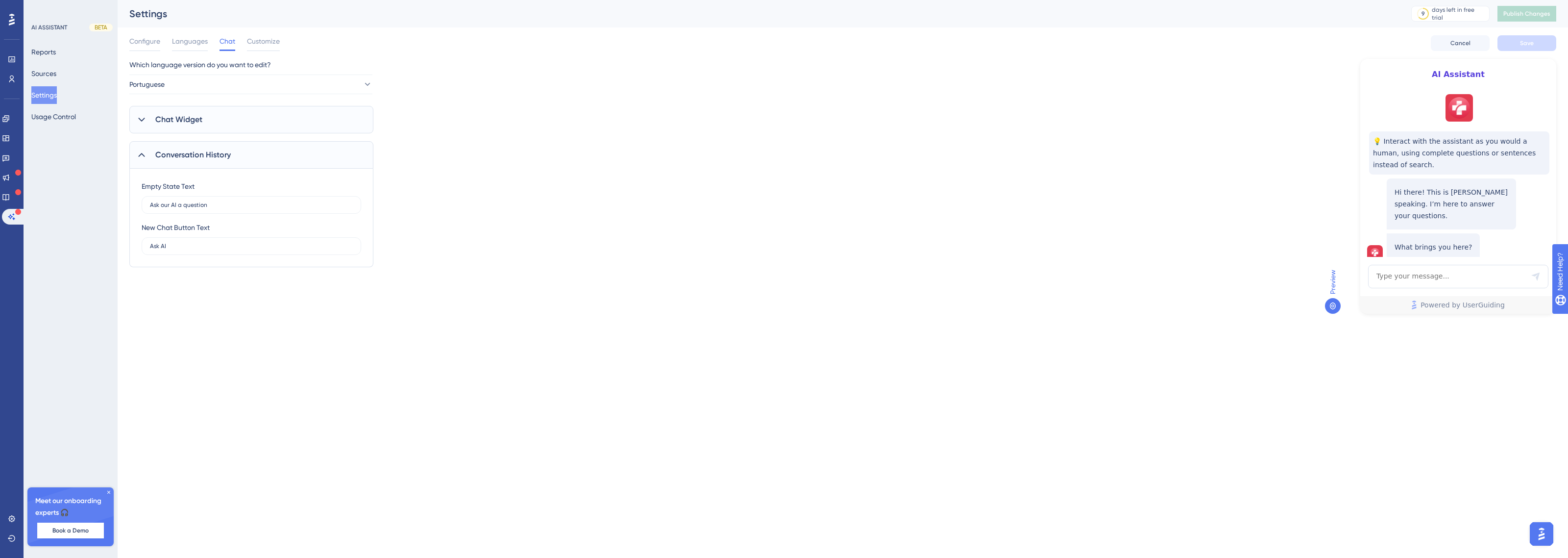
click at [204, 163] on div "Conversation History" at bounding box center [251, 155] width 244 height 27
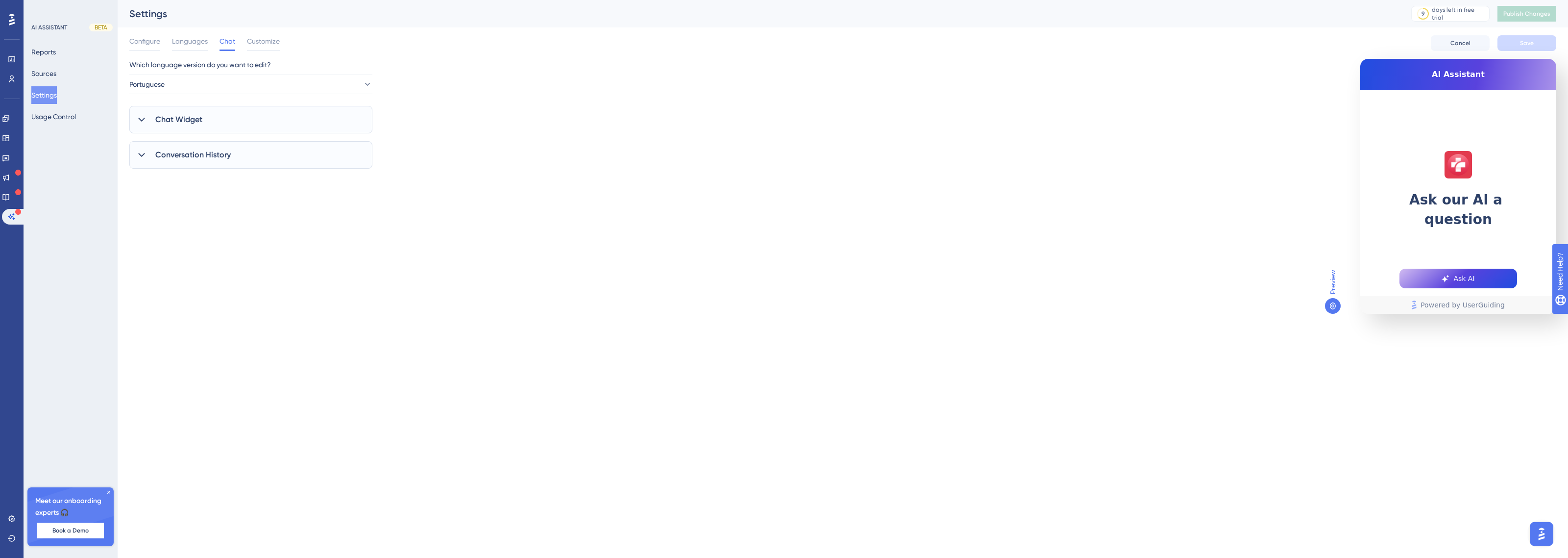
click at [244, 44] on div "Configure Languages Chat Customize" at bounding box center [205, 43] width 150 height 16
click at [264, 43] on span "Customize" at bounding box center [264, 41] width 33 height 12
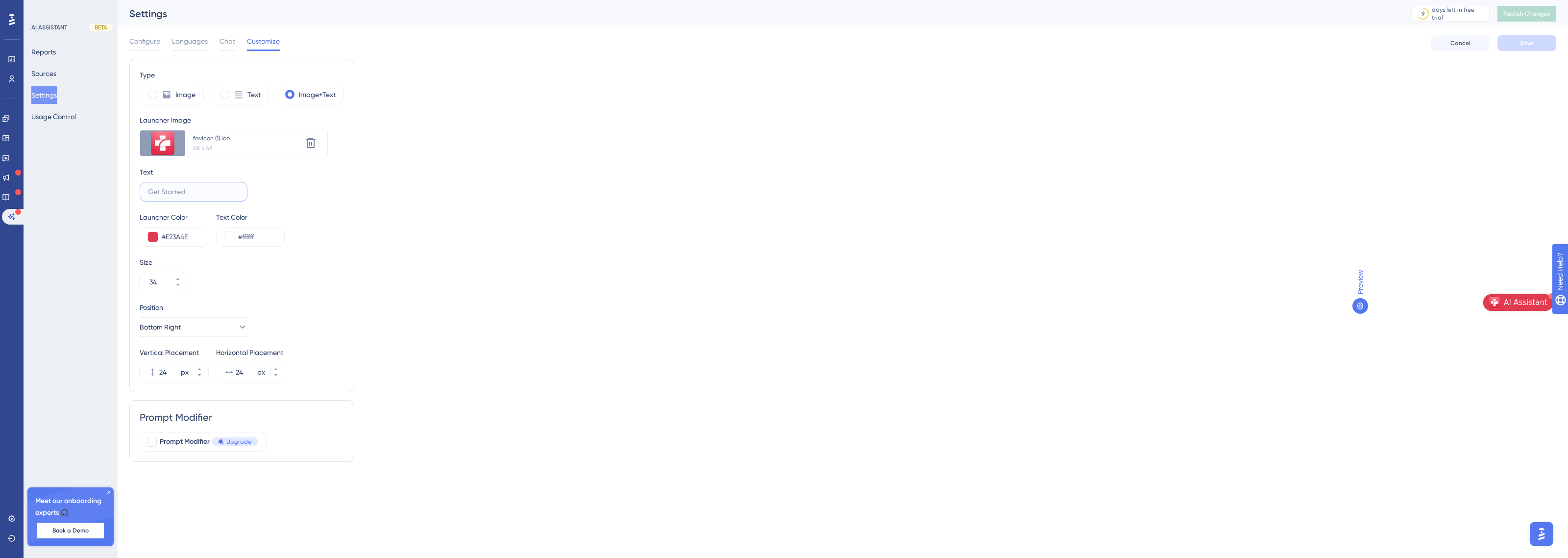
click at [221, 196] on input "text" at bounding box center [194, 192] width 91 height 11
click at [144, 445] on label "Prompt Modifier Upgrade" at bounding box center [203, 442] width 127 height 19
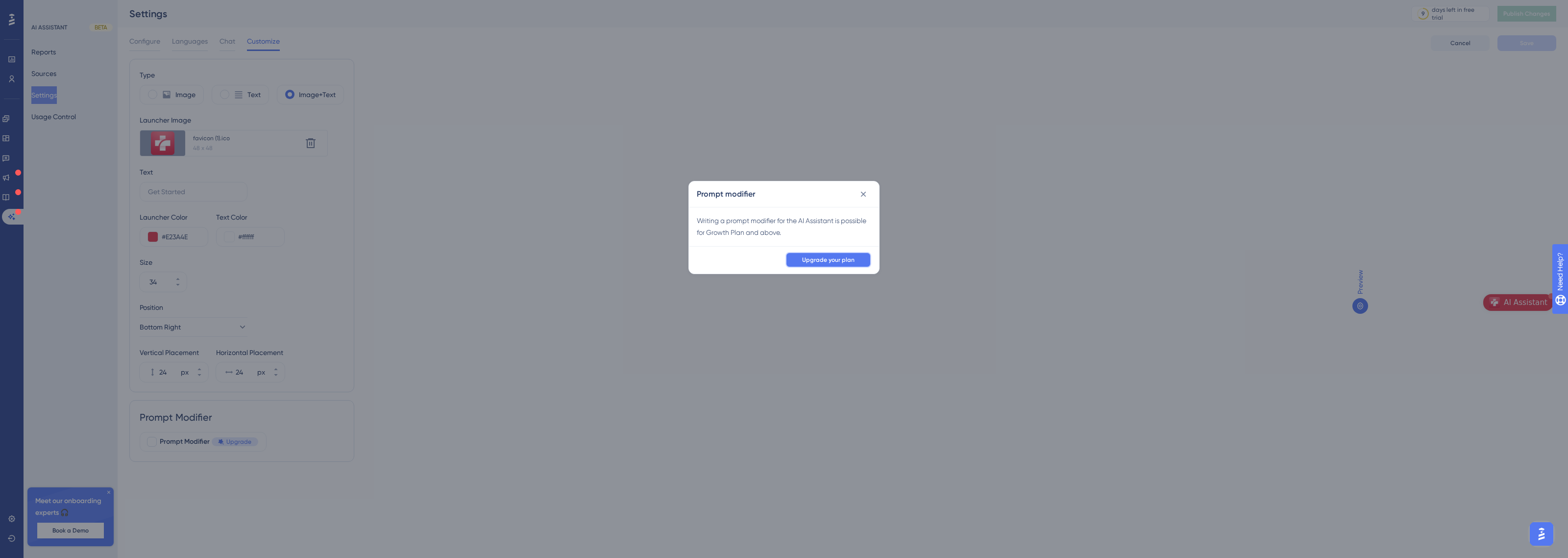
drag, startPoint x: 809, startPoint y: 265, endPoint x: 896, endPoint y: 197, distance: 110.4
click at [895, 199] on div "Prompt modifier Writing a prompt modifier for the AI Assistant is possible for …" at bounding box center [784, 279] width 1568 height 558
click at [863, 192] on icon at bounding box center [863, 194] width 10 height 10
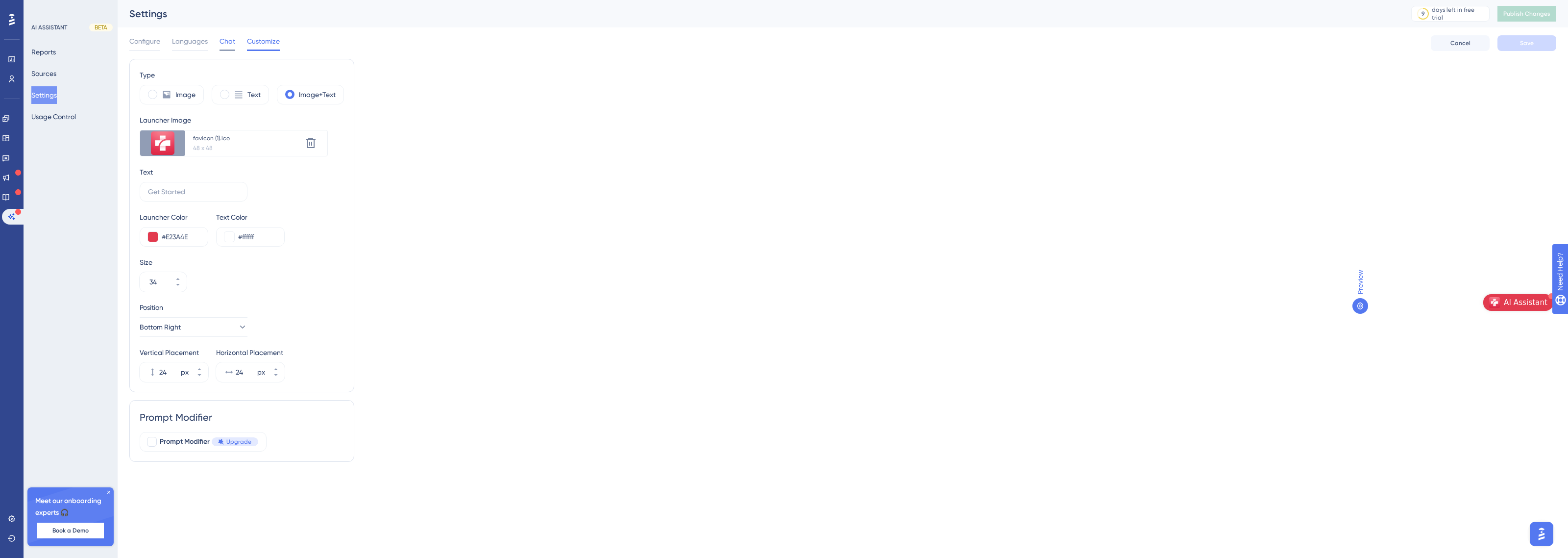
click at [226, 45] on span "Chat" at bounding box center [228, 41] width 16 height 12
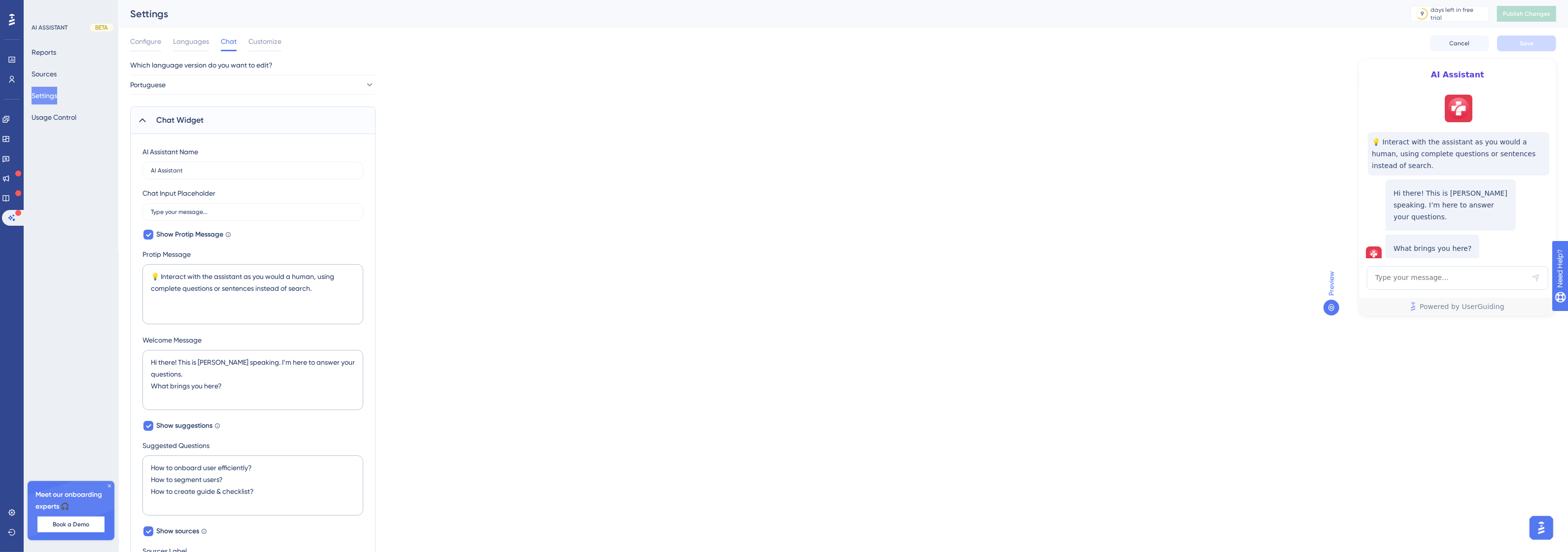
click at [202, 181] on div "AI Assistant Name AI Assistant Chat Input Placeholder Type your message... Show…" at bounding box center [253, 459] width 221 height 627
click at [203, 173] on input "AI Assistant" at bounding box center [252, 170] width 204 height 7
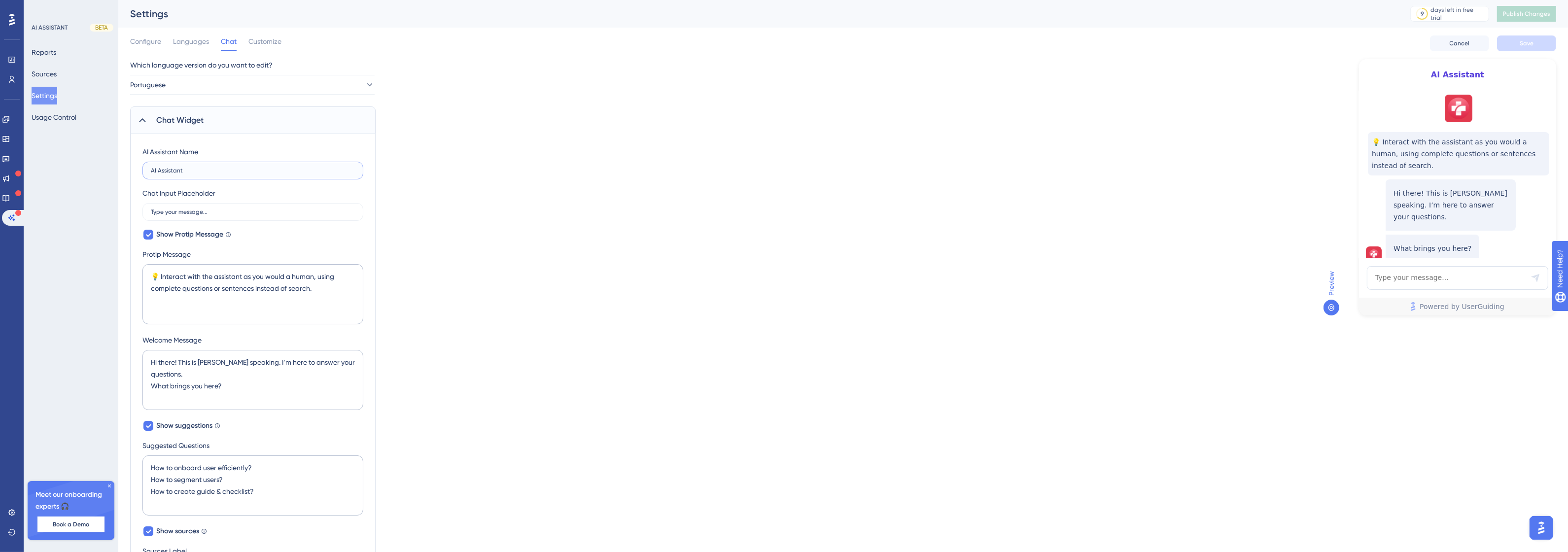
click at [203, 173] on input "AI Assistant" at bounding box center [252, 170] width 204 height 7
click at [153, 173] on input "AI Promofarma" at bounding box center [252, 170] width 204 height 7
type input "AI Promofarma"
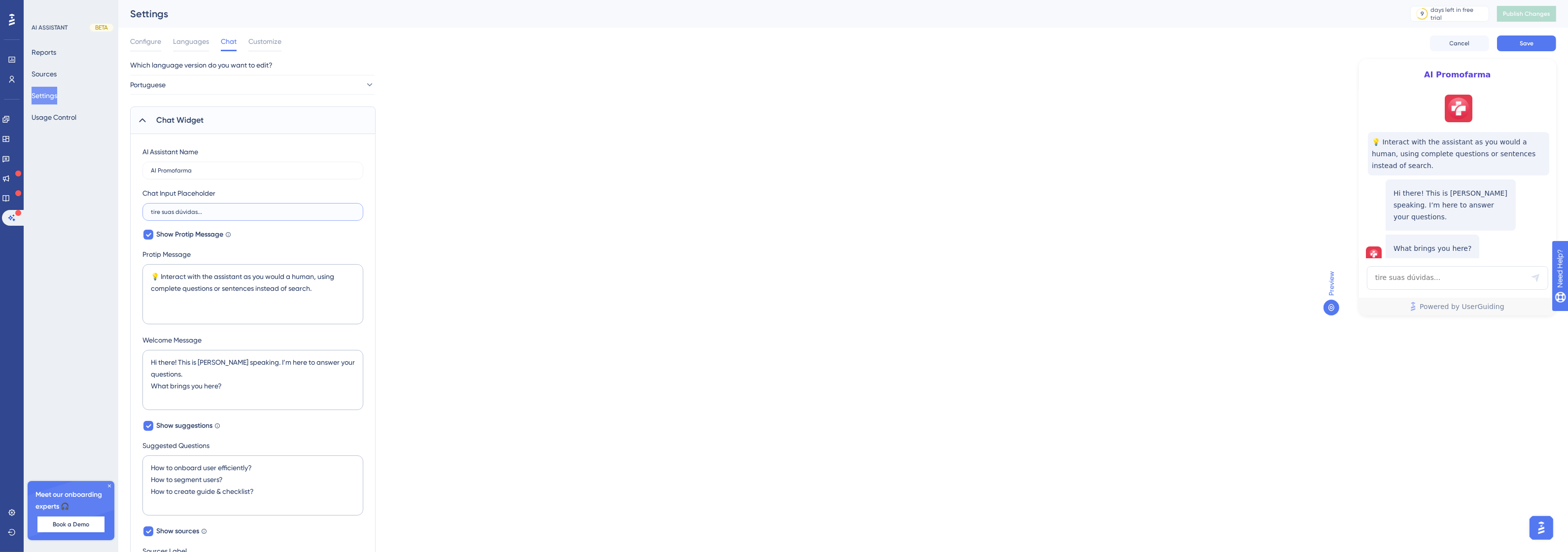
type input "tire suas dúvidas..."
drag, startPoint x: 301, startPoint y: 299, endPoint x: 135, endPoint y: 274, distance: 167.9
click at [135, 274] on div "AI Assistant Name AI Promofarma Chat Input Placeholder tire suas dúvidas... Sho…" at bounding box center [253, 459] width 246 height 651
click at [178, 234] on span "Show Protip Message" at bounding box center [189, 234] width 67 height 12
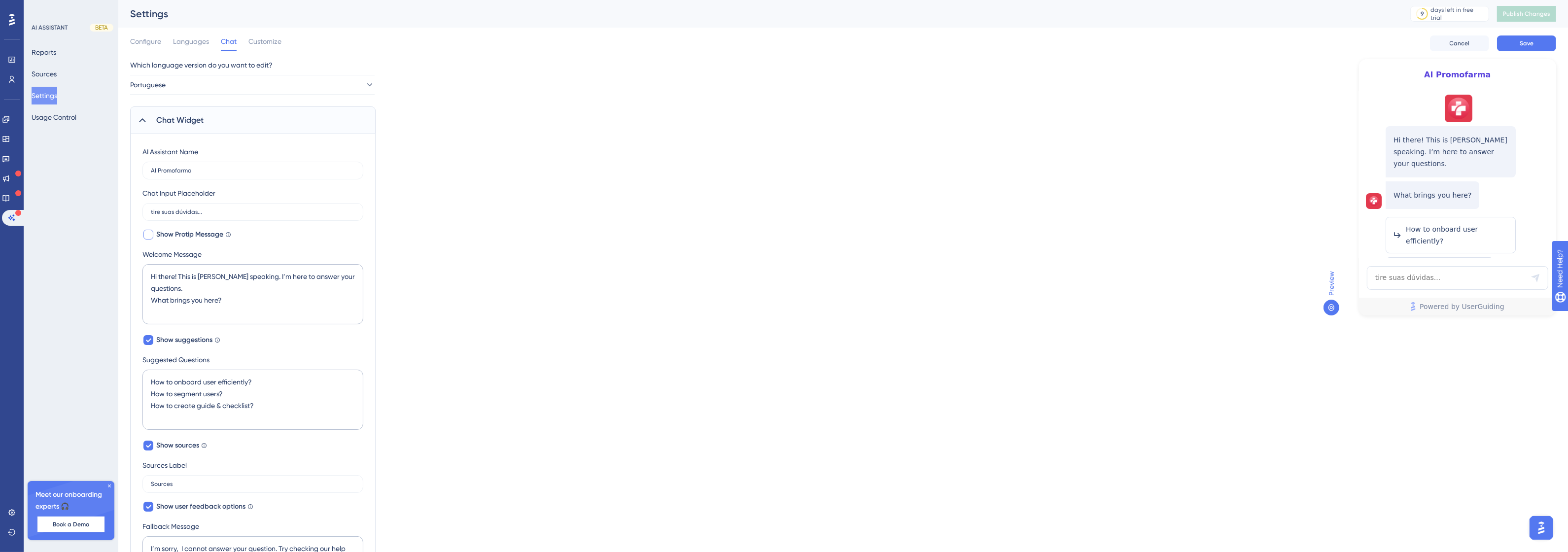
click at [178, 234] on span "Show Protip Message" at bounding box center [189, 234] width 67 height 12
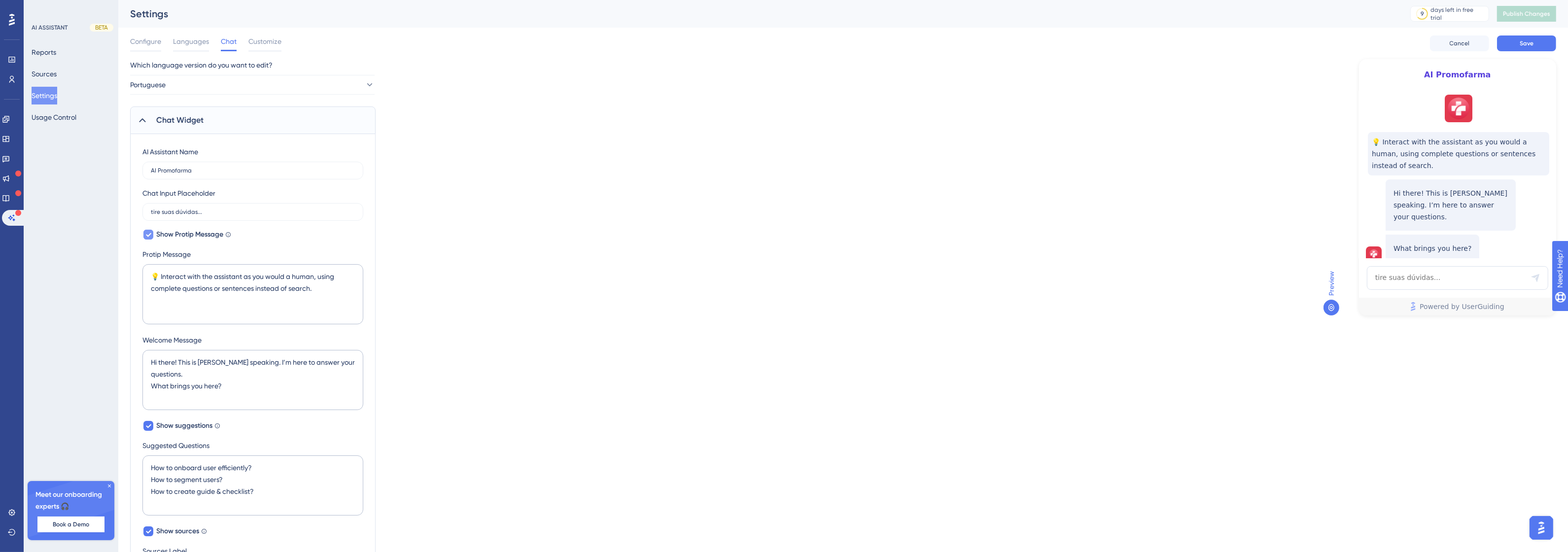
click at [178, 234] on span "Show Protip Message" at bounding box center [189, 234] width 67 height 12
checkbox input "false"
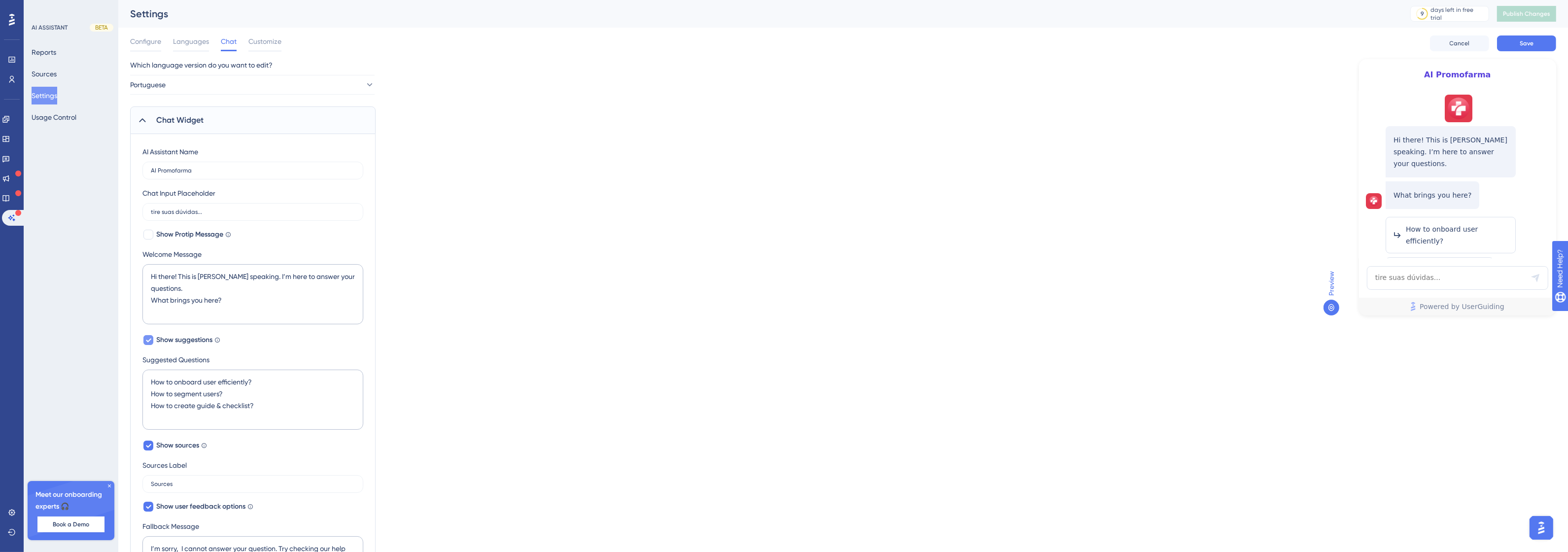
click at [195, 338] on span "Show suggestions" at bounding box center [184, 340] width 56 height 12
checkbox input "false"
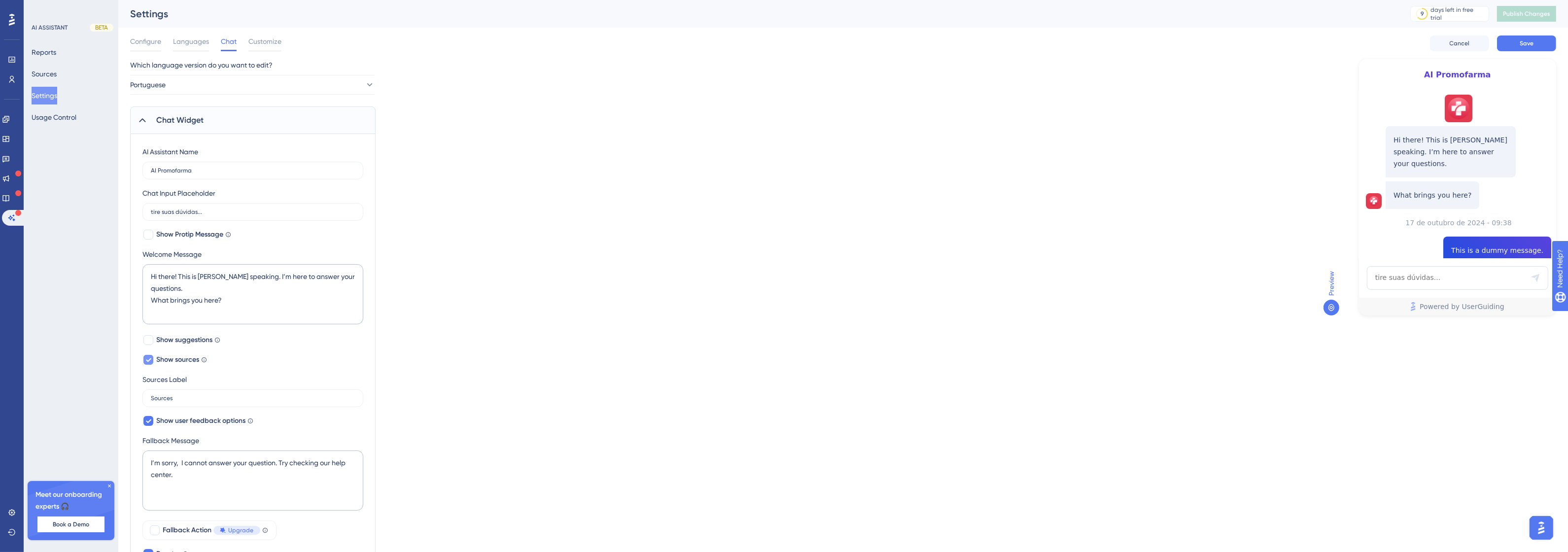
click at [193, 362] on span "Show sources" at bounding box center [178, 359] width 43 height 12
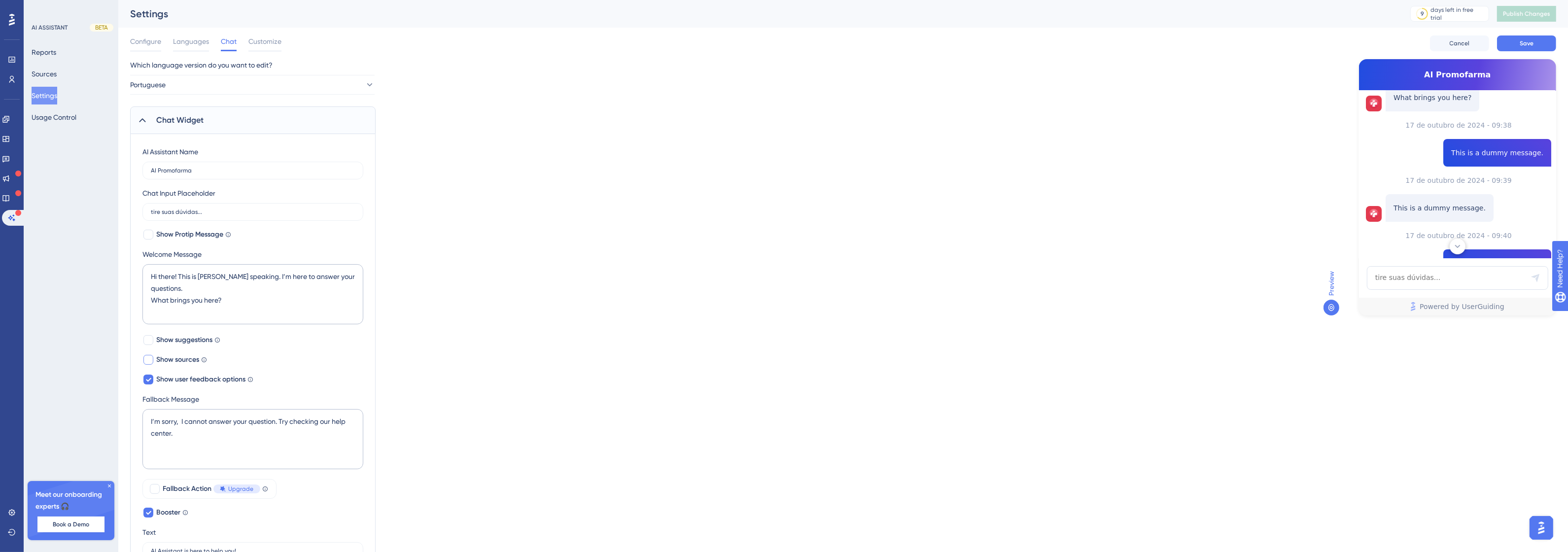
scroll to position [119, 0]
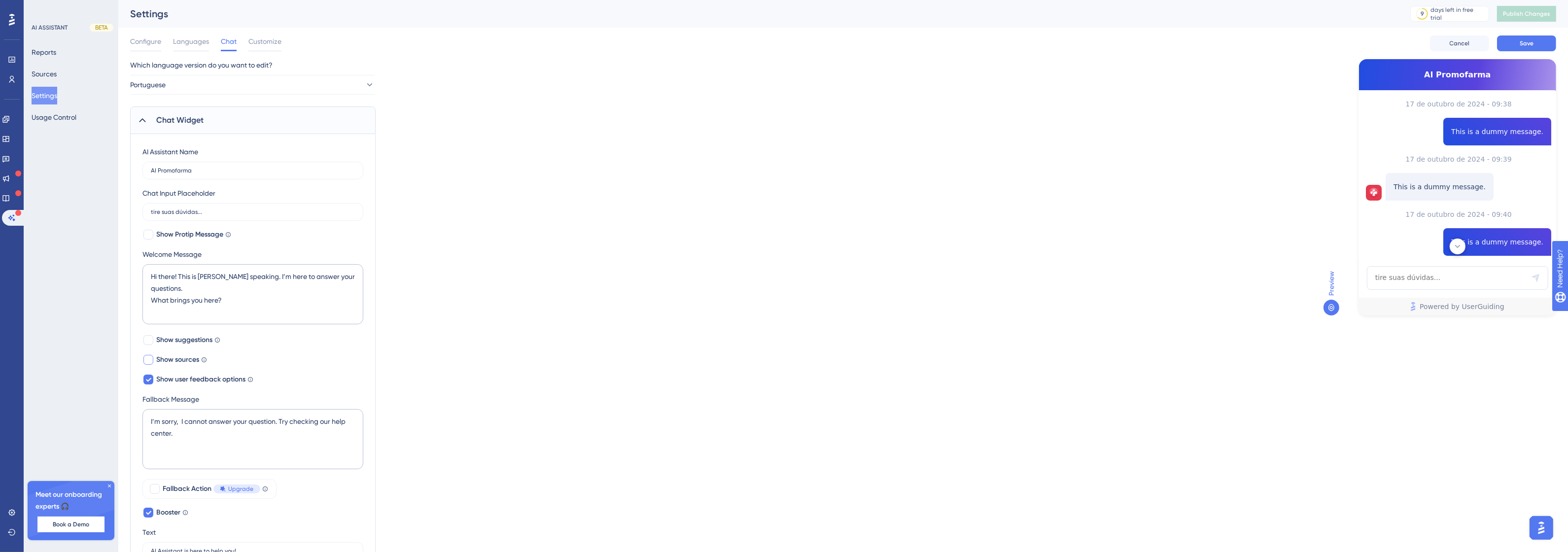
click at [193, 362] on span "Show sources" at bounding box center [178, 359] width 43 height 12
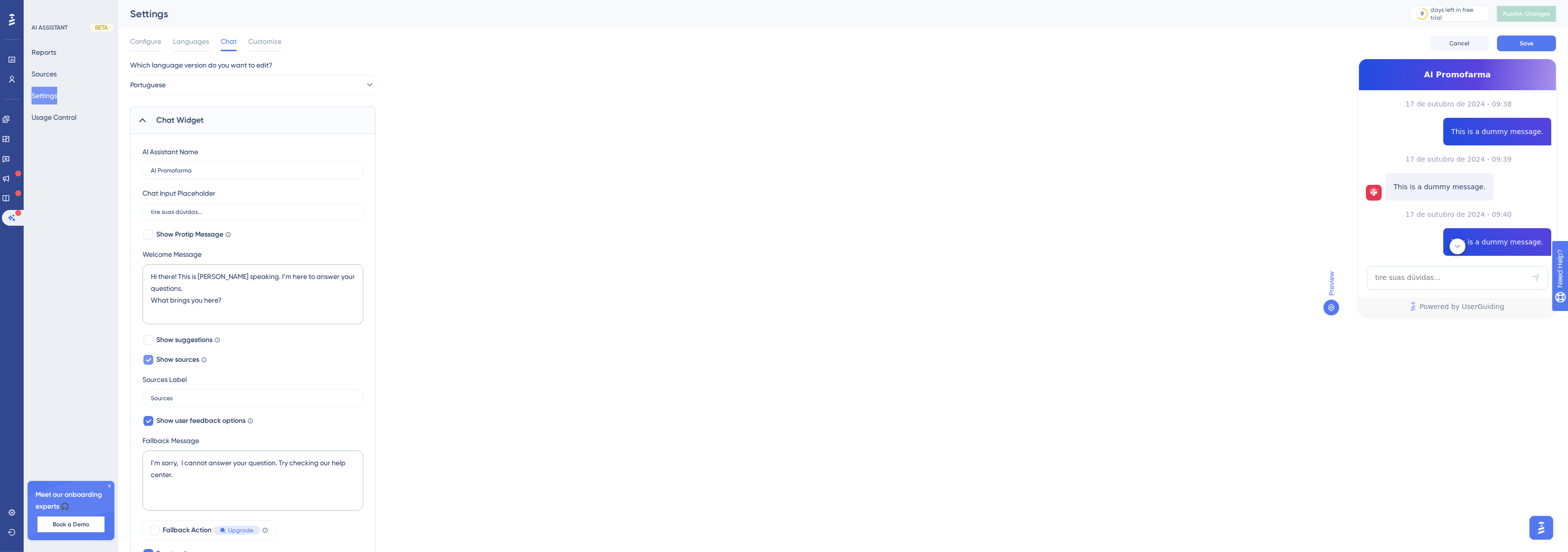
click at [193, 362] on span "Show sources" at bounding box center [178, 359] width 43 height 12
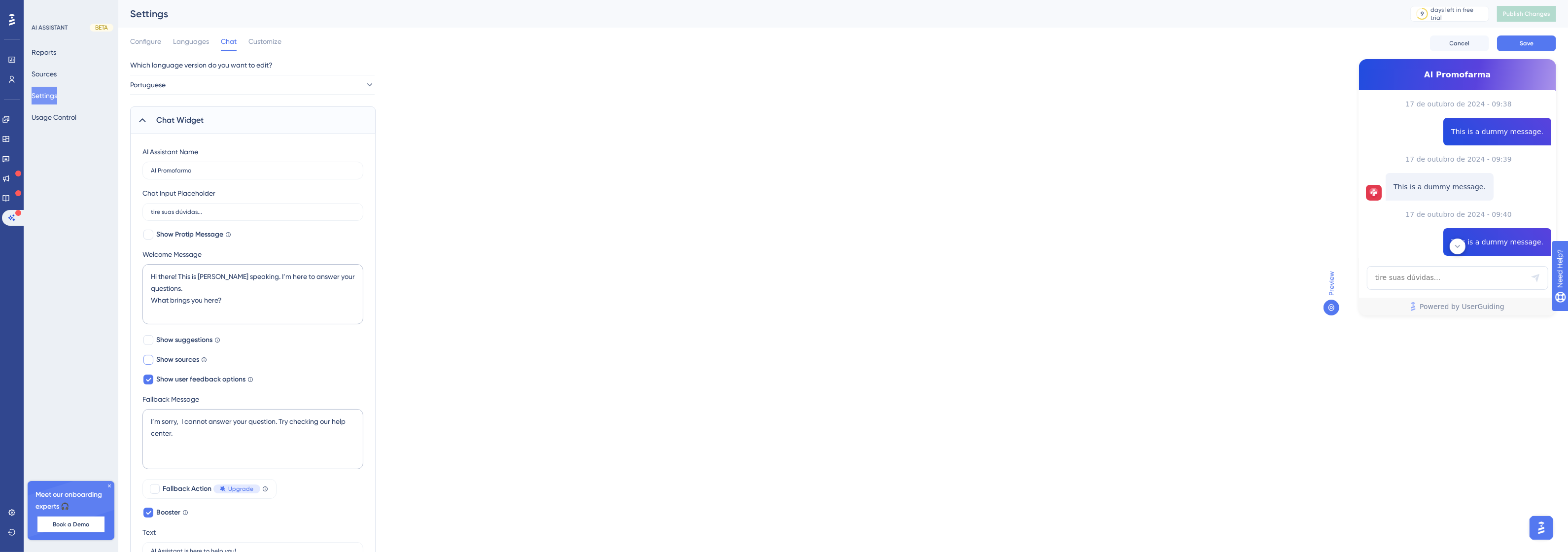
click at [193, 362] on span "Show sources" at bounding box center [178, 359] width 43 height 12
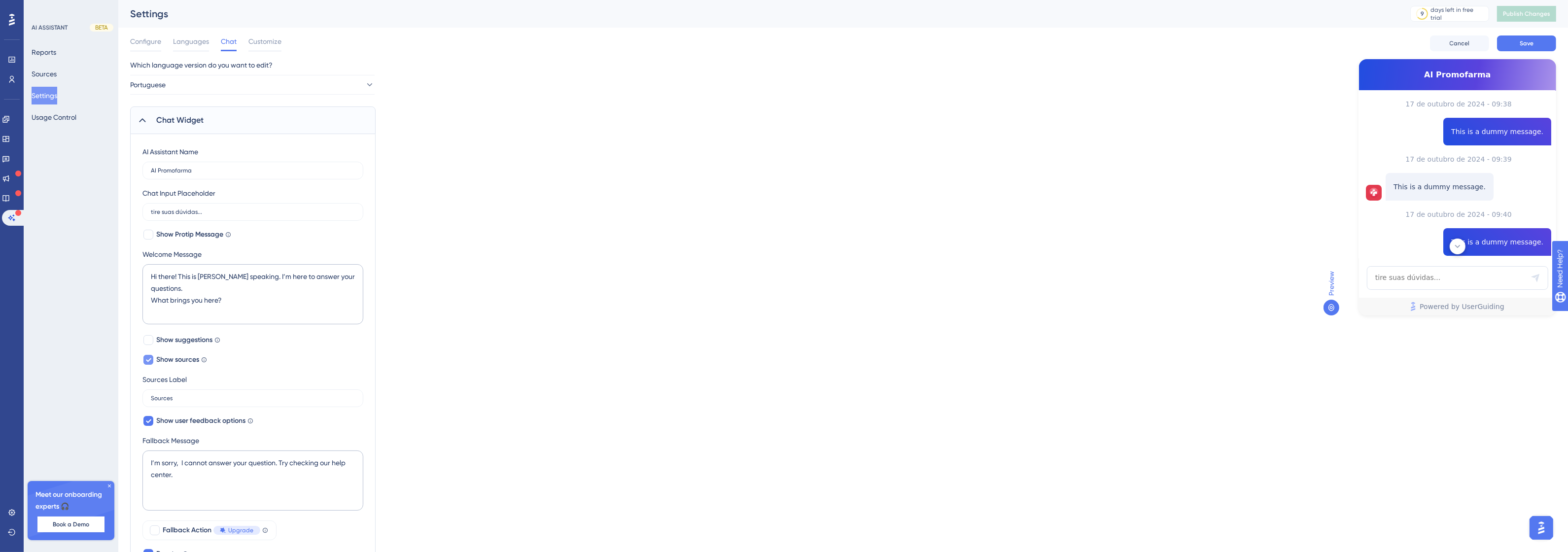
click at [193, 362] on span "Show sources" at bounding box center [178, 359] width 43 height 12
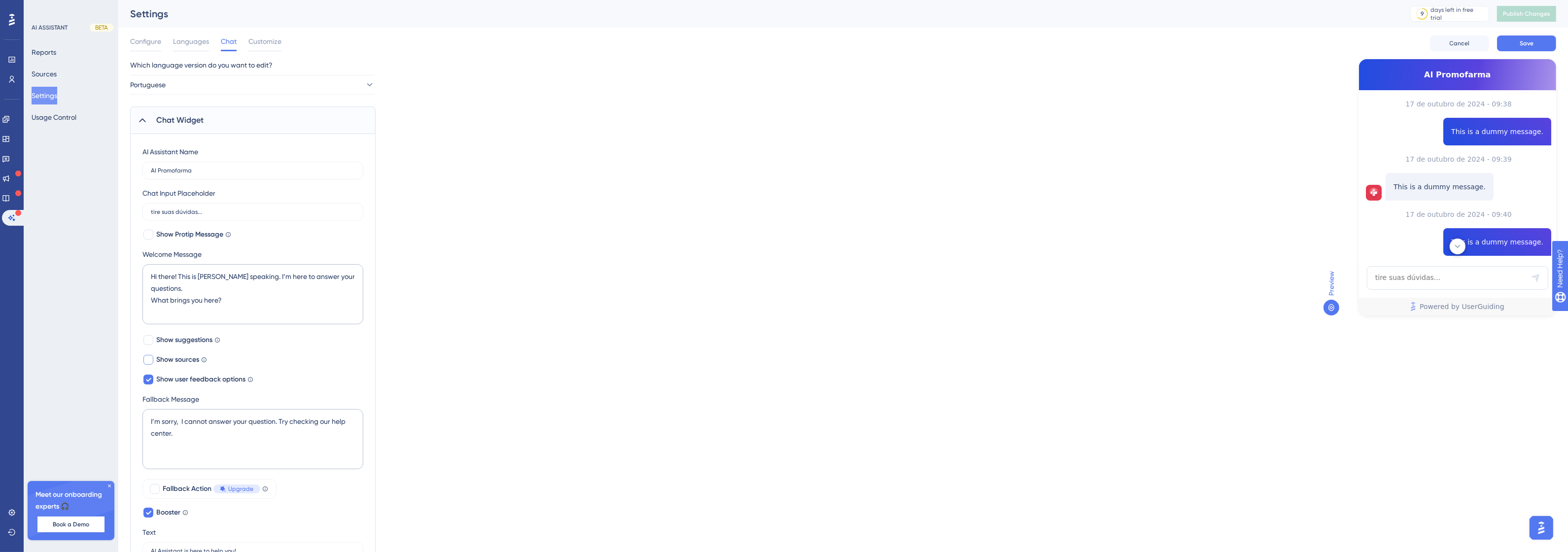
click at [193, 362] on span "Show sources" at bounding box center [178, 359] width 43 height 12
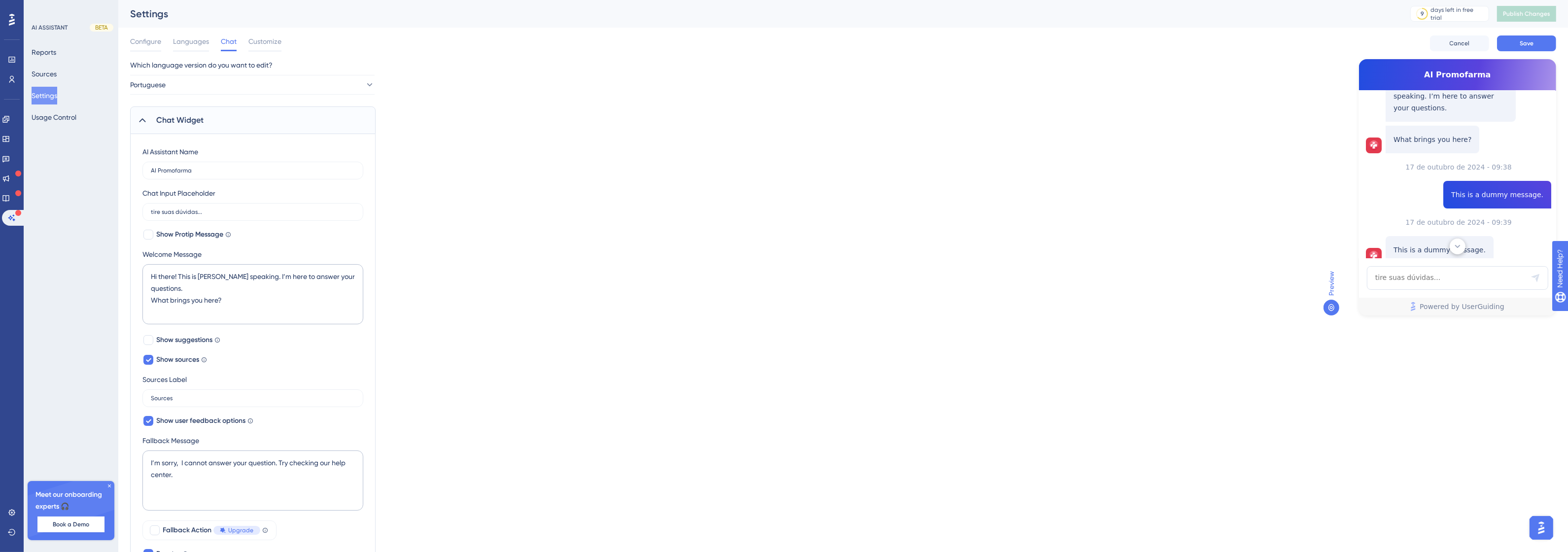
scroll to position [0, 0]
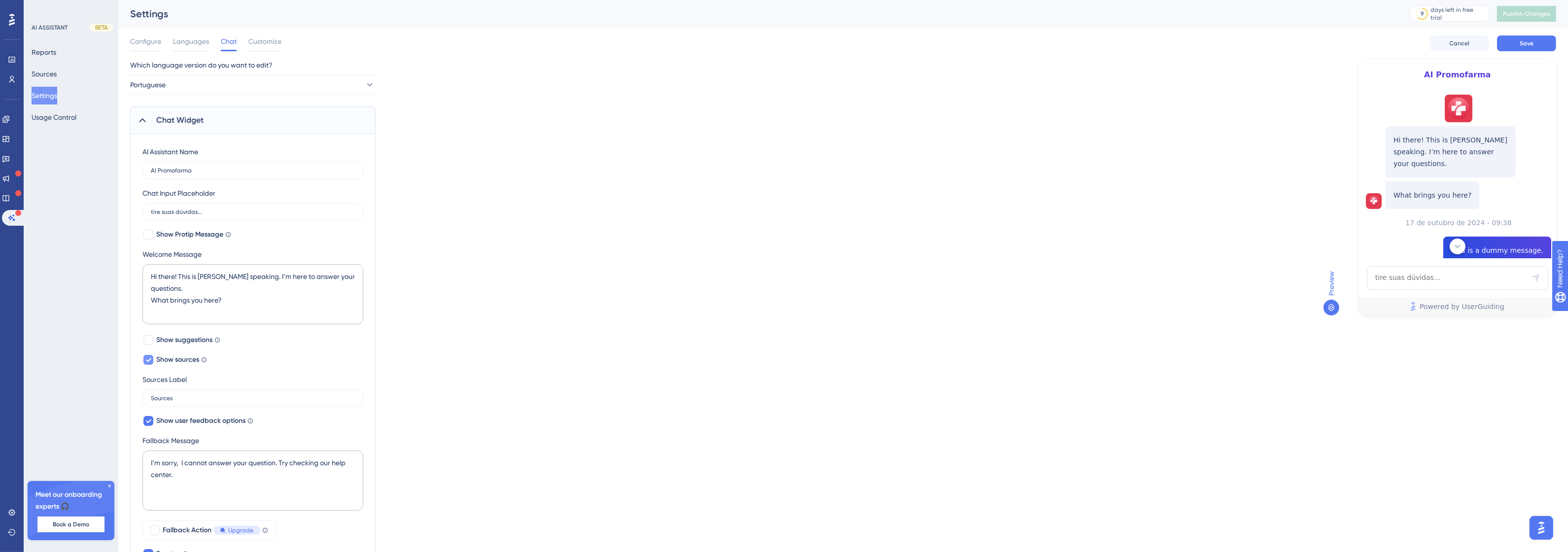
click at [181, 357] on span "Show sources" at bounding box center [178, 359] width 43 height 12
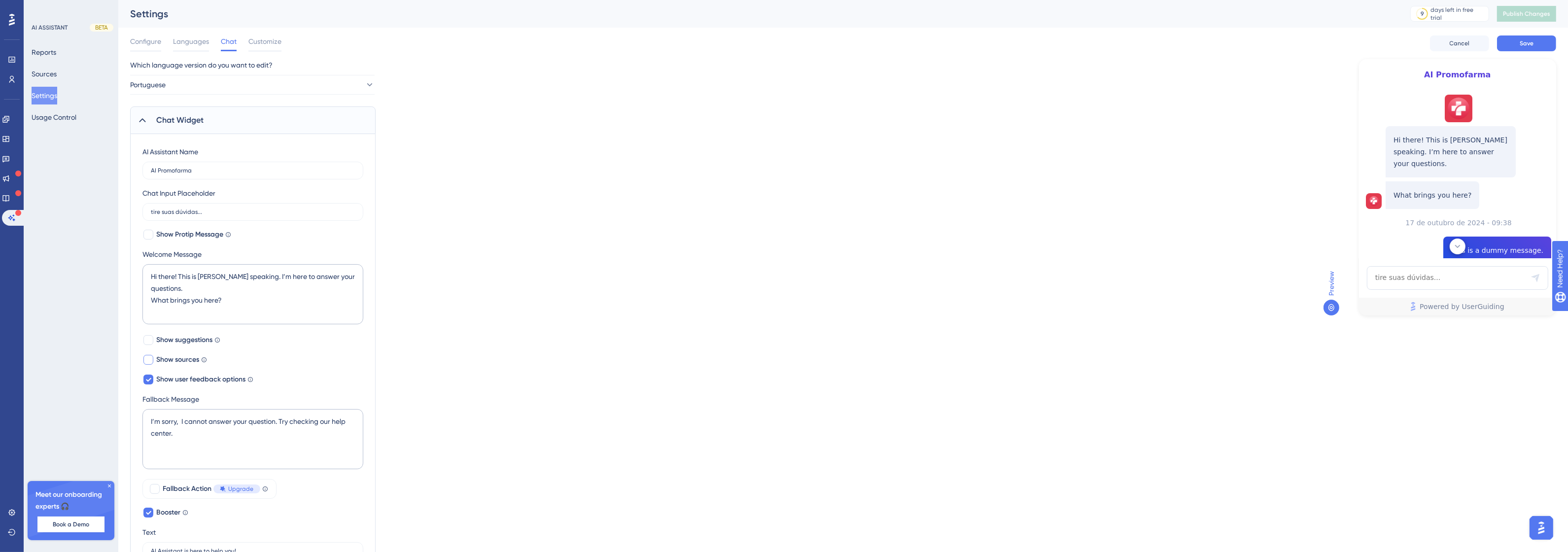
scroll to position [119, 0]
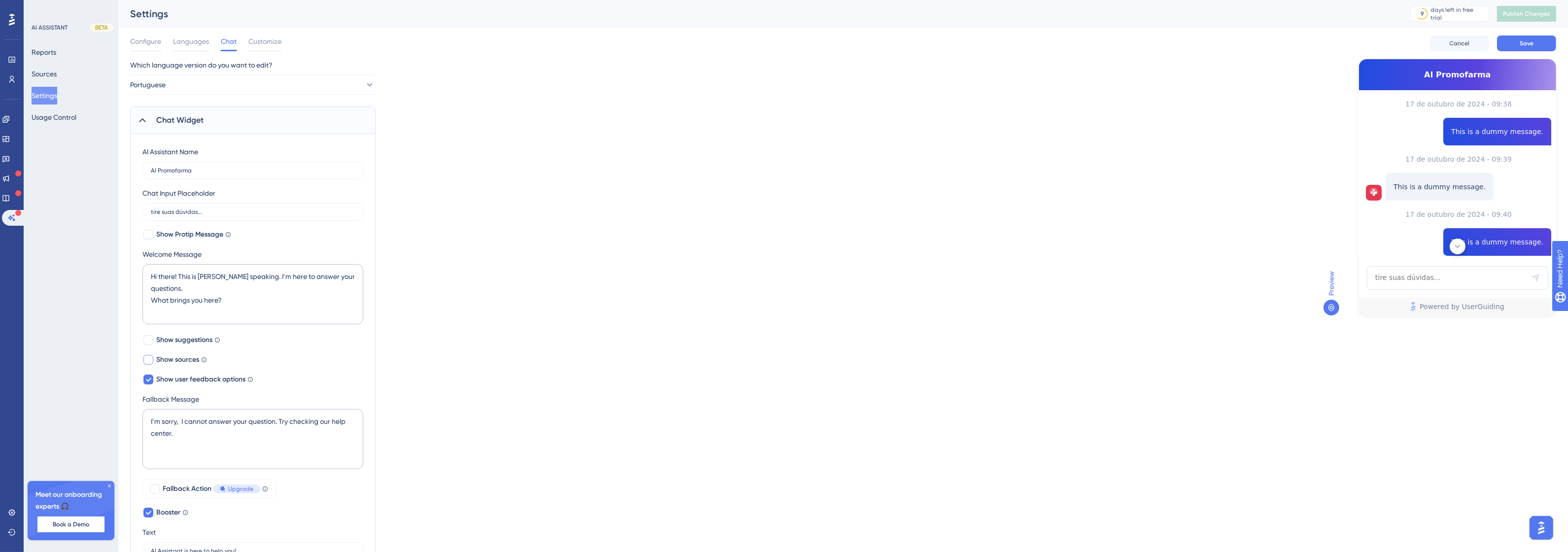
click at [181, 357] on span "Show sources" at bounding box center [178, 359] width 43 height 12
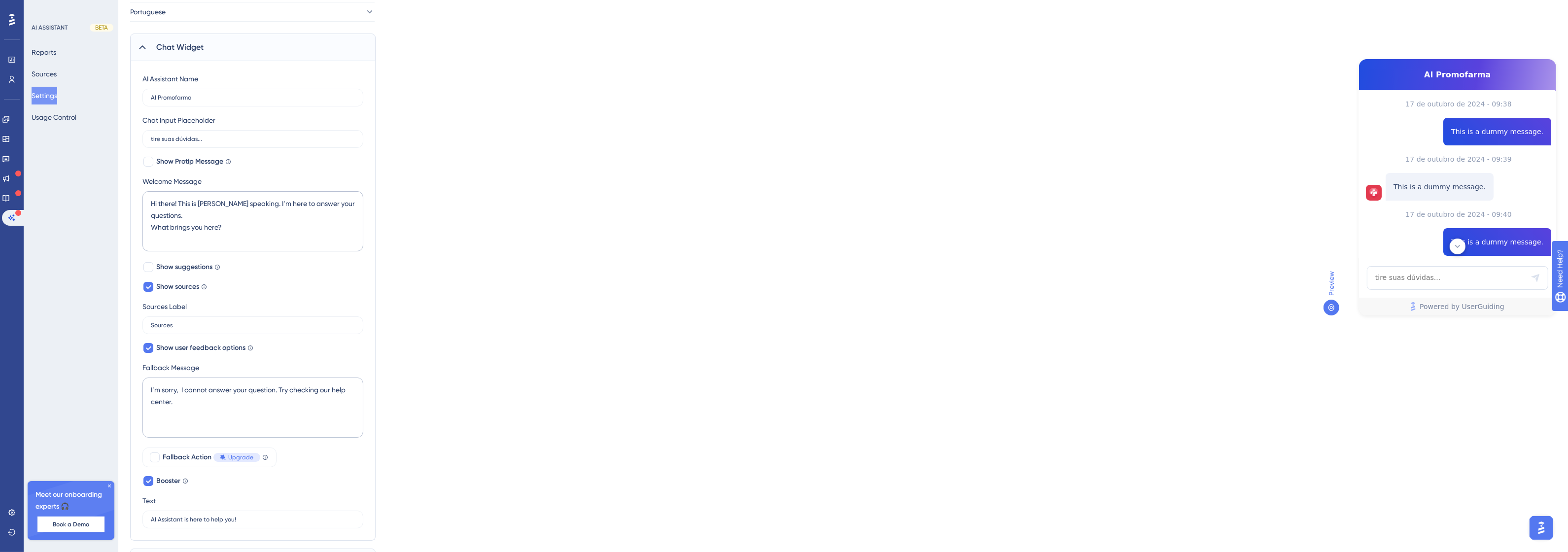
scroll to position [133, 0]
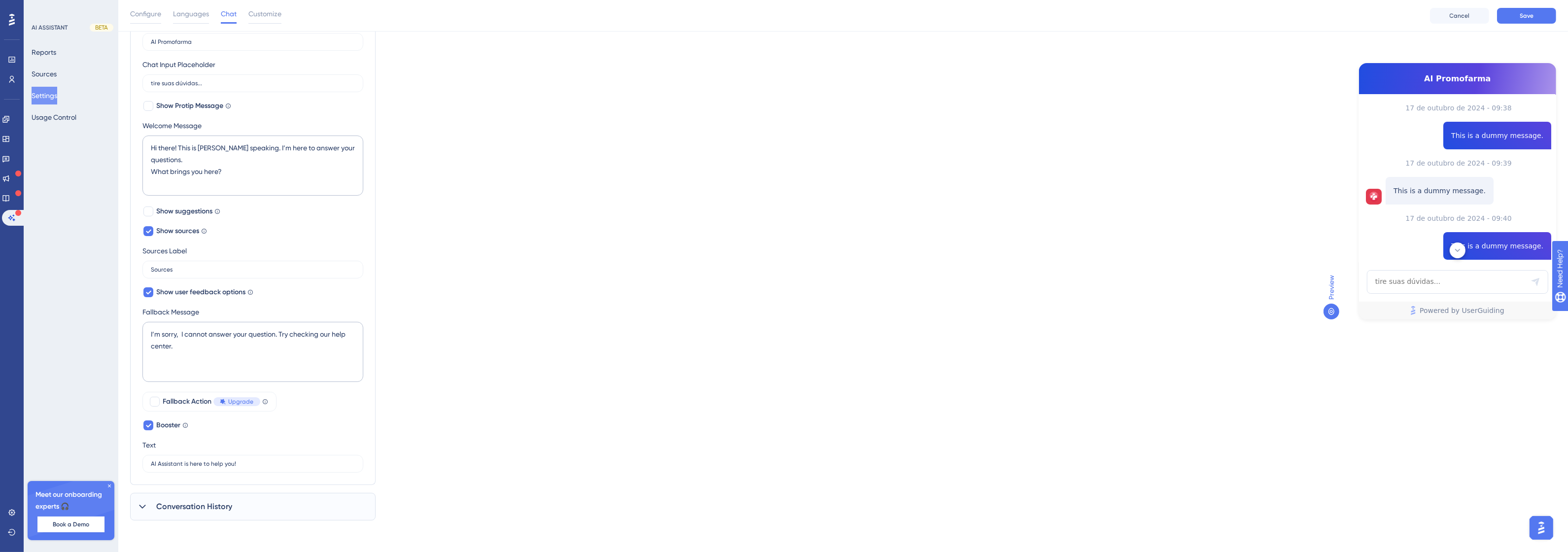
click at [1453, 249] on icon at bounding box center [1457, 250] width 10 height 10
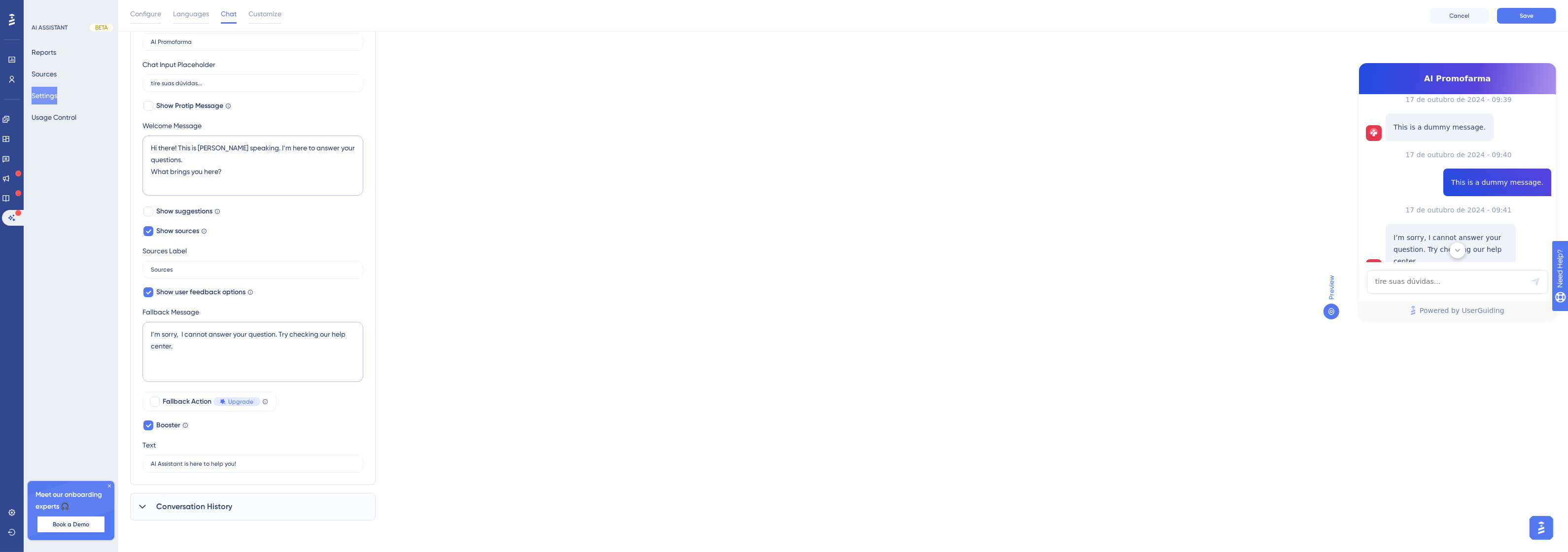
scroll to position [186, 0]
click at [173, 228] on span "Show sources" at bounding box center [178, 231] width 43 height 12
checkbox input "false"
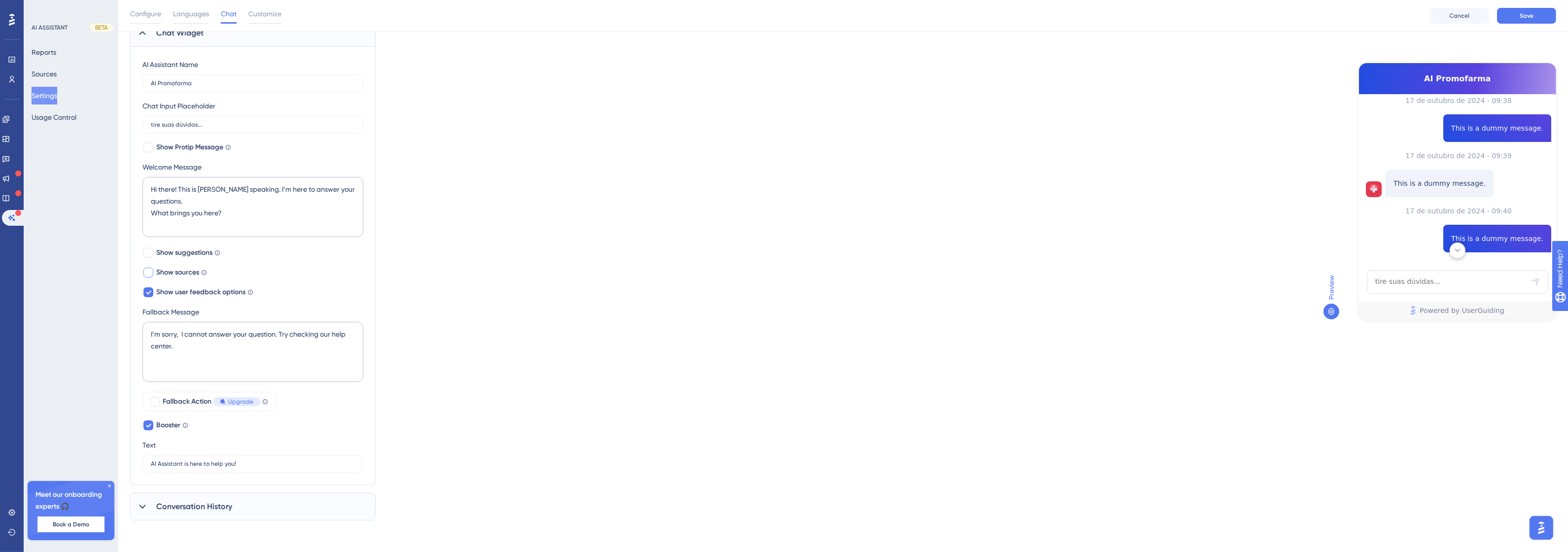
scroll to position [119, 0]
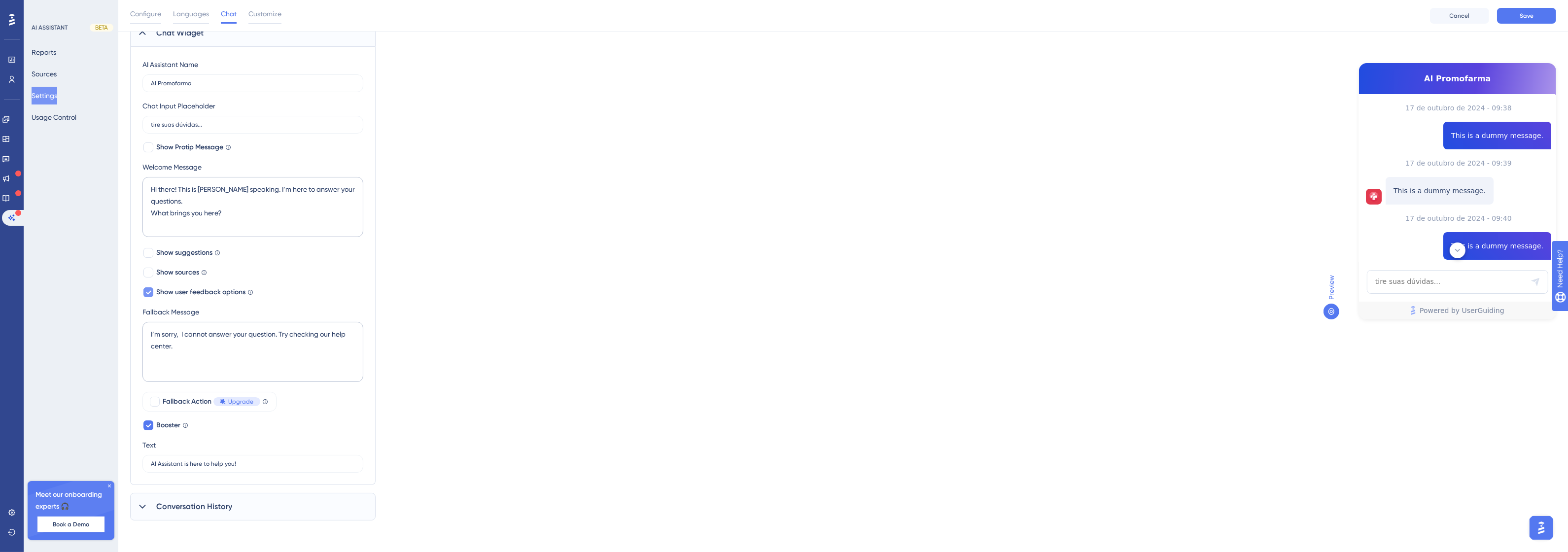
click at [165, 294] on span "Show user feedback options" at bounding box center [201, 292] width 89 height 12
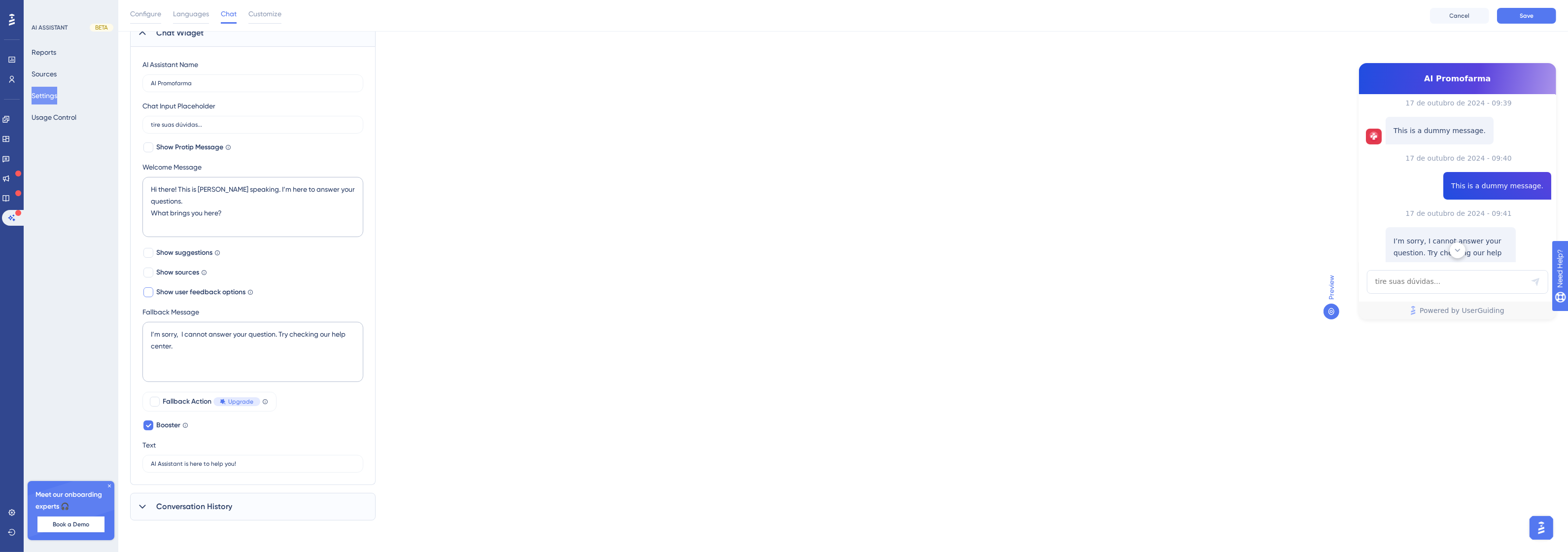
scroll to position [186, 0]
click at [181, 348] on textarea "I’m sorry, I cannot answer your question. Try checking our help center." at bounding box center [253, 352] width 221 height 60
click at [176, 288] on span "Show user feedback options" at bounding box center [201, 292] width 89 height 12
checkbox input "true"
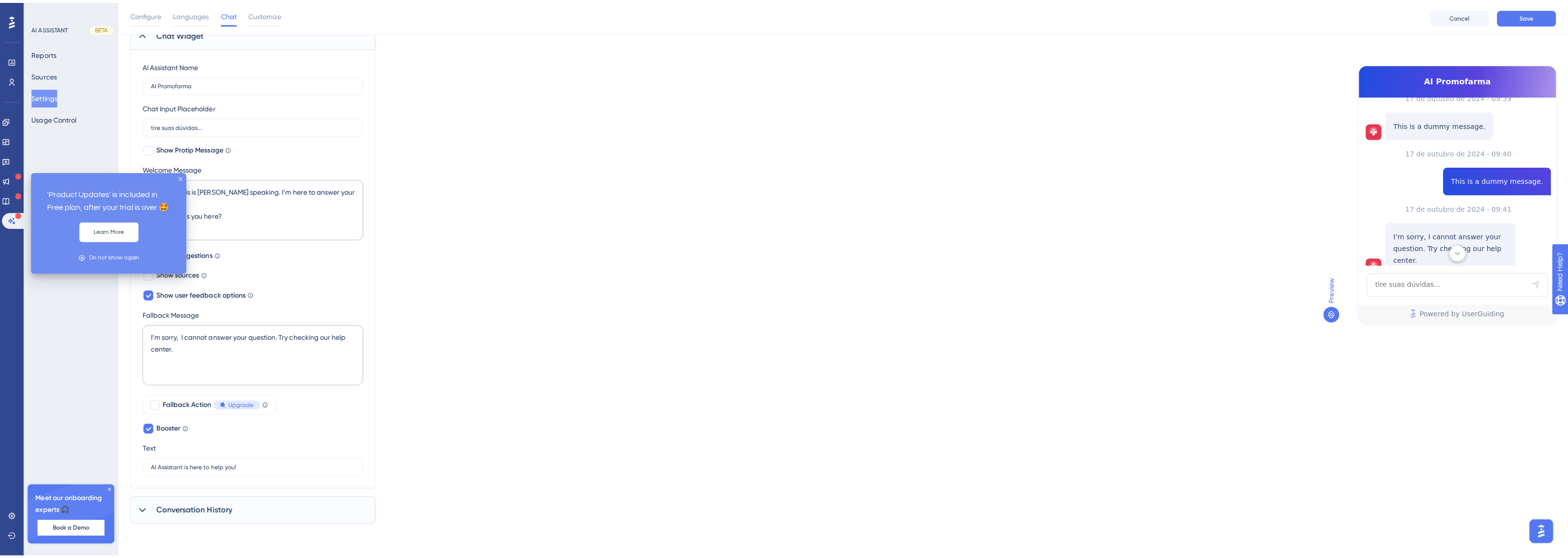
scroll to position [0, 0]
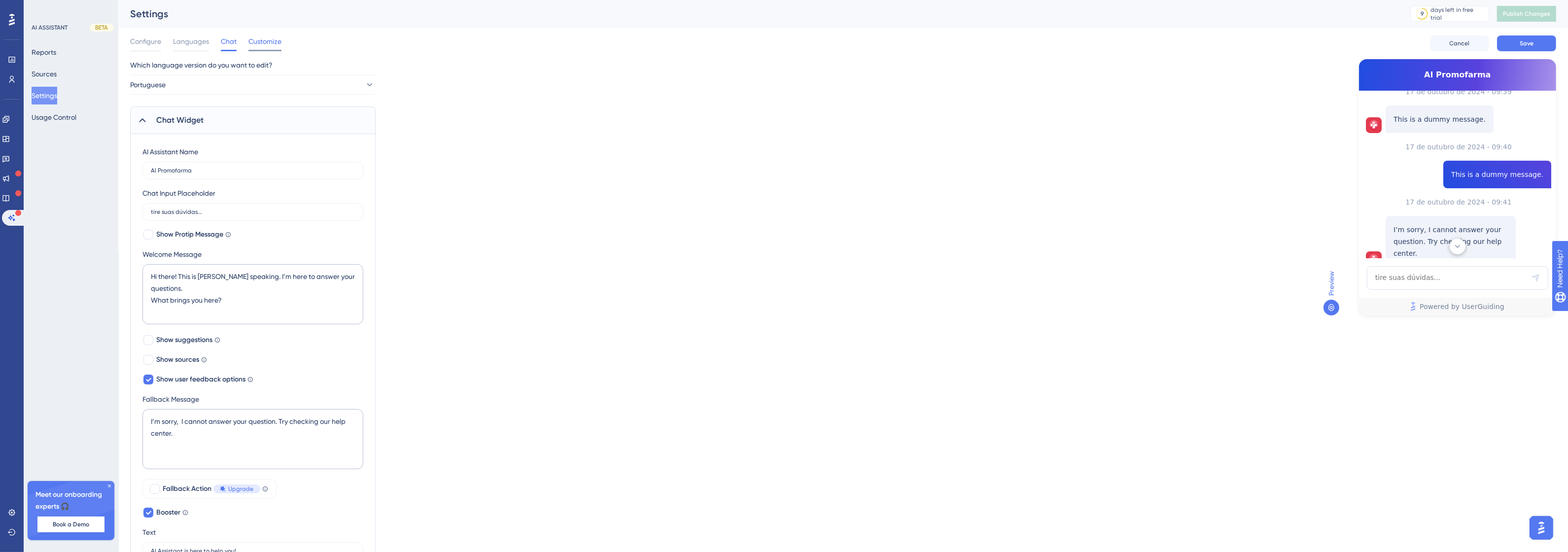
click at [252, 42] on span "Customize" at bounding box center [265, 41] width 33 height 12
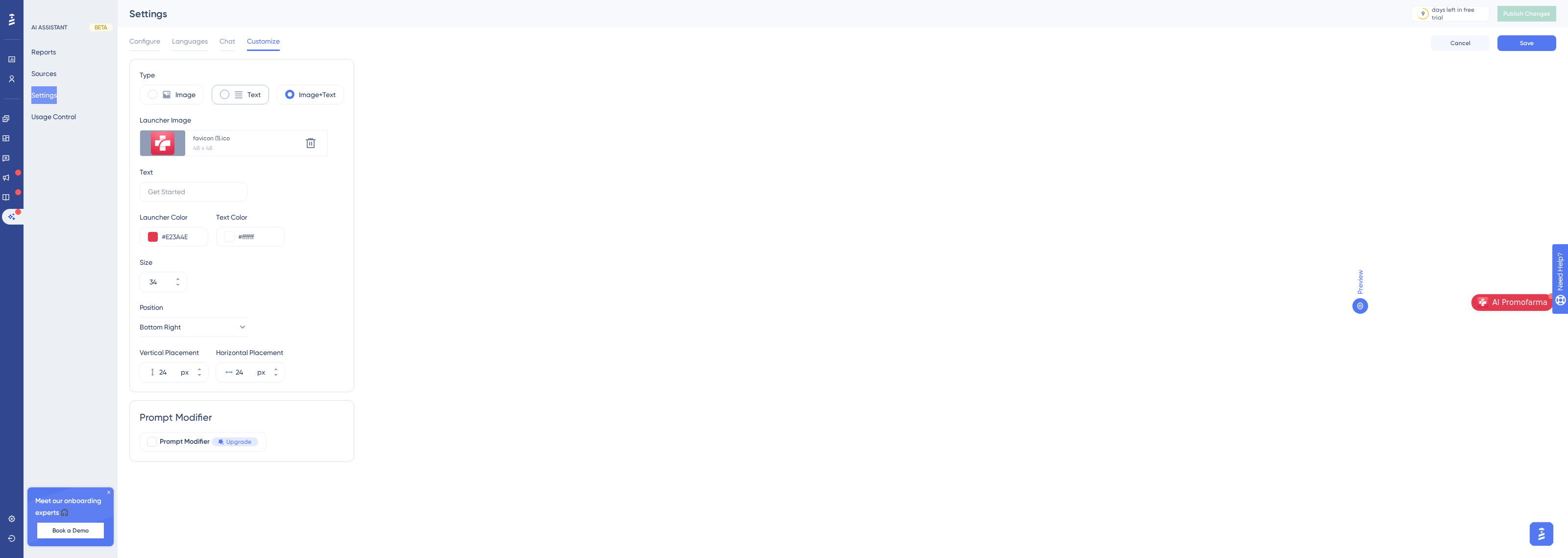
click at [237, 99] on icon at bounding box center [239, 94] width 10 height 10
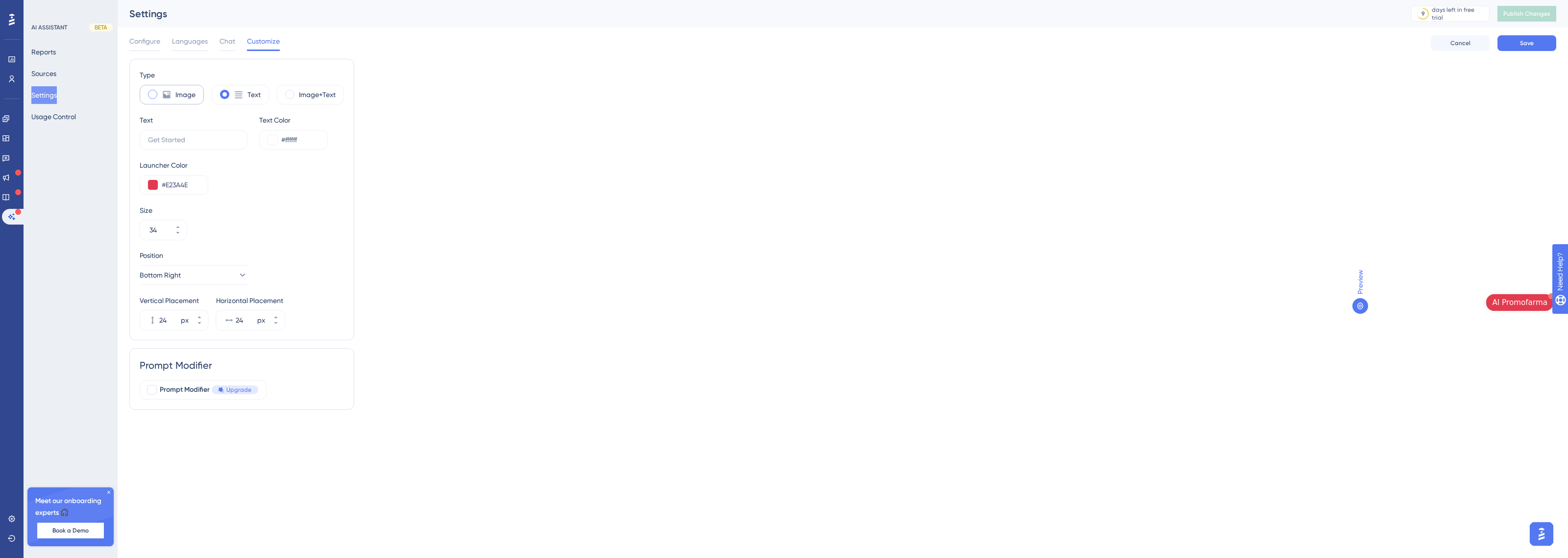
click at [164, 101] on div "Image" at bounding box center [171, 94] width 64 height 19
click at [256, 96] on label "Text" at bounding box center [254, 94] width 13 height 12
type input "34"
click at [330, 94] on label "Image+Text" at bounding box center [317, 94] width 37 height 12
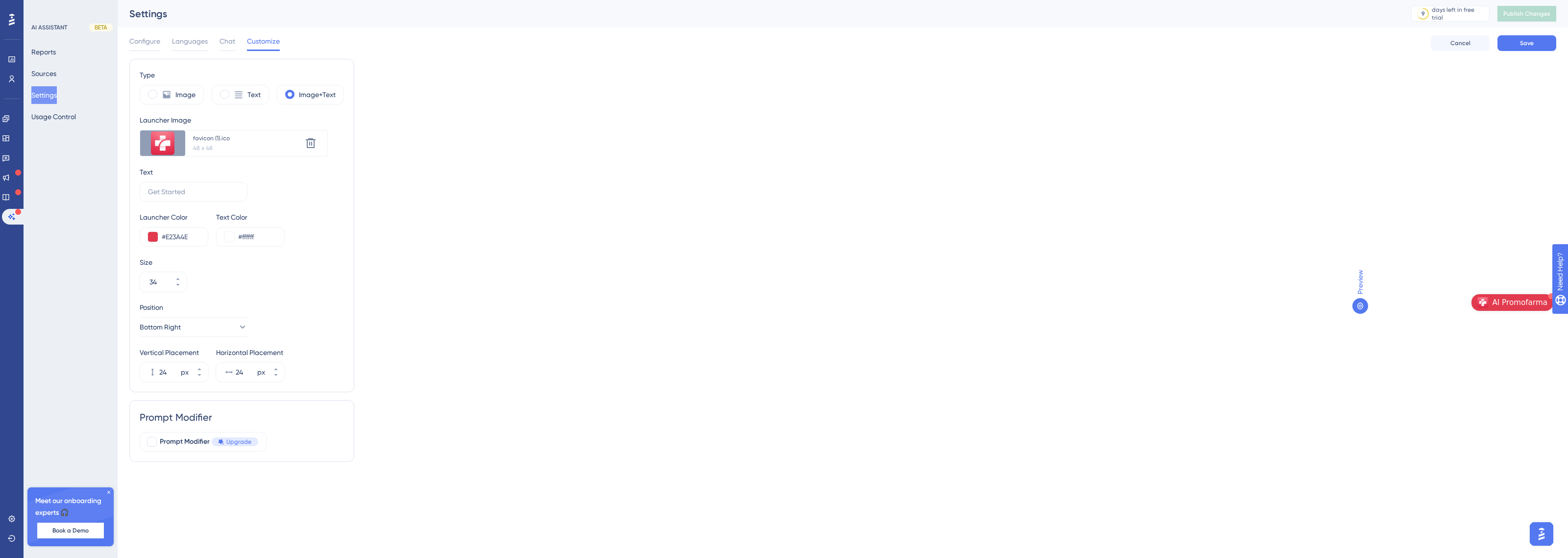
click at [271, 102] on div "Image Text Image+Text" at bounding box center [242, 94] width 205 height 19
click at [1351, 312] on div "Type Image Text Image+Text Launcher Image Upload new image favicon (1).ico 48 x…" at bounding box center [843, 264] width 1427 height 411
click at [1356, 305] on icon at bounding box center [1360, 306] width 8 height 8
click at [1507, 41] on button "Save" at bounding box center [1527, 43] width 59 height 16
drag, startPoint x: 3054, startPoint y: 1045, endPoint x: 1528, endPoint y: 527, distance: 1611.5
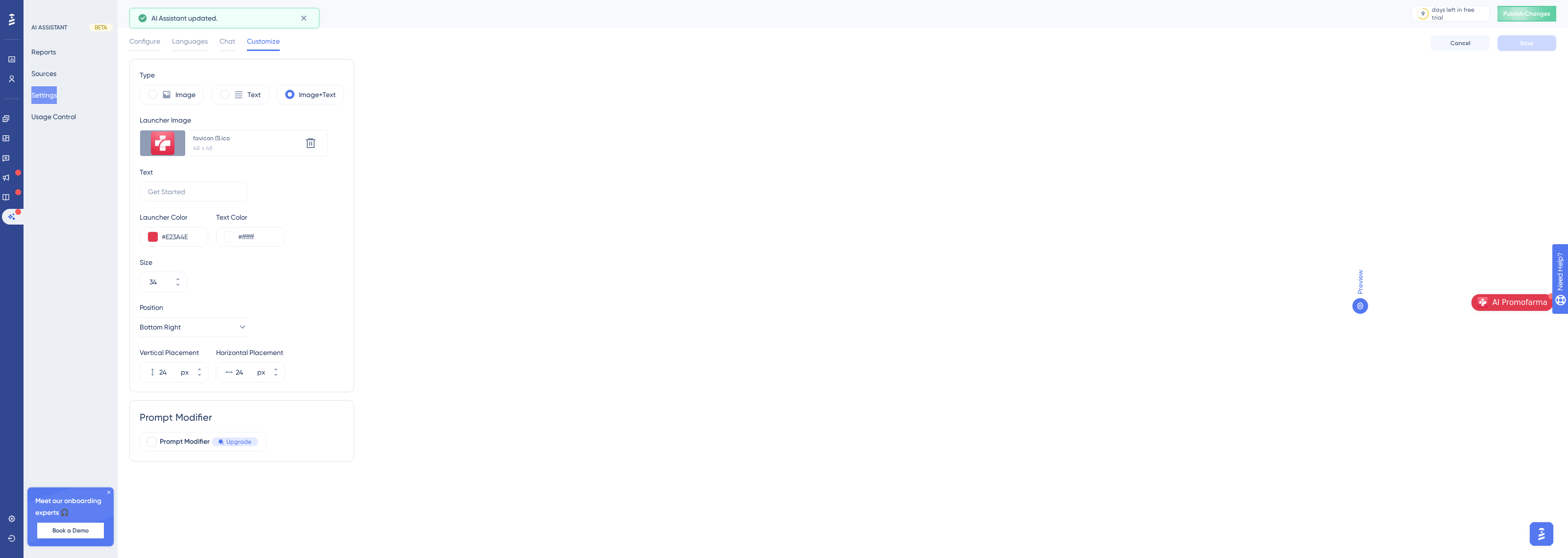
click at [1555, 535] on div at bounding box center [1541, 534] width 29 height 29
click at [1534, 534] on img "Open AI Assistant Launcher" at bounding box center [1541, 534] width 18 height 18
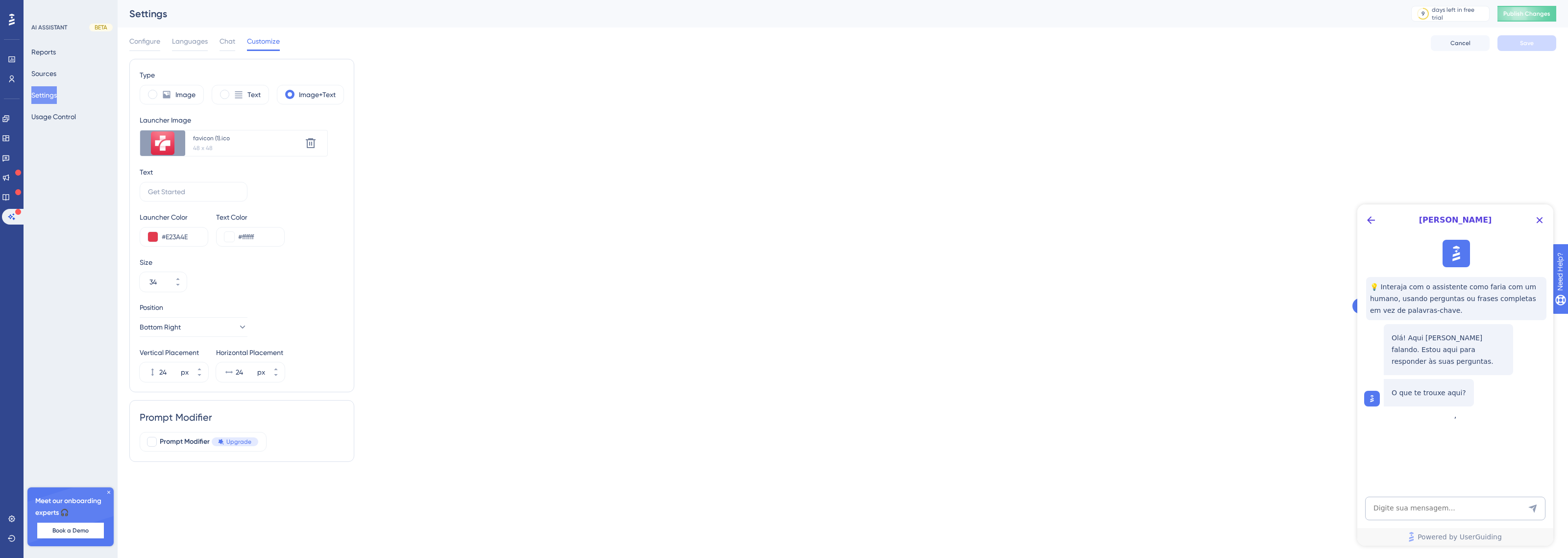
click at [1538, 211] on div "[PERSON_NAME]" at bounding box center [1455, 221] width 196 height 32
click at [1537, 221] on icon "Close Button" at bounding box center [1539, 220] width 12 height 12
